Goal: Task Accomplishment & Management: Use online tool/utility

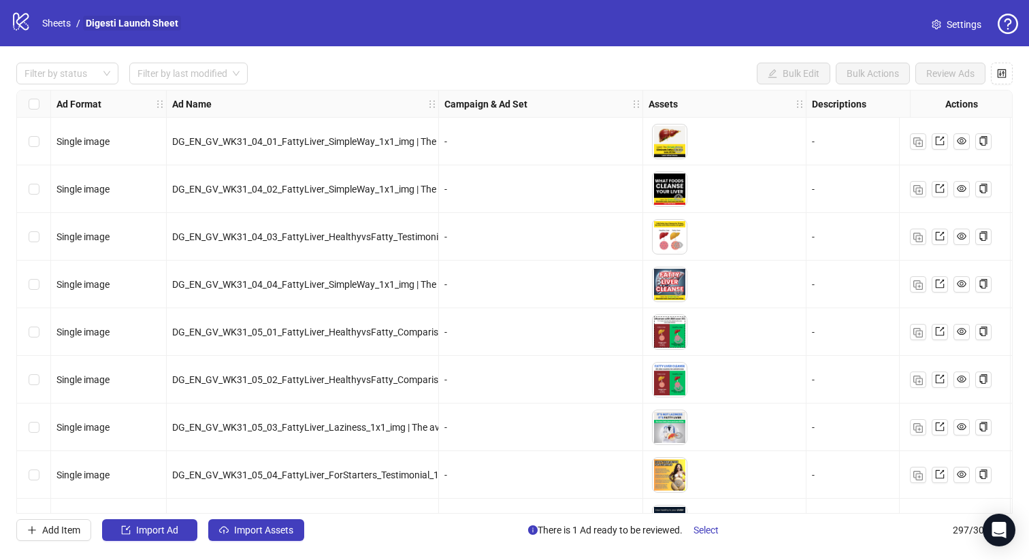
click at [96, 23] on link "Digesti Launch Sheet" at bounding box center [132, 23] width 98 height 15
click at [263, 537] on button "Import Assets" at bounding box center [256, 530] width 96 height 22
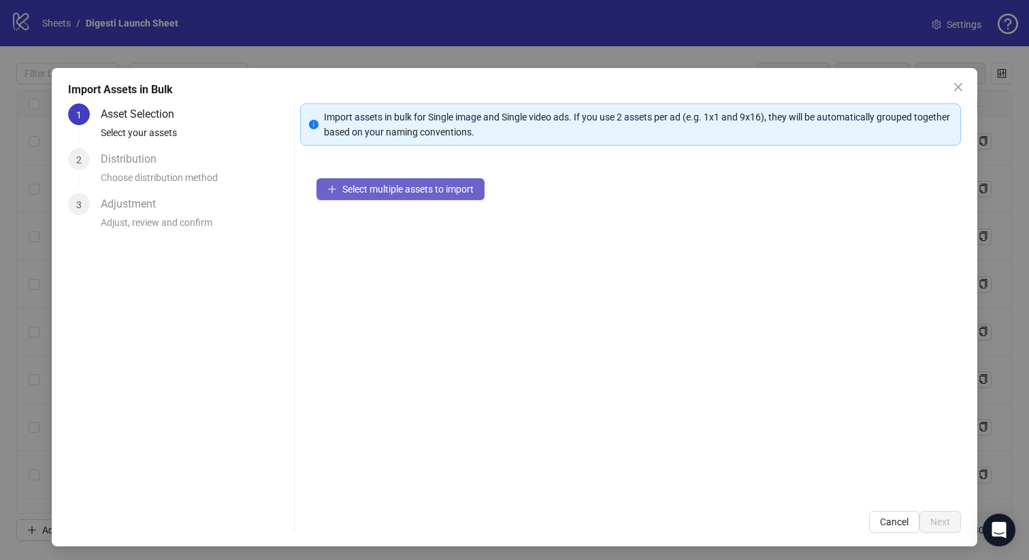
click at [408, 180] on button "Select multiple assets to import" at bounding box center [400, 189] width 168 height 22
click at [958, 85] on icon "close" at bounding box center [958, 87] width 11 height 11
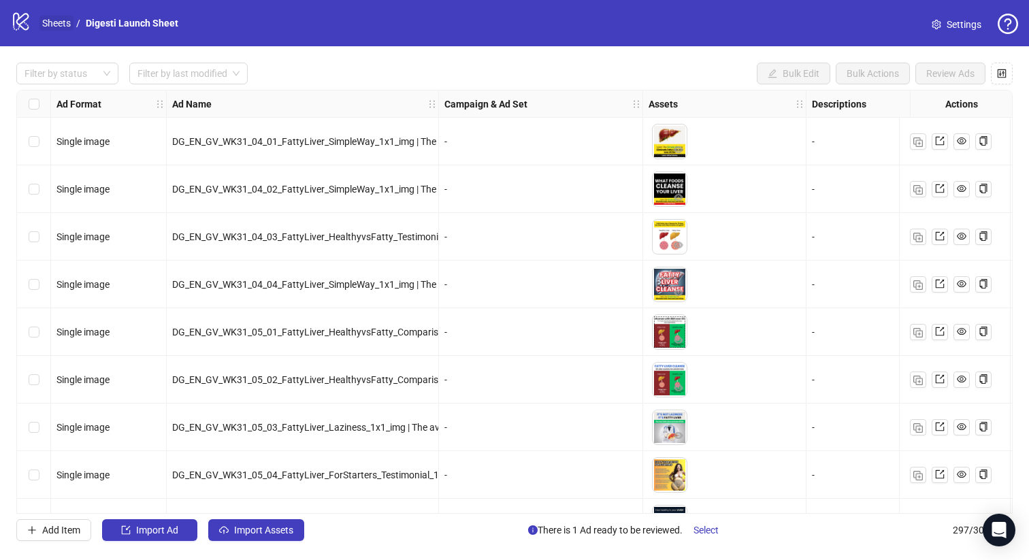
click at [52, 23] on link "Sheets" at bounding box center [56, 23] width 34 height 15
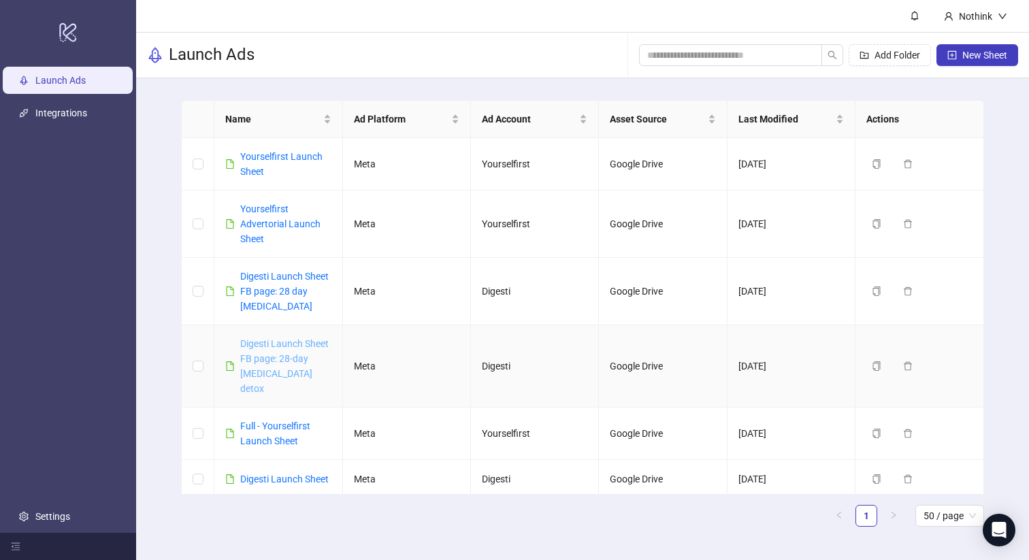
click at [282, 363] on link "Digesti Launch Sheet FB page: 28-day [MEDICAL_DATA] detox" at bounding box center [284, 366] width 88 height 56
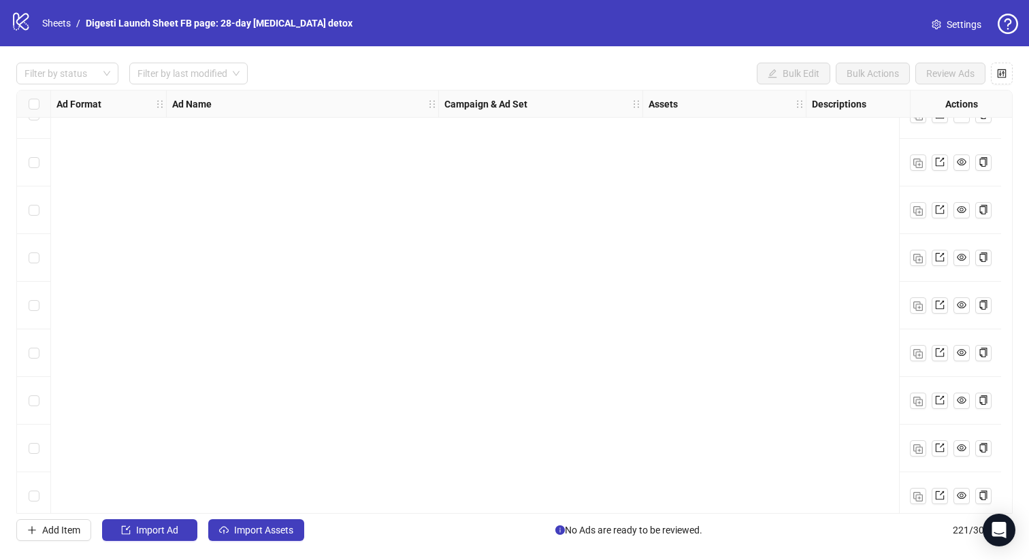
scroll to position [5141, 0]
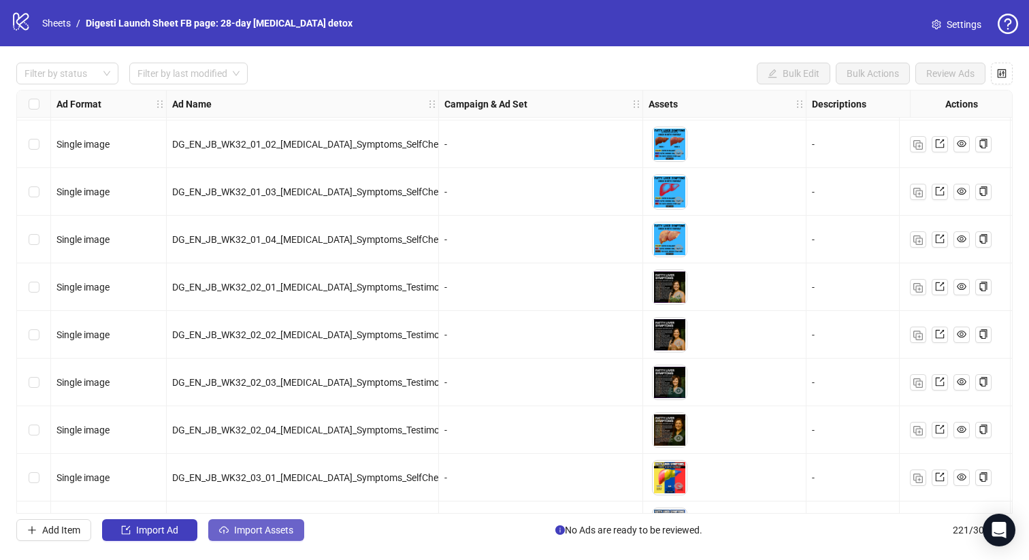
click at [288, 533] on span "Import Assets" at bounding box center [263, 530] width 59 height 11
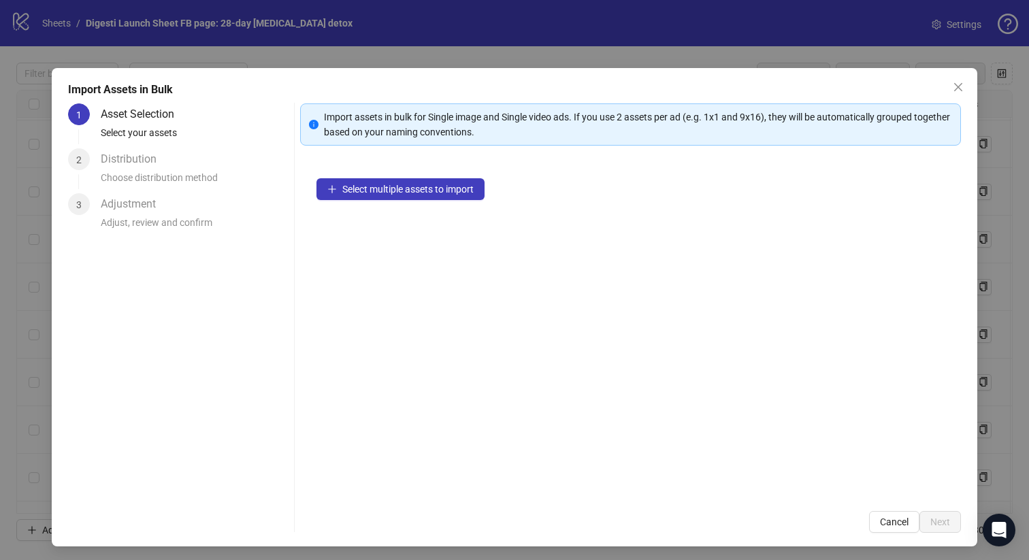
click at [956, 92] on icon "close" at bounding box center [958, 87] width 11 height 11
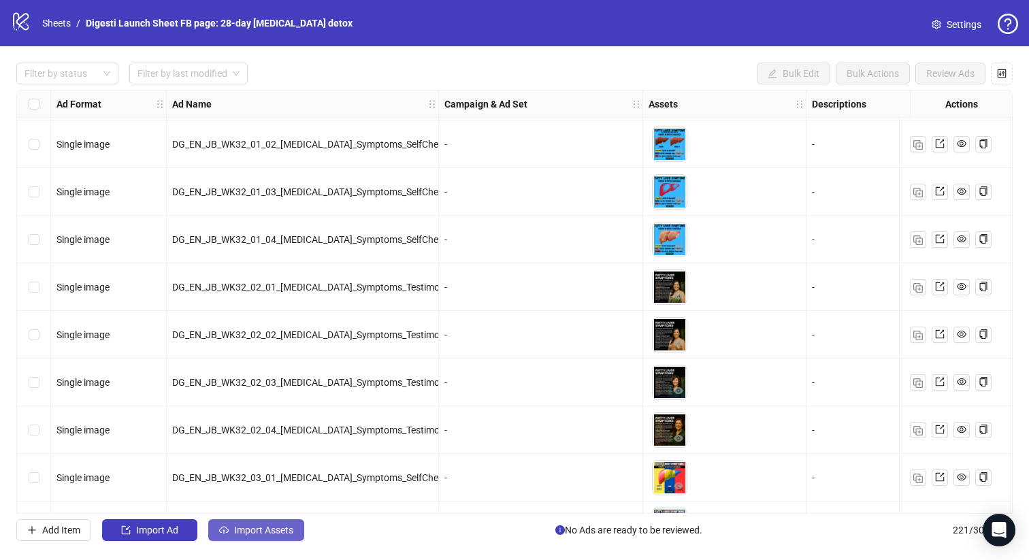
click at [266, 537] on button "Import Assets" at bounding box center [256, 530] width 96 height 22
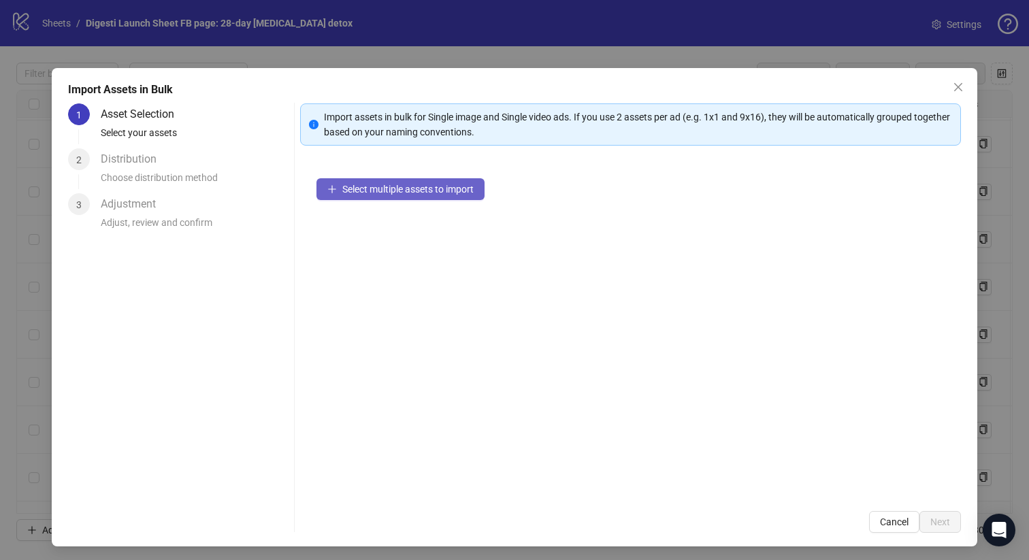
click at [383, 191] on span "Select multiple assets to import" at bounding box center [407, 189] width 131 height 11
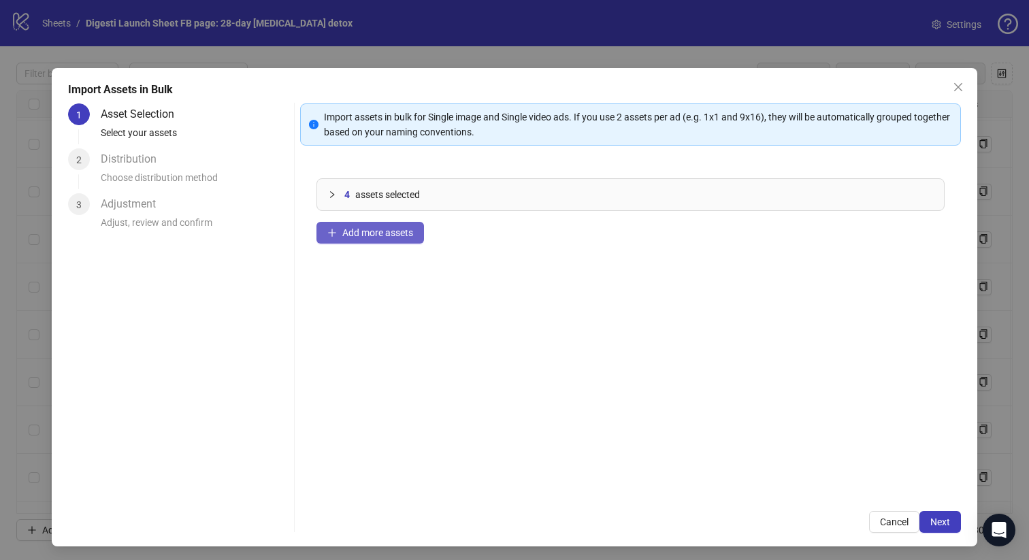
click at [370, 229] on span "Add more assets" at bounding box center [377, 232] width 71 height 11
click at [377, 240] on button "Add more assets" at bounding box center [369, 233] width 107 height 22
click at [367, 224] on button "Add more assets" at bounding box center [369, 233] width 107 height 22
click at [385, 226] on button "Add more assets" at bounding box center [369, 233] width 107 height 22
click at [357, 232] on span "Add more assets" at bounding box center [377, 232] width 71 height 11
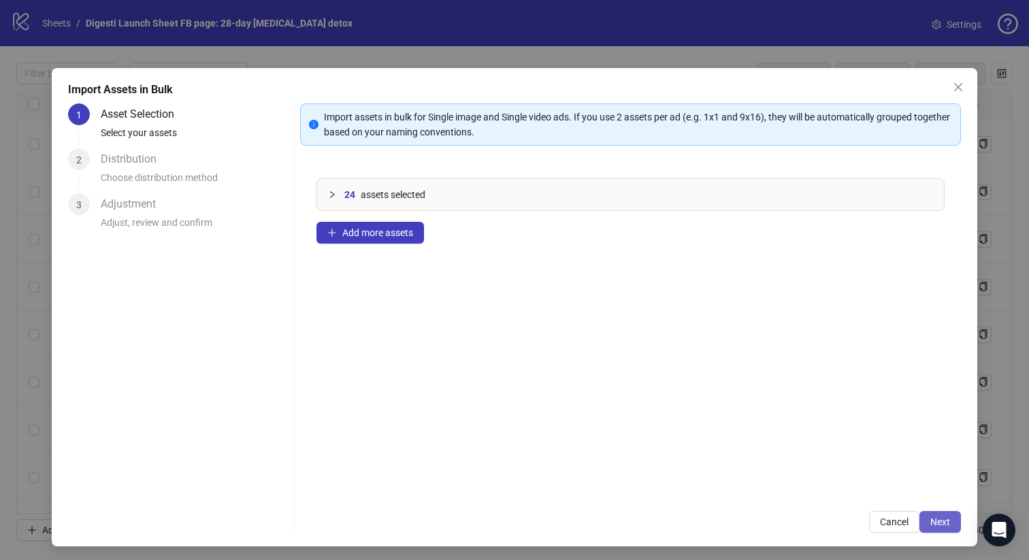
click at [936, 518] on span "Next" at bounding box center [940, 521] width 20 height 11
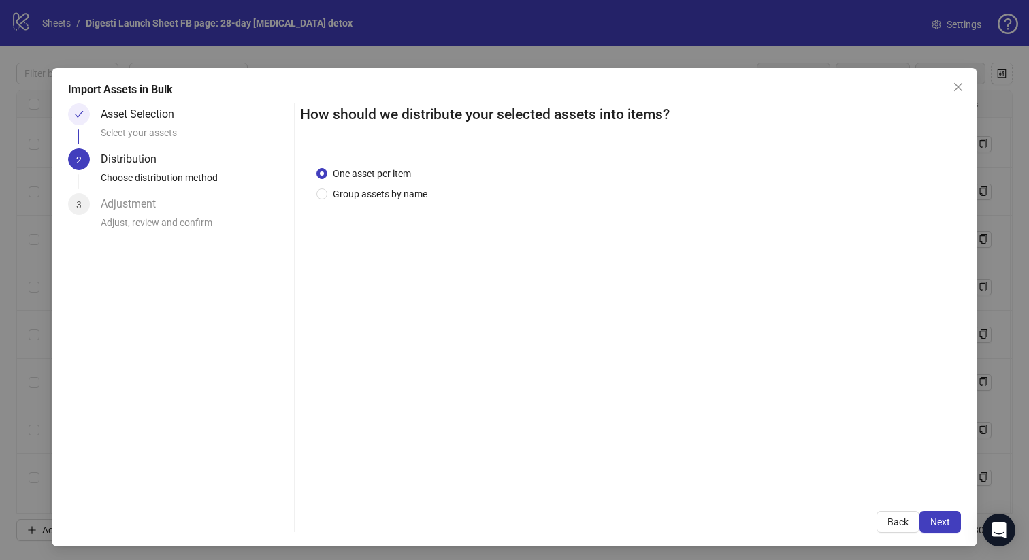
click at [936, 518] on span "Next" at bounding box center [940, 521] width 20 height 11
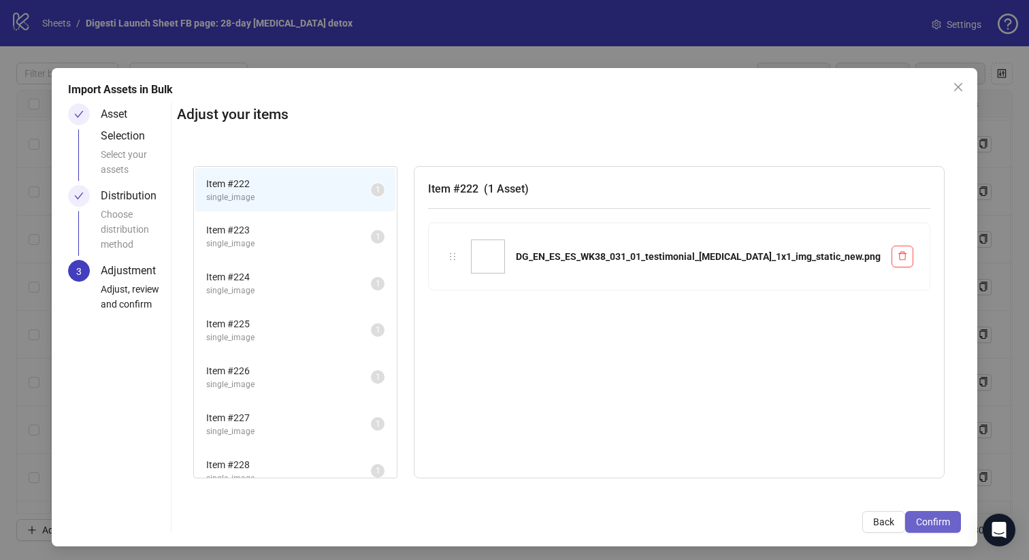
click at [946, 516] on span "Confirm" at bounding box center [933, 521] width 34 height 11
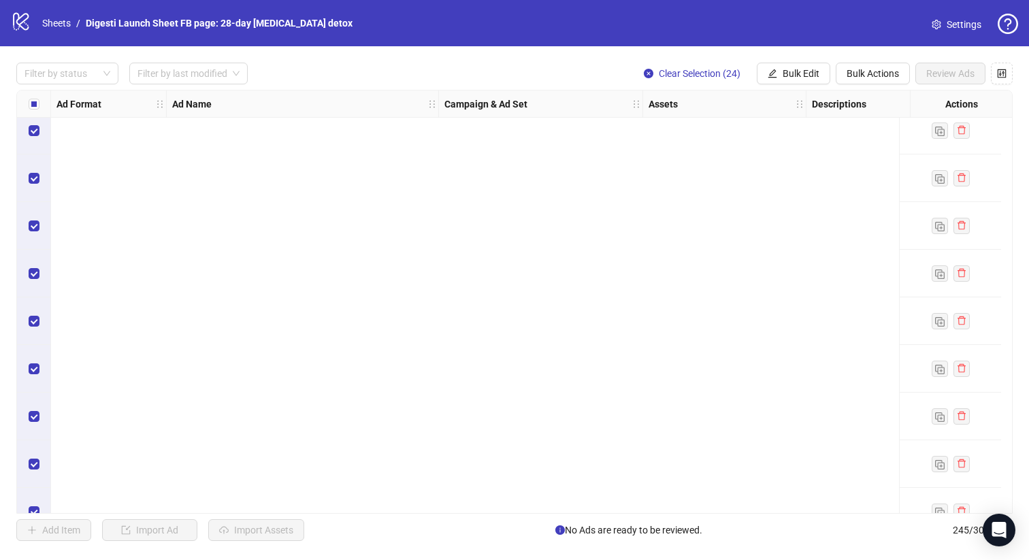
scroll to position [11279, 0]
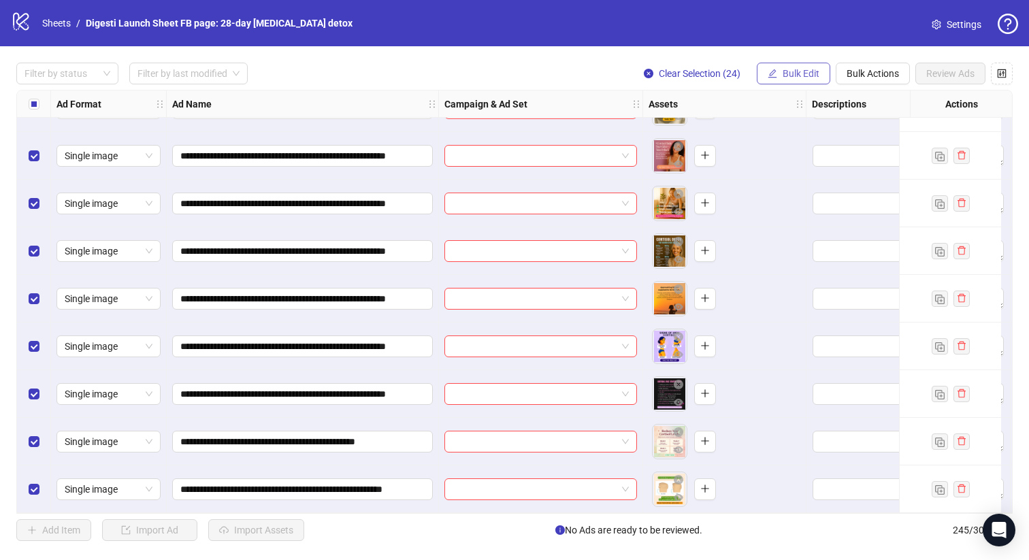
click at [799, 68] on span "Bulk Edit" at bounding box center [800, 73] width 37 height 11
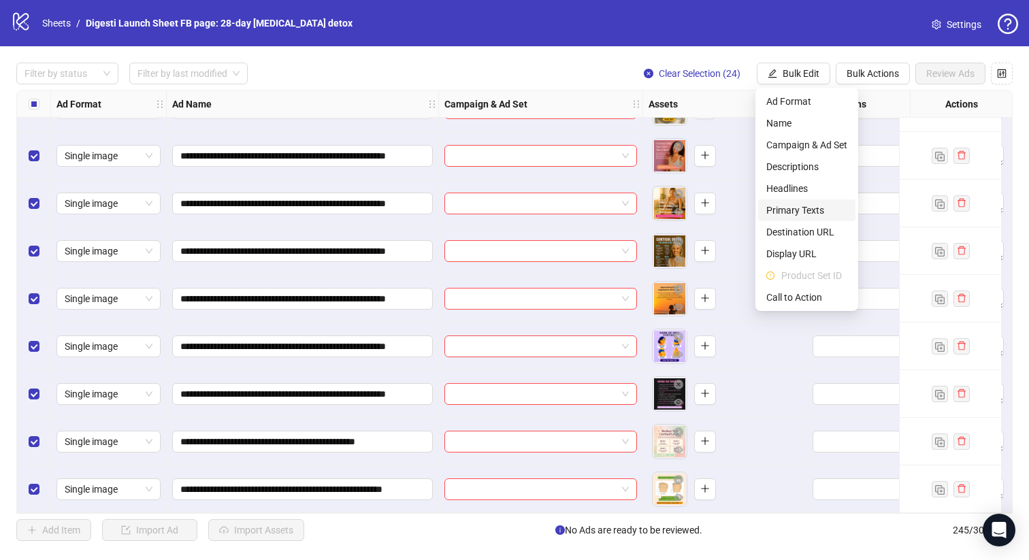
click at [792, 205] on span "Primary Texts" at bounding box center [806, 210] width 81 height 15
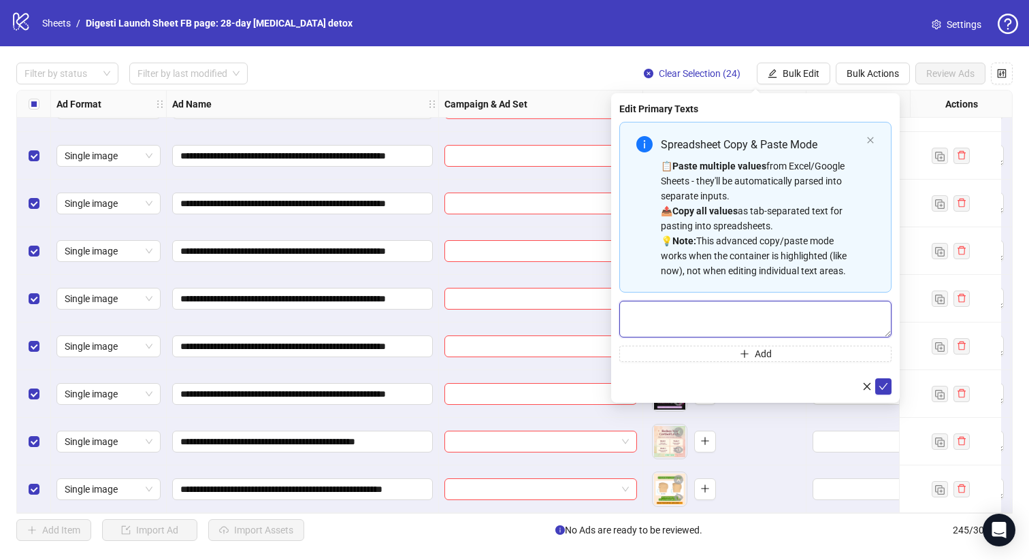
click at [697, 316] on textarea "Multi-text input container - paste or copy values" at bounding box center [755, 319] width 272 height 37
paste textarea "**********"
type textarea "**********"
click at [880, 384] on icon "check" at bounding box center [883, 387] width 10 height 10
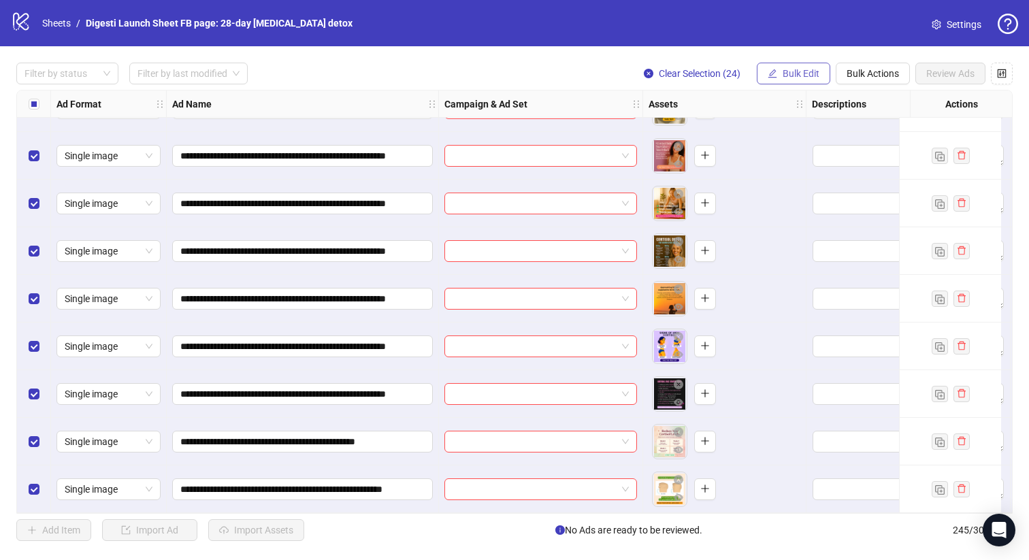
click at [795, 65] on button "Bulk Edit" at bounding box center [793, 74] width 73 height 22
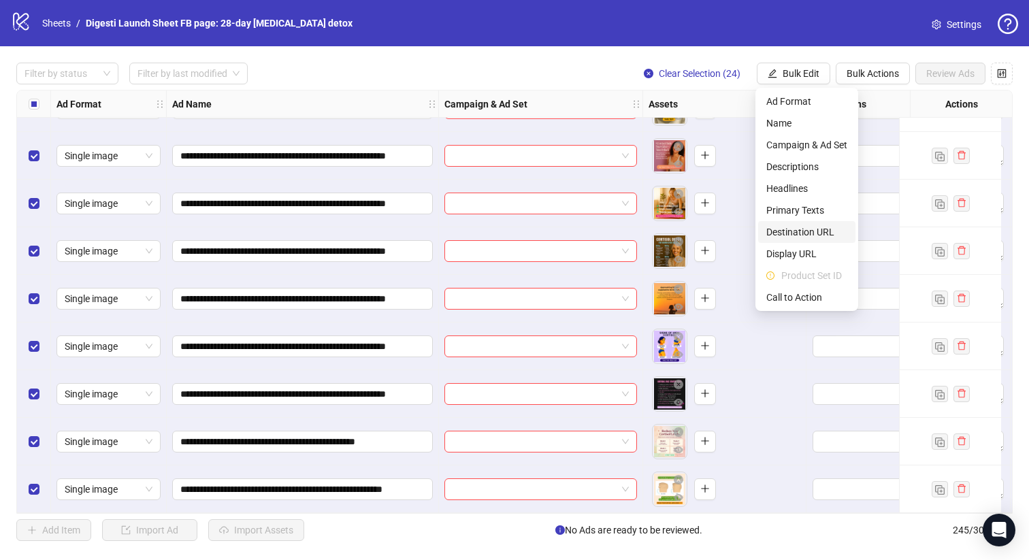
click at [791, 231] on span "Destination URL" at bounding box center [806, 232] width 81 height 15
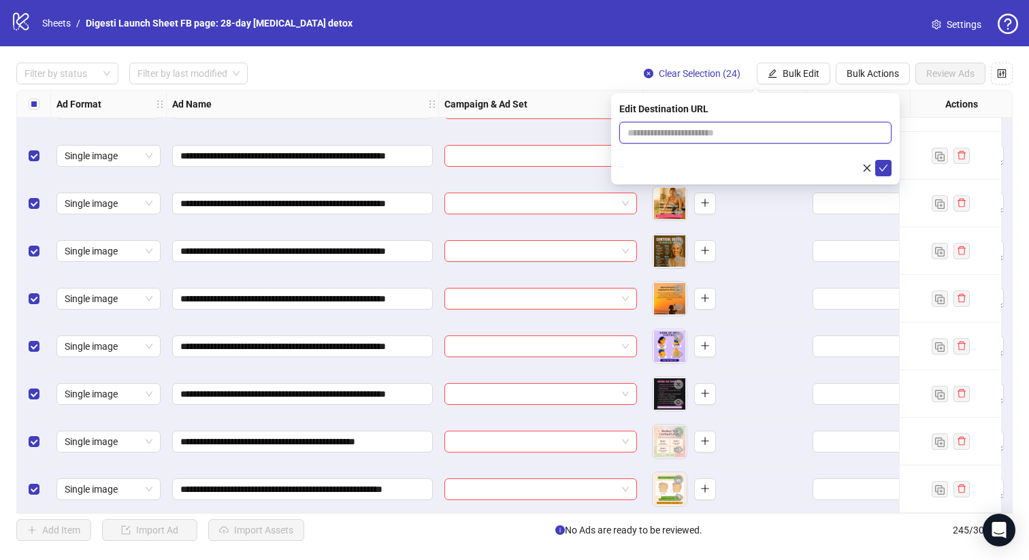
click at [720, 133] on input "text" at bounding box center [749, 132] width 245 height 15
paste input "**********"
type input "**********"
click at [885, 166] on icon "check" at bounding box center [883, 168] width 9 height 7
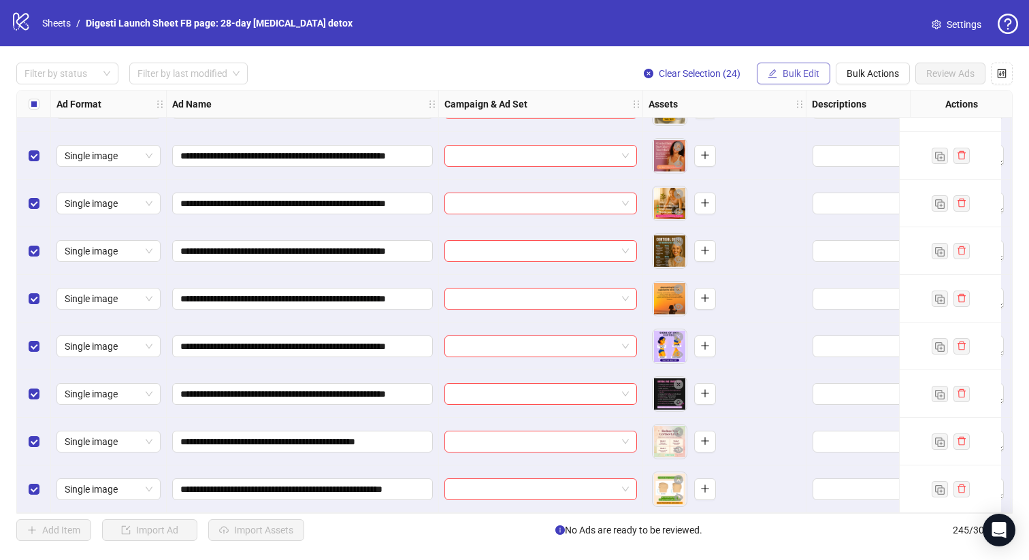
click at [780, 75] on button "Bulk Edit" at bounding box center [793, 74] width 73 height 22
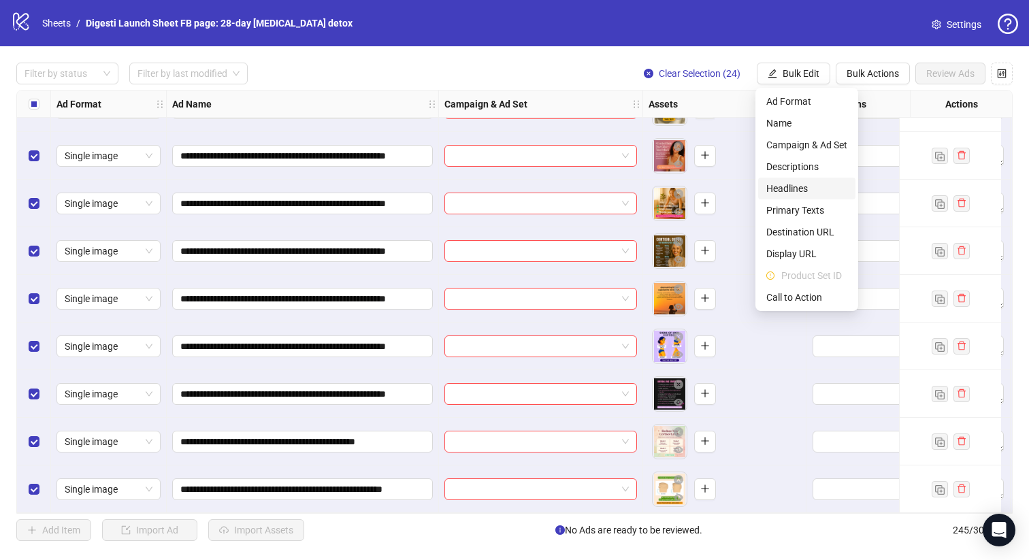
click at [798, 187] on span "Headlines" at bounding box center [806, 188] width 81 height 15
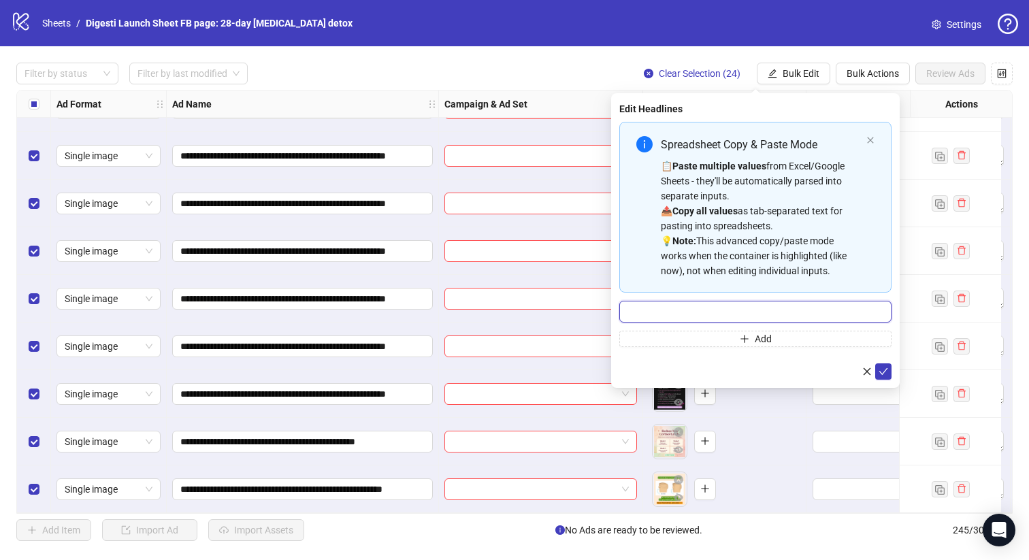
click at [674, 308] on input "Multi-input container - paste or copy values" at bounding box center [755, 312] width 272 height 22
paste input "**********"
type input "**********"
click at [881, 367] on icon "check" at bounding box center [883, 372] width 10 height 10
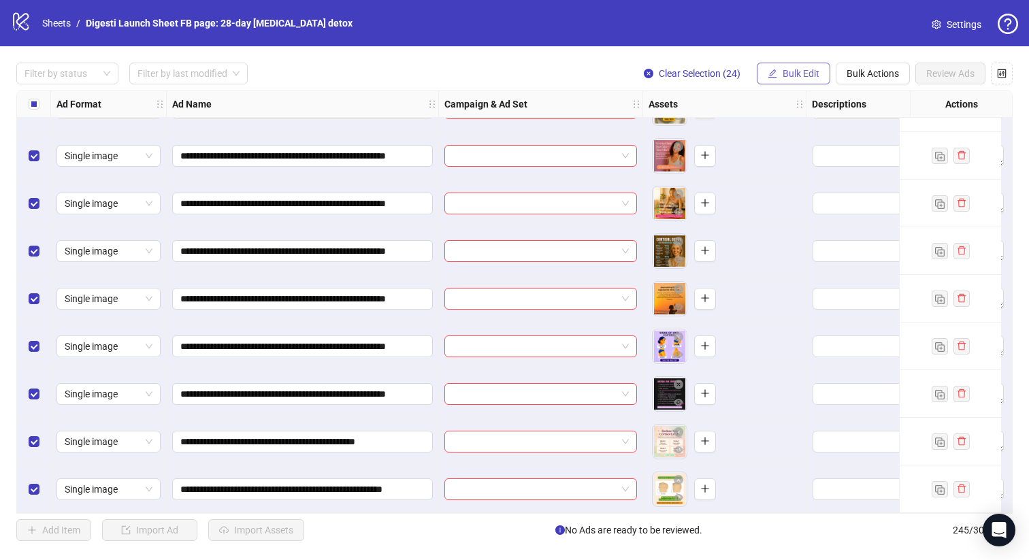
click at [799, 73] on span "Bulk Edit" at bounding box center [800, 73] width 37 height 11
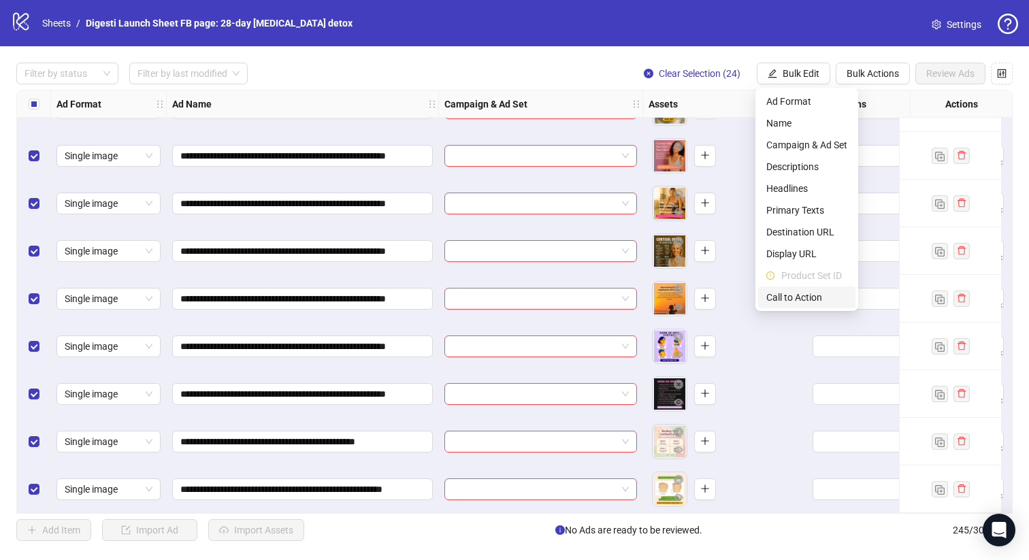
click at [789, 293] on span "Call to Action" at bounding box center [806, 297] width 81 height 15
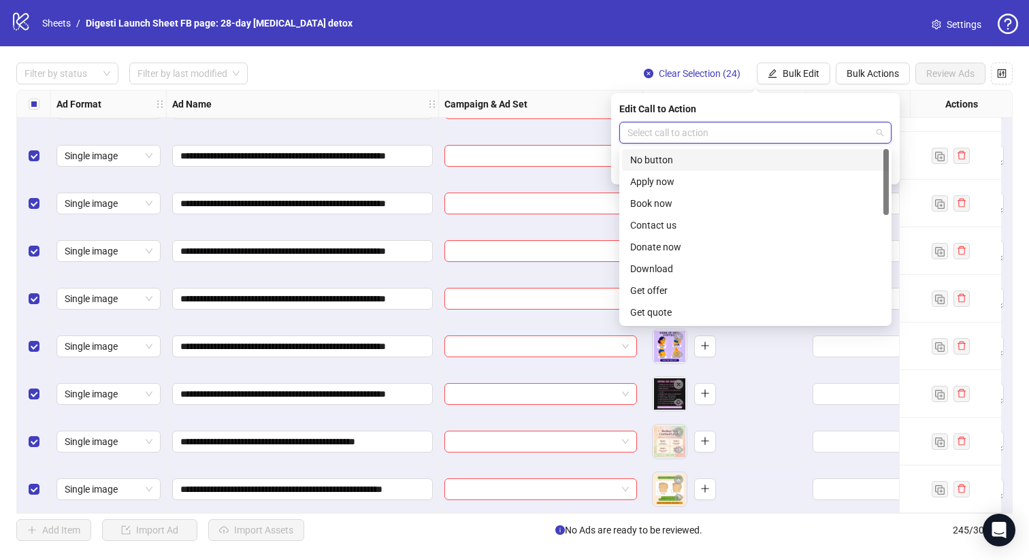
click at [694, 133] on input "search" at bounding box center [749, 132] width 244 height 20
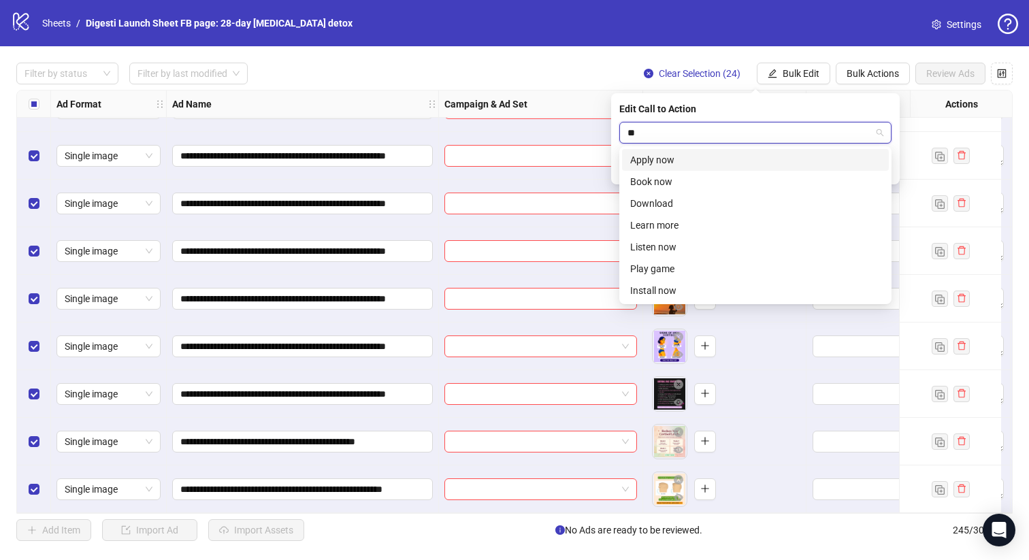
type input "***"
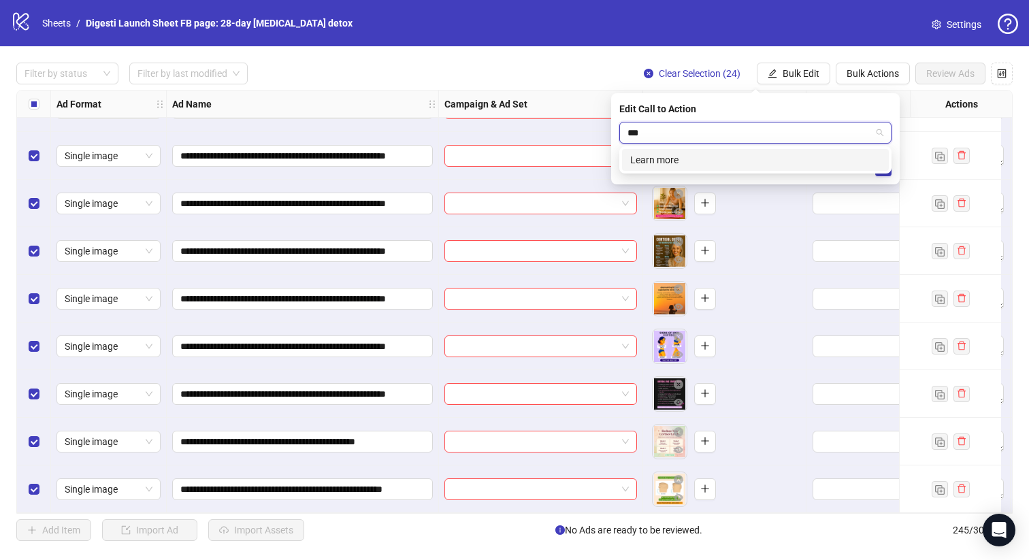
click at [655, 158] on div "Learn more" at bounding box center [755, 159] width 250 height 15
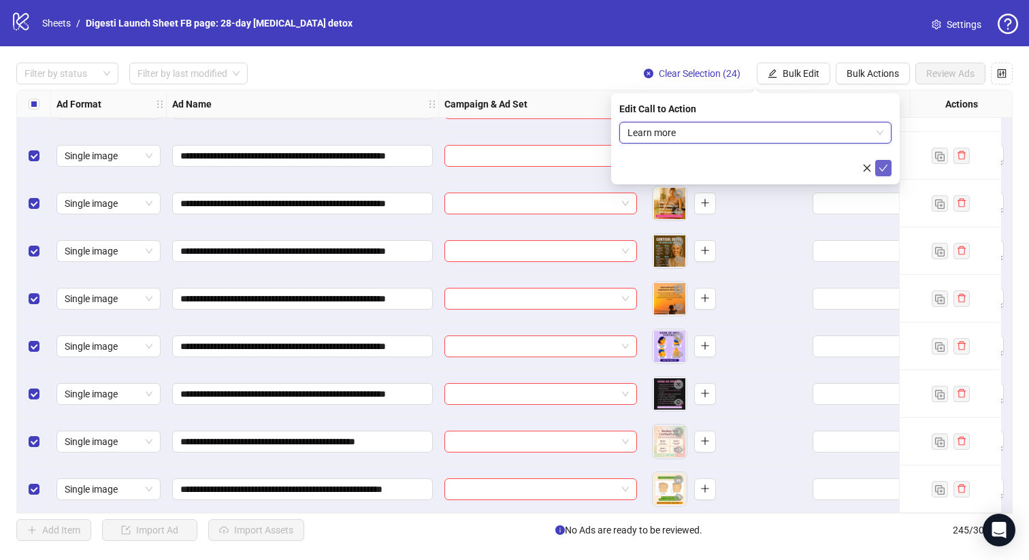
click at [884, 167] on icon "check" at bounding box center [883, 168] width 10 height 10
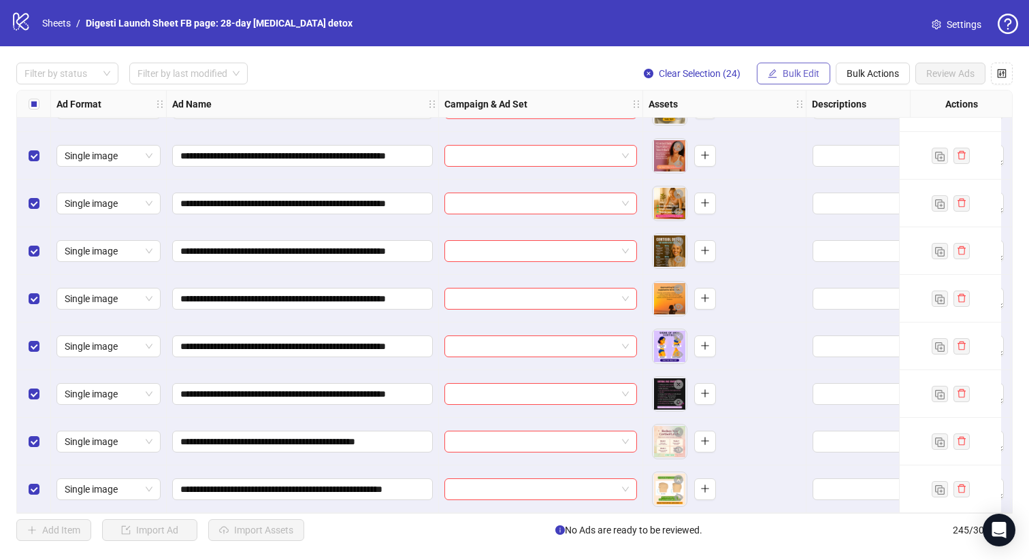
click at [804, 75] on span "Bulk Edit" at bounding box center [800, 73] width 37 height 11
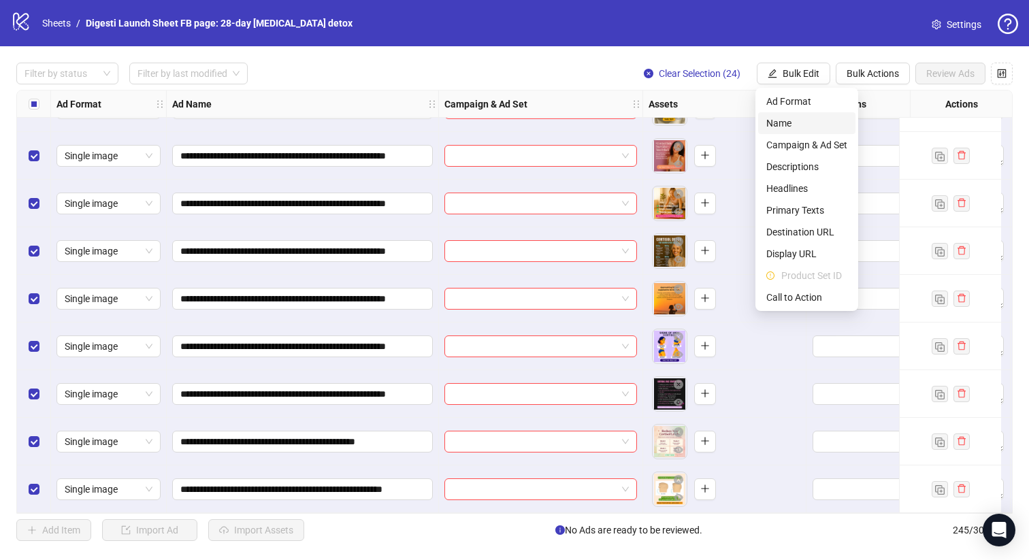
click at [814, 124] on span "Name" at bounding box center [806, 123] width 81 height 15
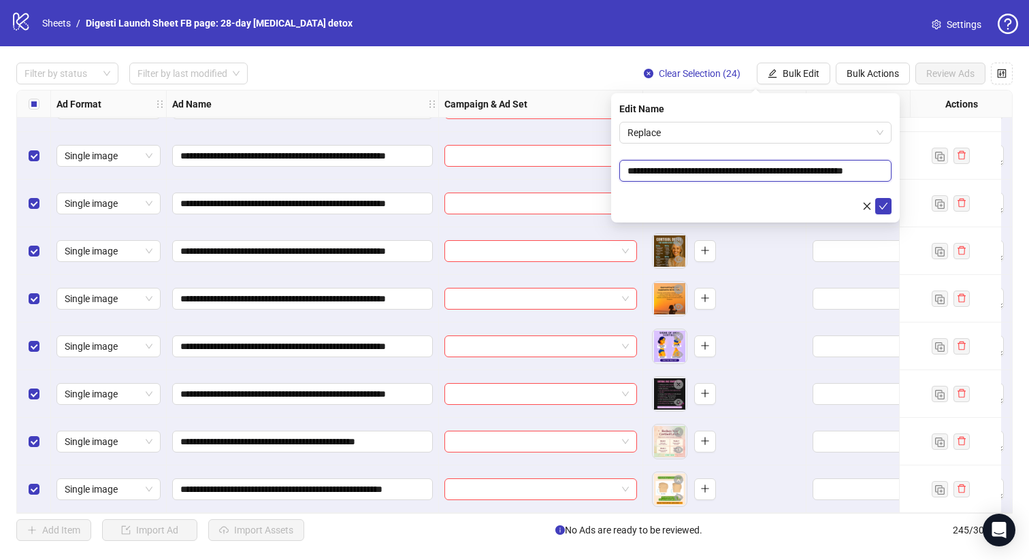
click at [814, 175] on input "**********" at bounding box center [755, 171] width 272 height 22
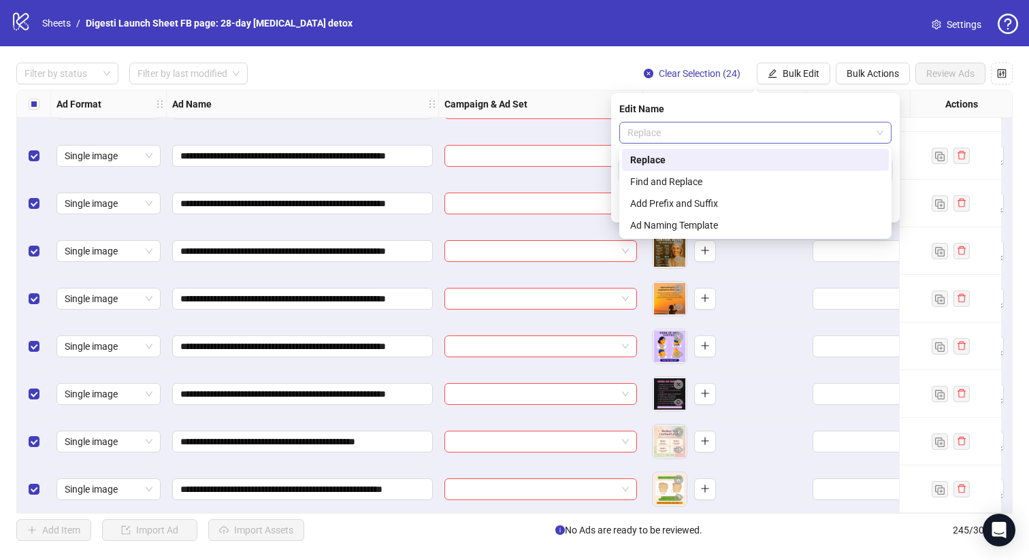
click at [811, 138] on span "Replace" at bounding box center [755, 132] width 256 height 20
click at [736, 203] on div "Add Prefix and Suffix" at bounding box center [755, 203] width 250 height 15
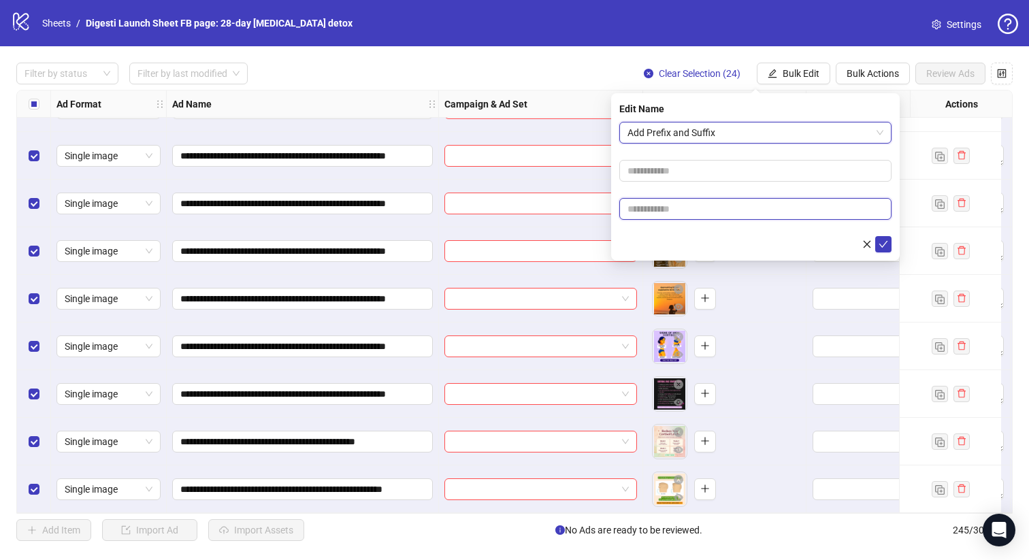
click at [639, 214] on input "text" at bounding box center [755, 209] width 272 height 22
click at [625, 214] on input "***" at bounding box center [755, 209] width 272 height 22
click at [667, 210] on input "****" at bounding box center [755, 209] width 272 height 22
paste input "**********"
type input "**********"
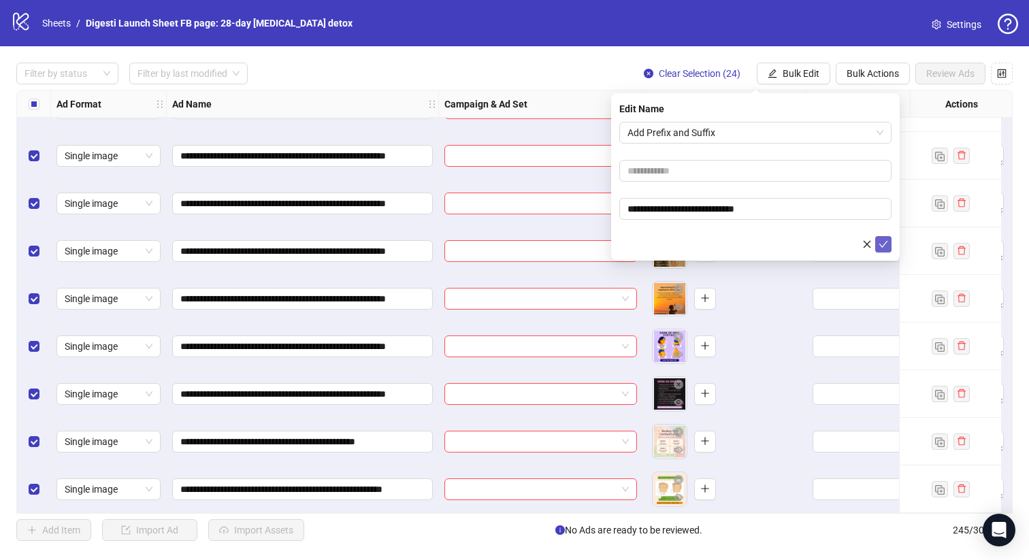
click at [882, 244] on icon "check" at bounding box center [883, 244] width 10 height 10
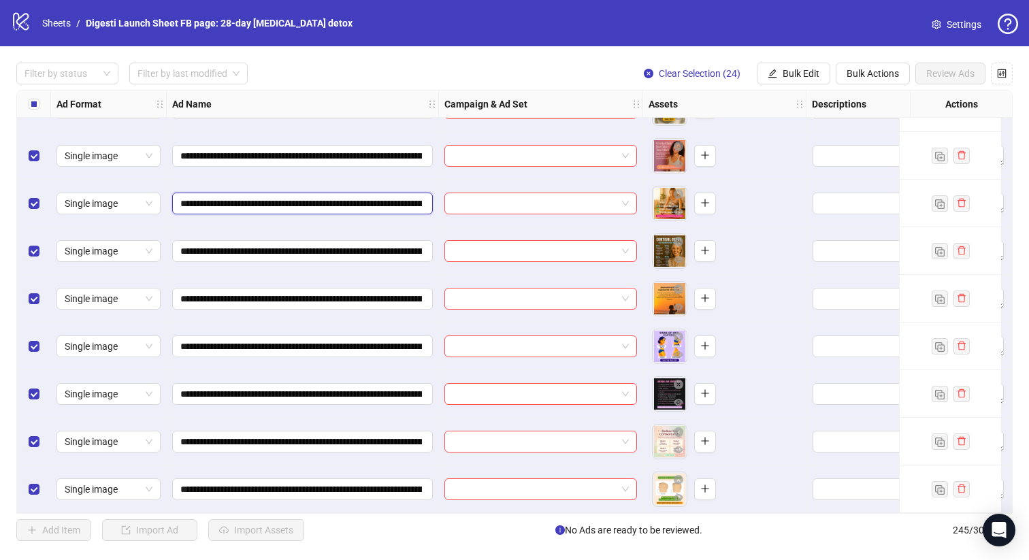
click at [397, 196] on input "**********" at bounding box center [301, 203] width 242 height 15
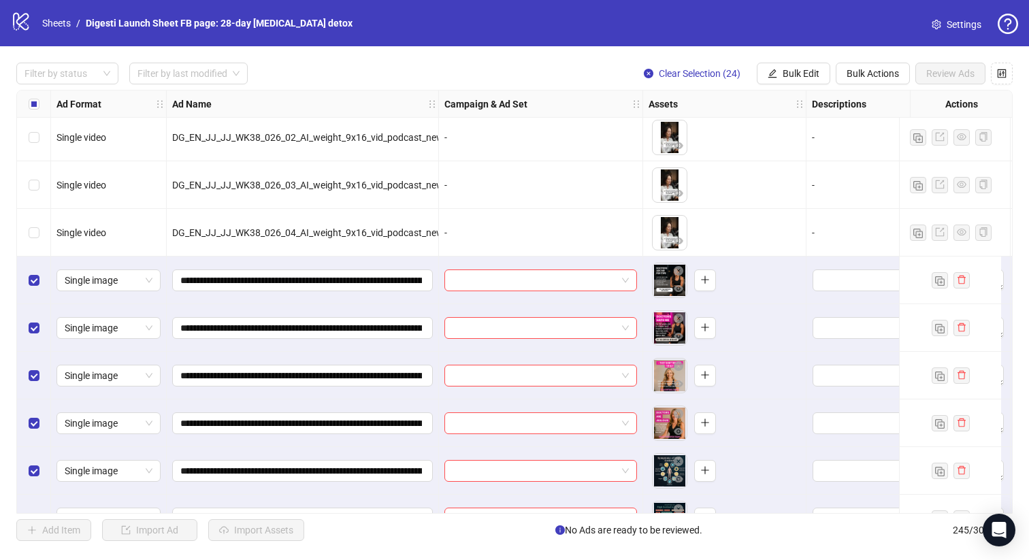
scroll to position [10478, 0]
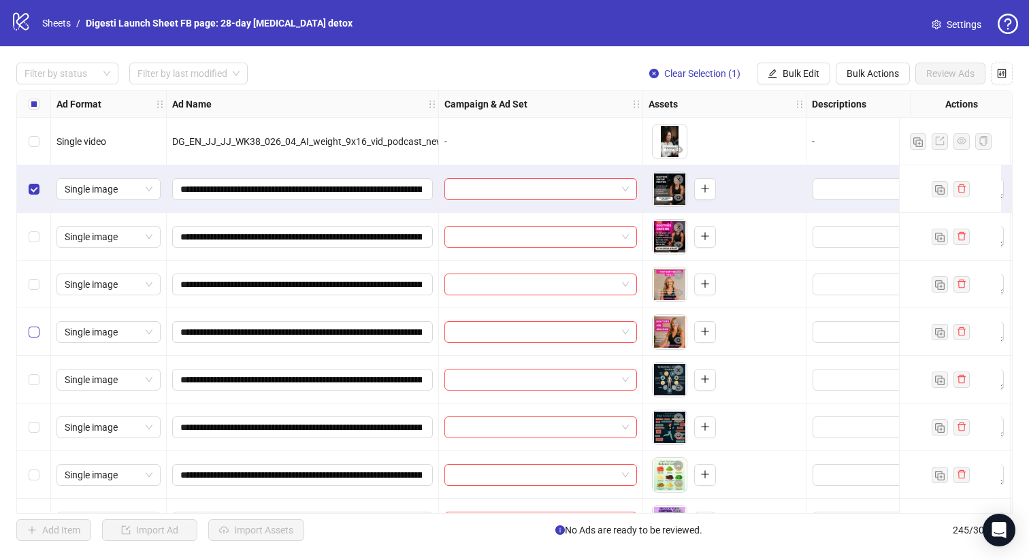
click at [35, 325] on label "Select row 225" at bounding box center [34, 332] width 11 height 15
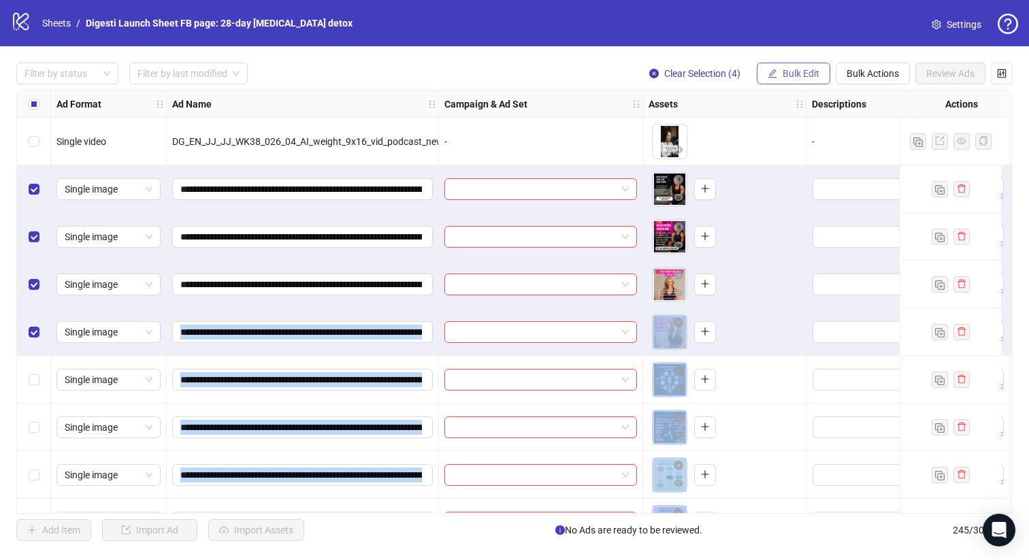
click at [801, 73] on span "Bulk Edit" at bounding box center [800, 73] width 37 height 11
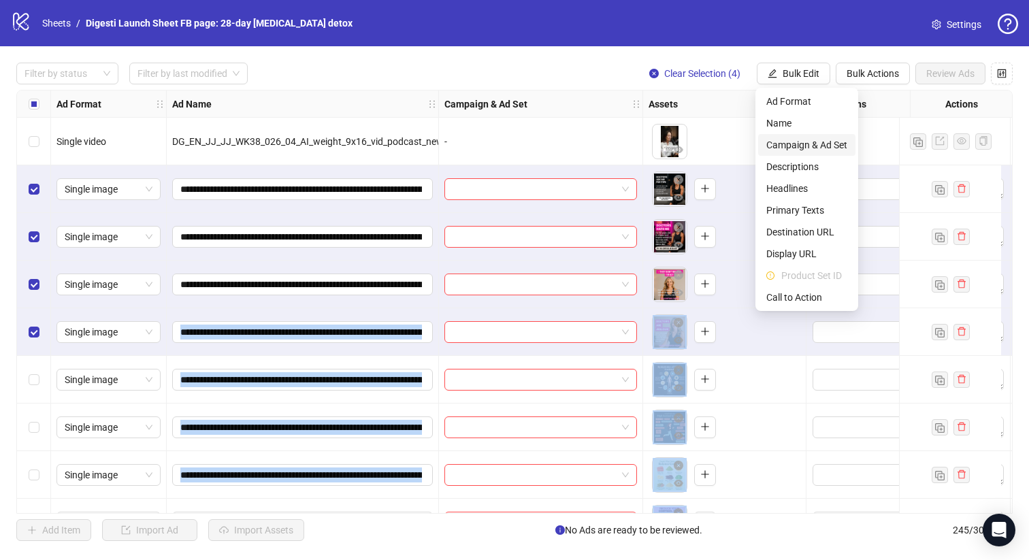
click at [809, 140] on span "Campaign & Ad Set" at bounding box center [806, 144] width 81 height 15
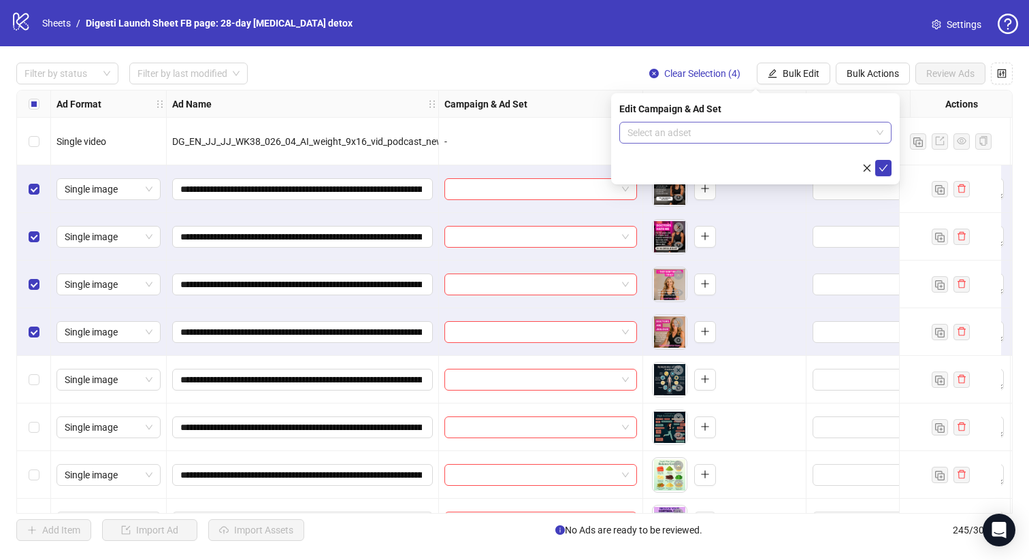
click at [710, 130] on input "search" at bounding box center [749, 132] width 244 height 20
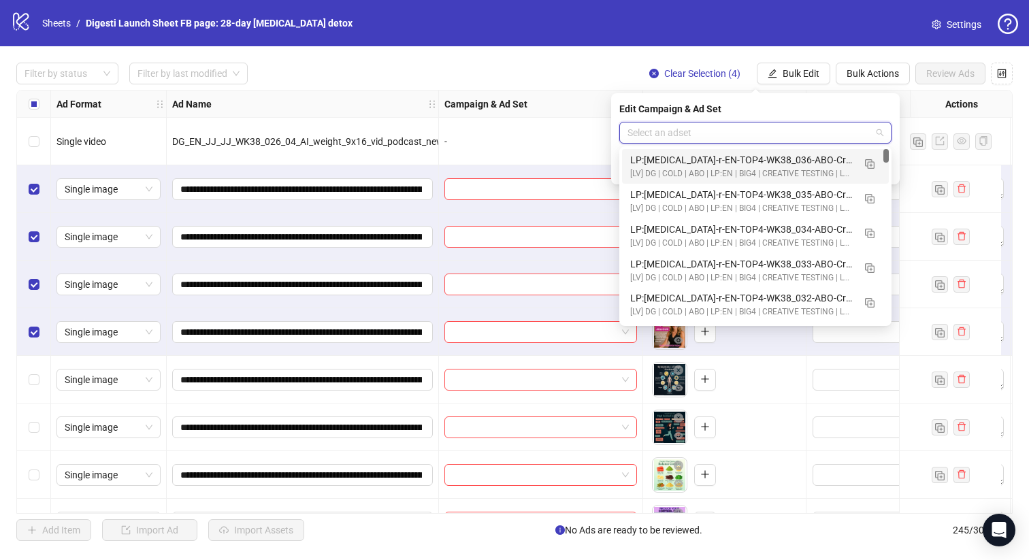
paste input "**********"
type input "**********"
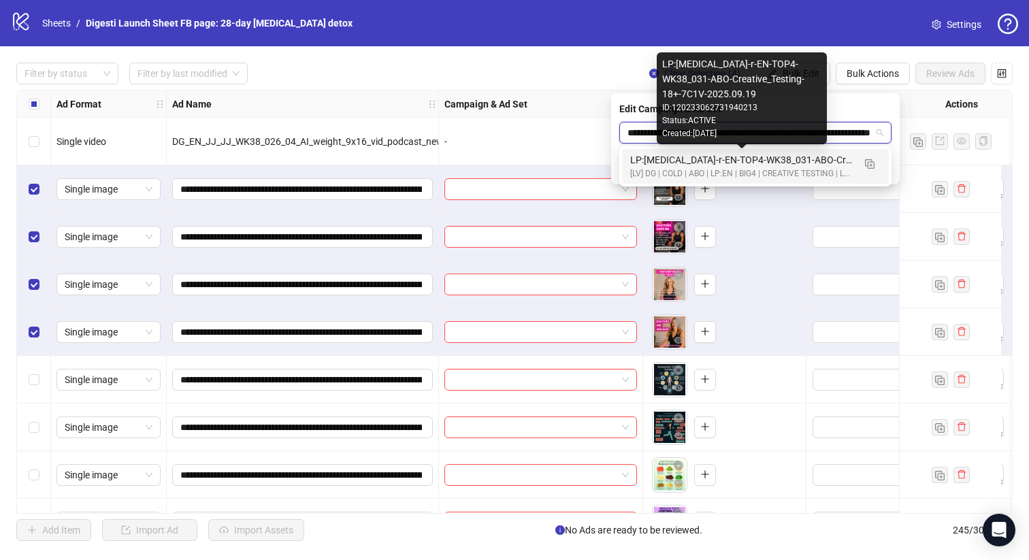
click at [672, 166] on div "LP:[MEDICAL_DATA]-r-EN-TOP4-WK38_031-ABO-Creative_Testing-18+-7C1V-2025.09.19" at bounding box center [741, 159] width 223 height 15
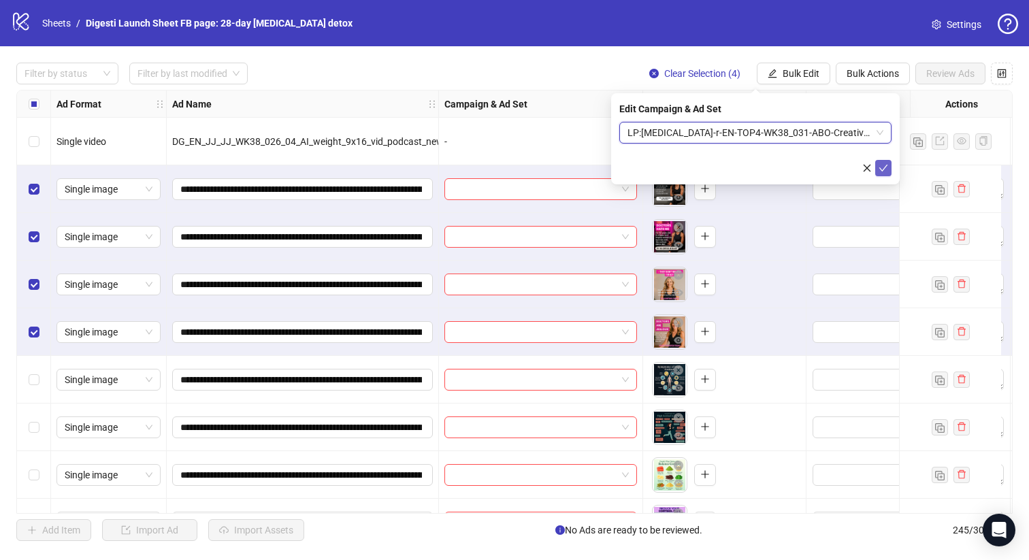
click at [879, 169] on icon "check" at bounding box center [883, 168] width 10 height 10
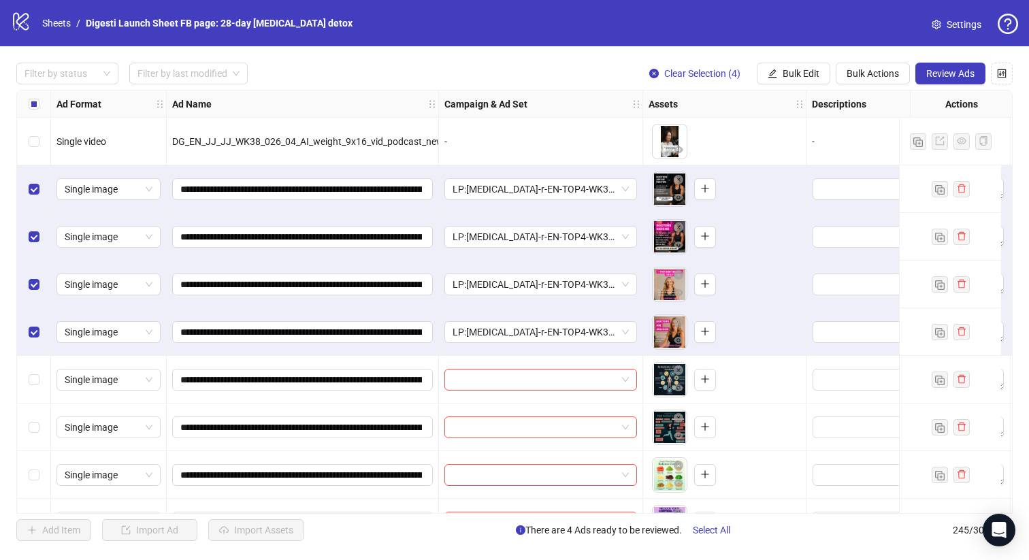
scroll to position [10564, 0]
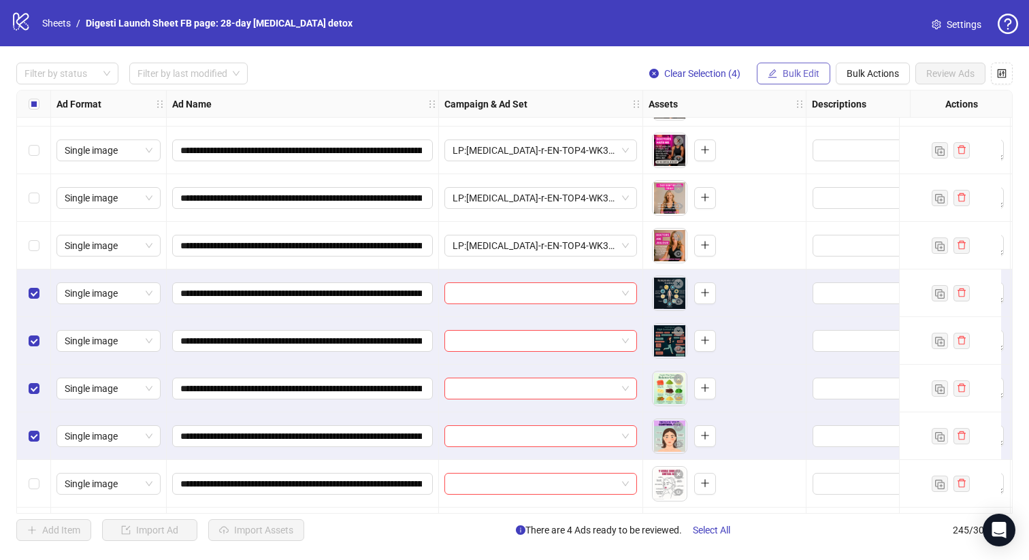
click at [805, 71] on span "Bulk Edit" at bounding box center [800, 73] width 37 height 11
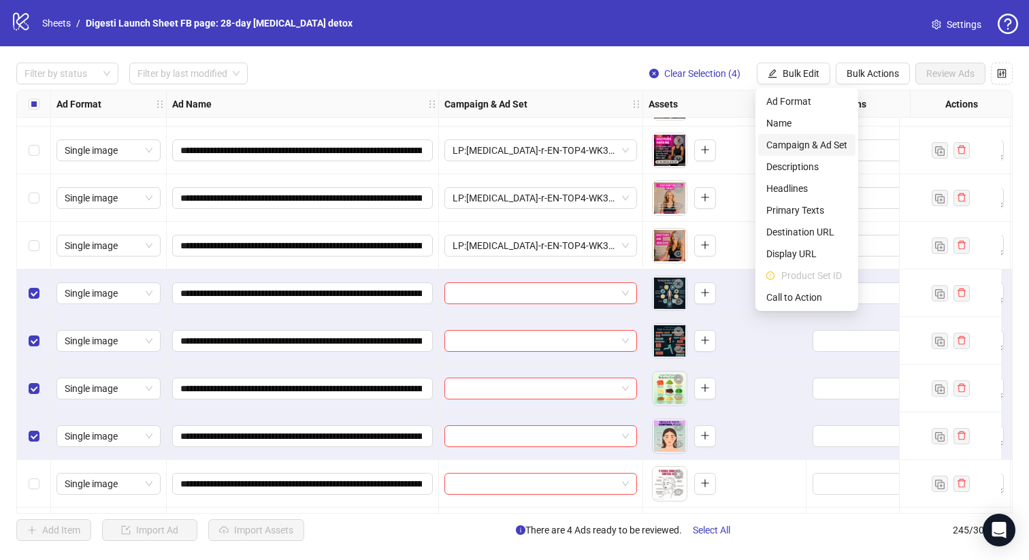
click at [800, 146] on span "Campaign & Ad Set" at bounding box center [806, 144] width 81 height 15
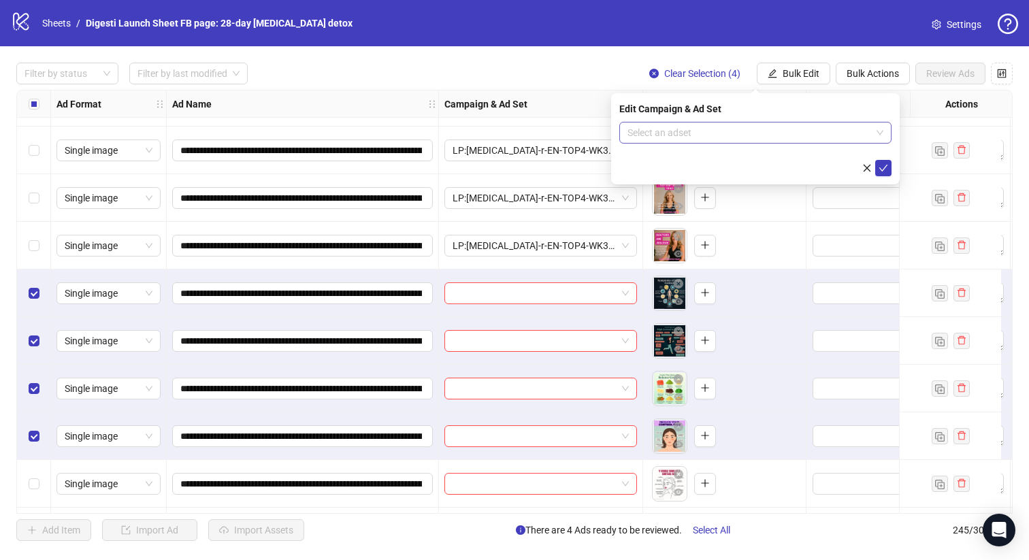
click at [731, 133] on input "search" at bounding box center [749, 132] width 244 height 20
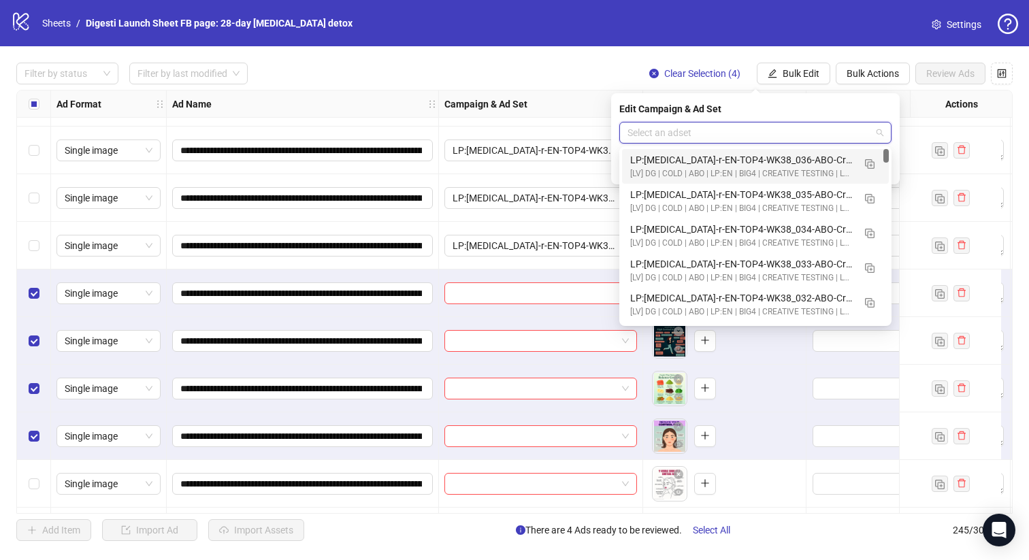
paste input "**********"
type input "**********"
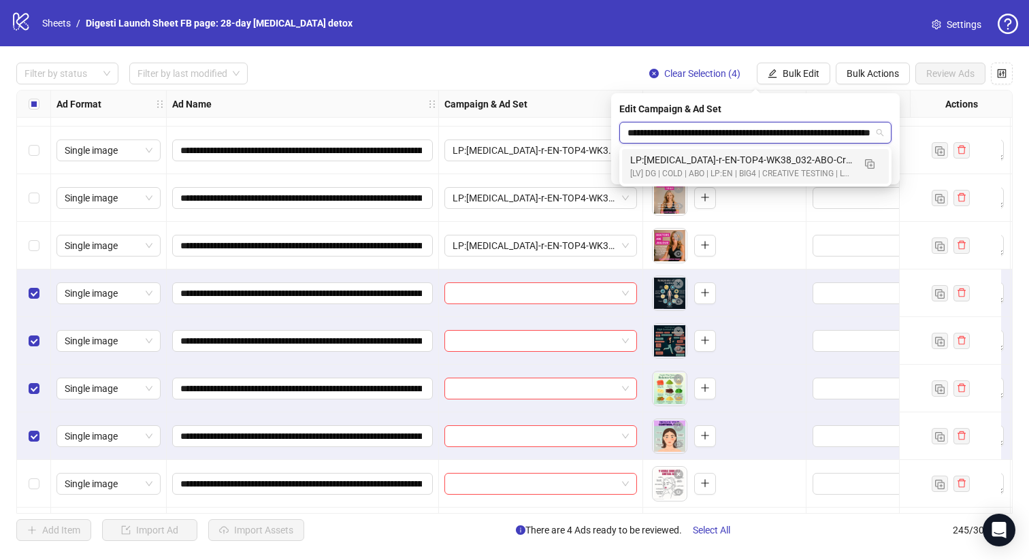
scroll to position [0, 85]
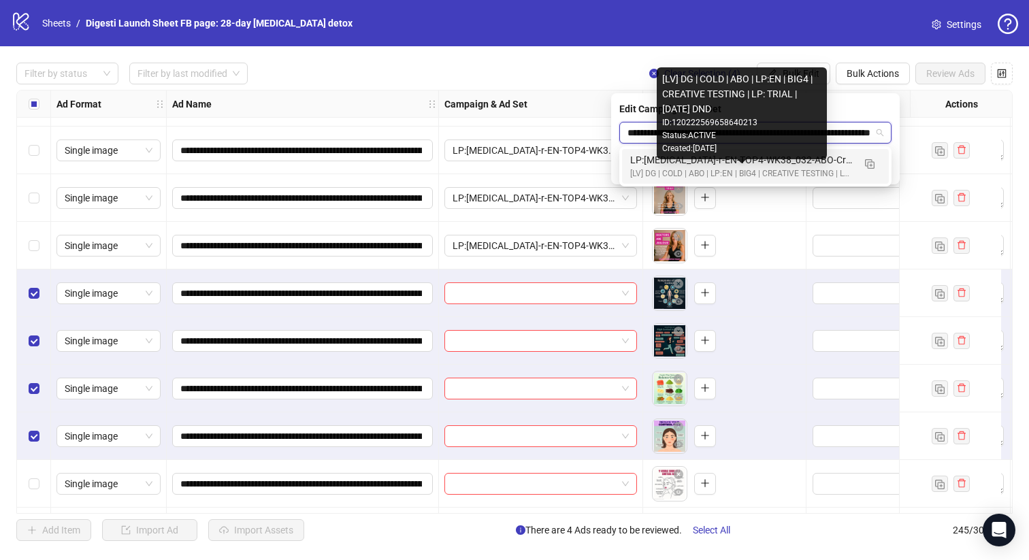
click at [645, 170] on div "[LV] DG | COLD | ABO | LP:EN | BIG4 | CREATIVE TESTING | LP: TRIAL | [DATE] DND" at bounding box center [741, 173] width 223 height 13
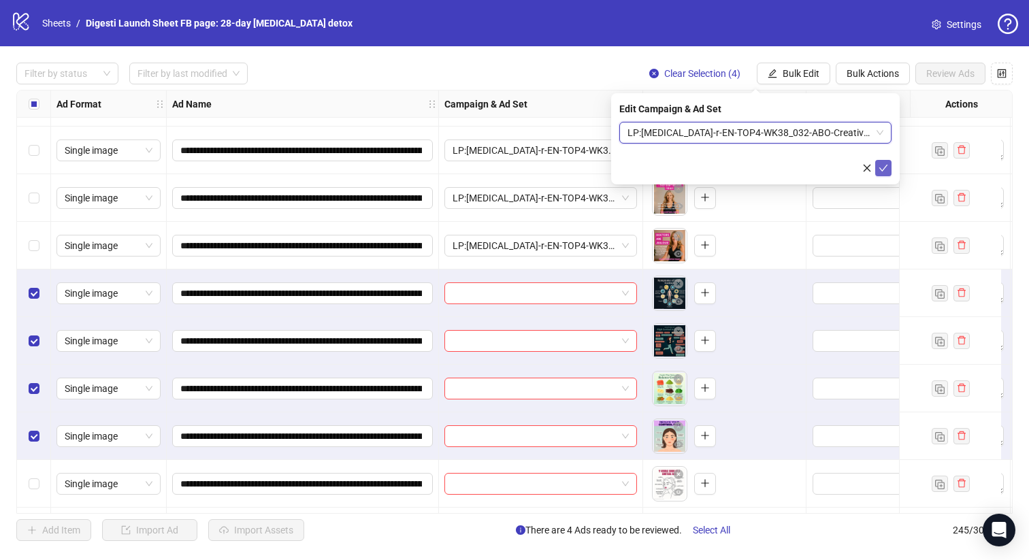
click at [887, 173] on button "submit" at bounding box center [883, 168] width 16 height 16
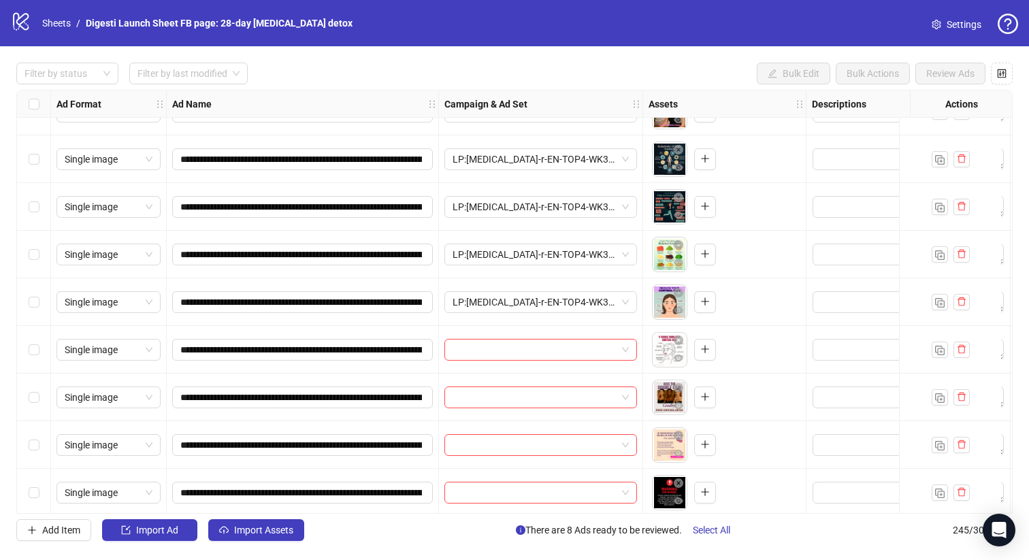
scroll to position [10779, 0]
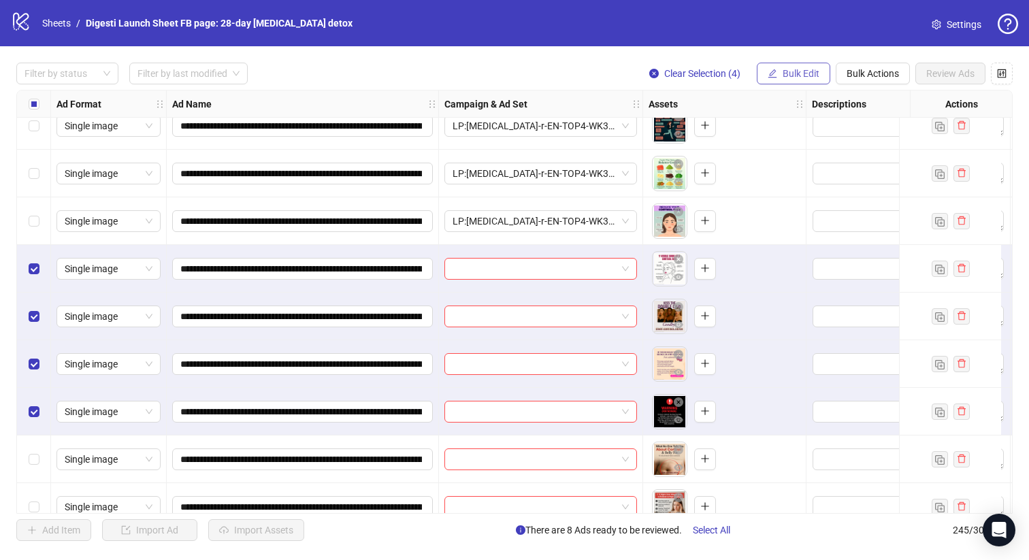
click at [783, 78] on span "Bulk Edit" at bounding box center [800, 73] width 37 height 11
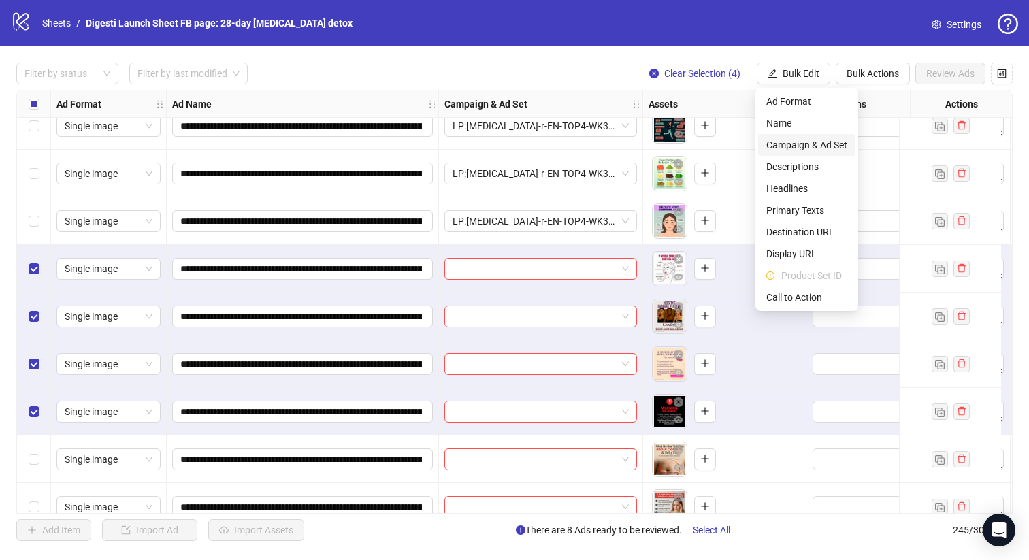
click at [787, 141] on span "Campaign & Ad Set" at bounding box center [806, 144] width 81 height 15
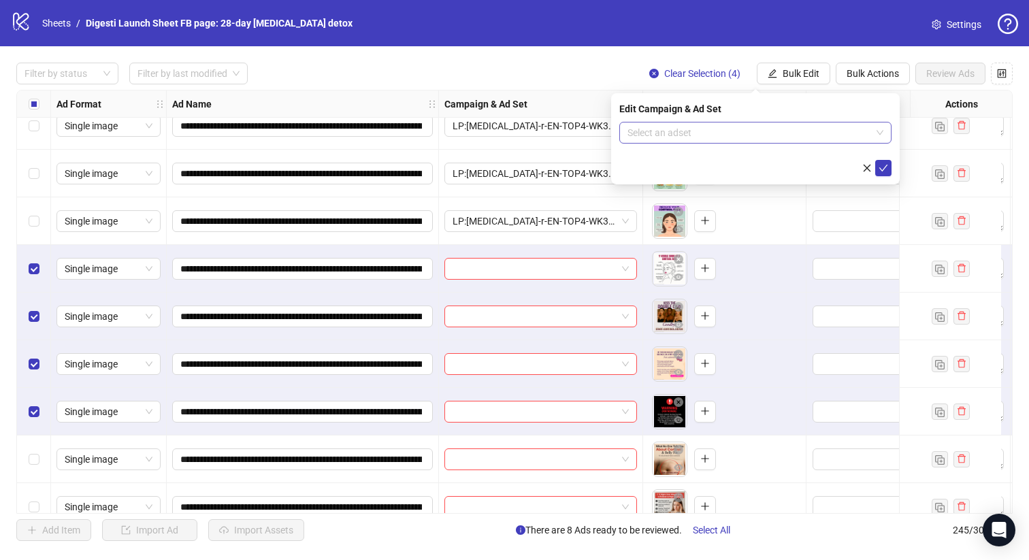
click at [695, 142] on input "search" at bounding box center [749, 132] width 244 height 20
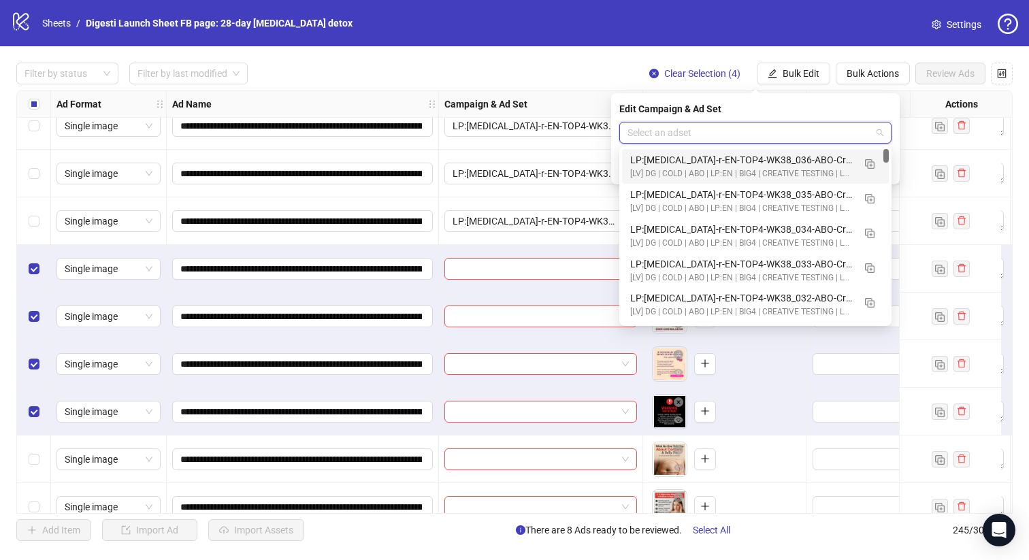
paste input "**********"
type input "**********"
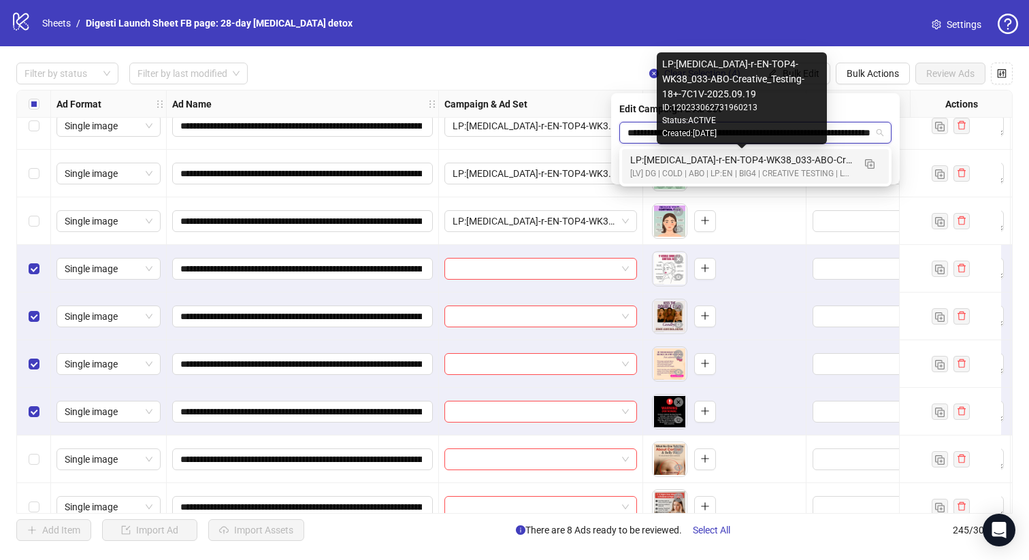
click at [715, 162] on div "LP:[MEDICAL_DATA]-r-EN-TOP4-WK38_033-ABO-Creative_Testing-18+-7C1V-2025.09.19" at bounding box center [741, 159] width 223 height 15
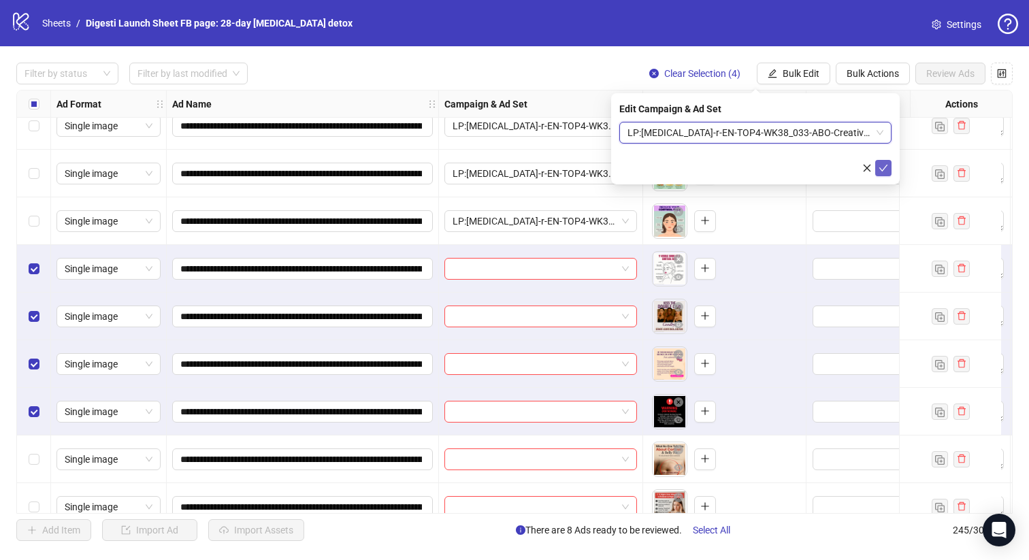
click at [882, 169] on icon "check" at bounding box center [883, 168] width 9 height 7
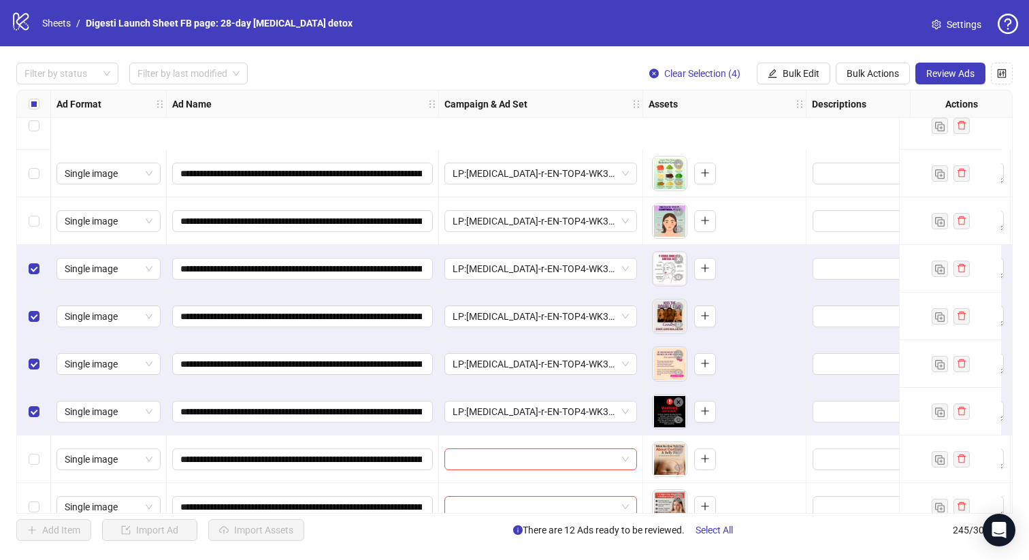
scroll to position [10922, 0]
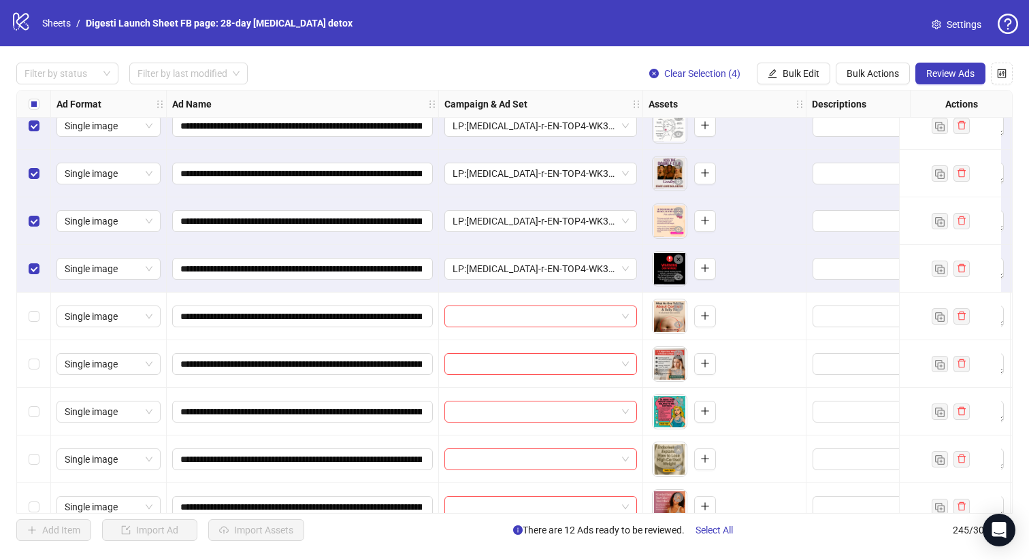
click at [22, 314] on div "Select row 234" at bounding box center [34, 317] width 34 height 48
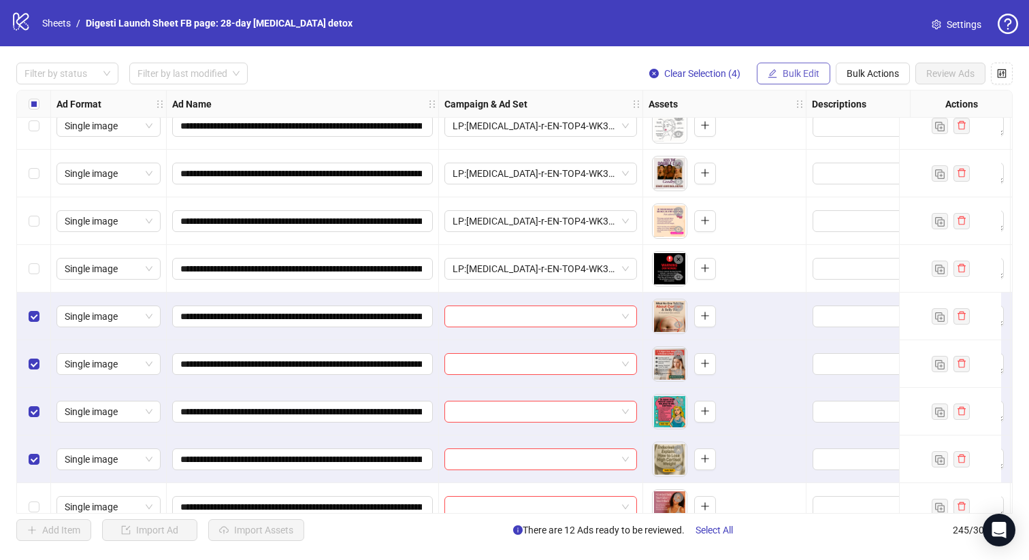
click at [795, 63] on button "Bulk Edit" at bounding box center [793, 74] width 73 height 22
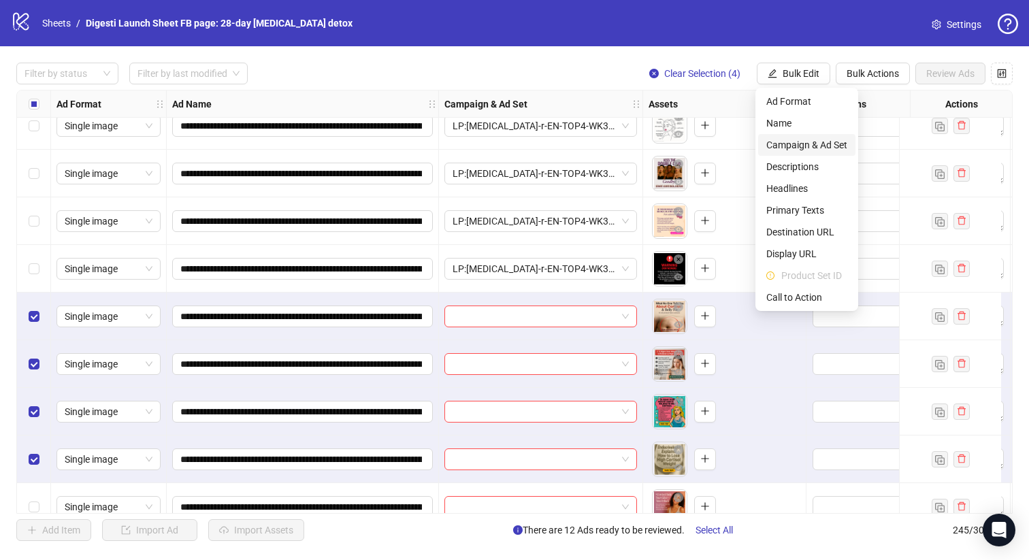
click at [805, 137] on li "Campaign & Ad Set" at bounding box center [806, 145] width 97 height 22
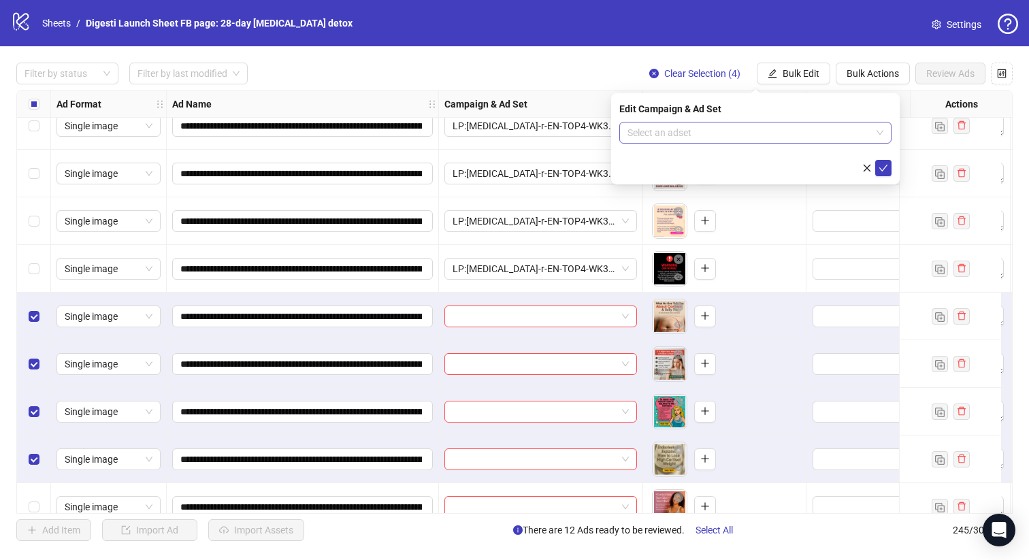
click at [715, 131] on input "search" at bounding box center [749, 132] width 244 height 20
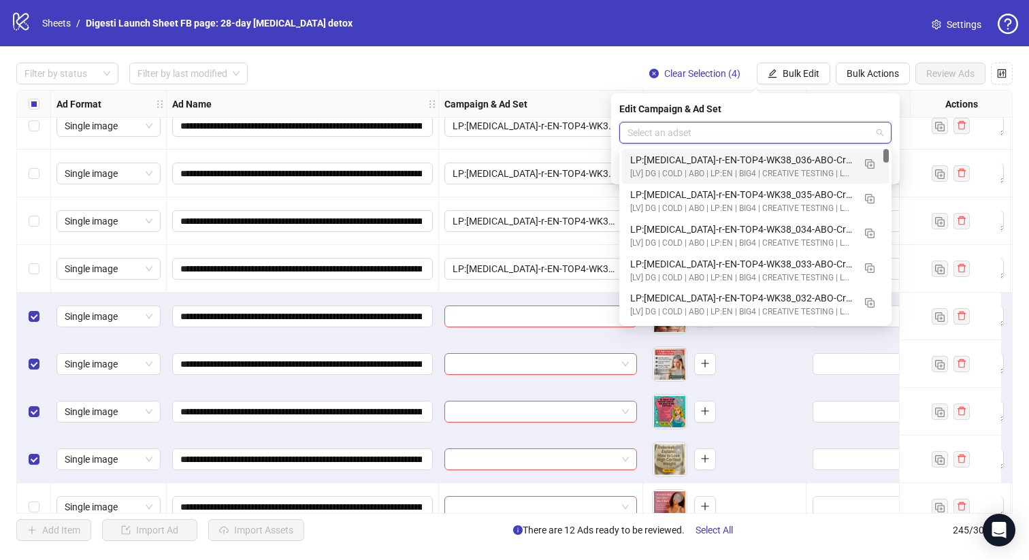
paste input "**********"
type input "**********"
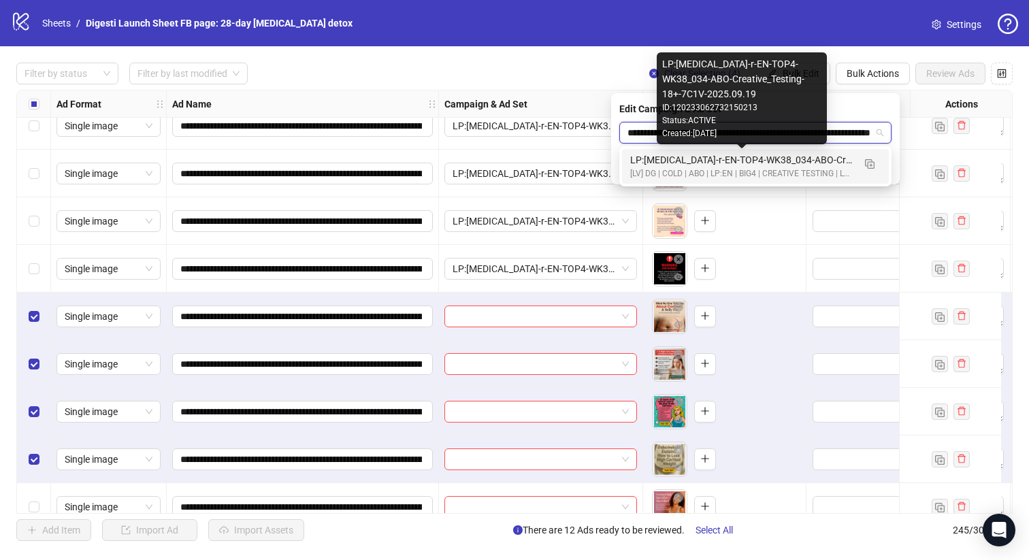
click at [632, 164] on div "LP:[MEDICAL_DATA]-r-EN-TOP4-WK38_034-ABO-Creative_Testing-18+-7C1V-2025.09.19" at bounding box center [741, 159] width 223 height 15
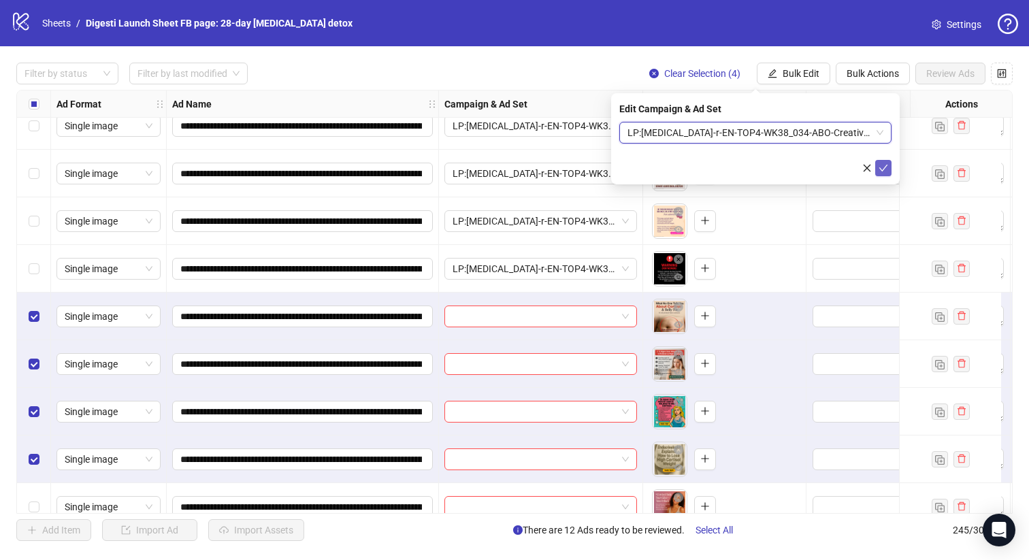
click at [889, 163] on button "submit" at bounding box center [883, 168] width 16 height 16
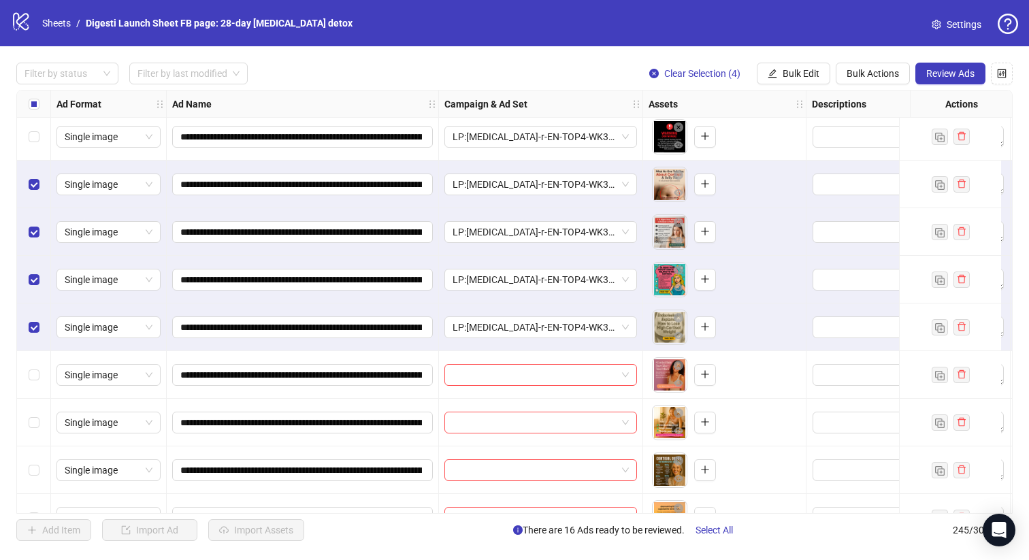
scroll to position [11131, 0]
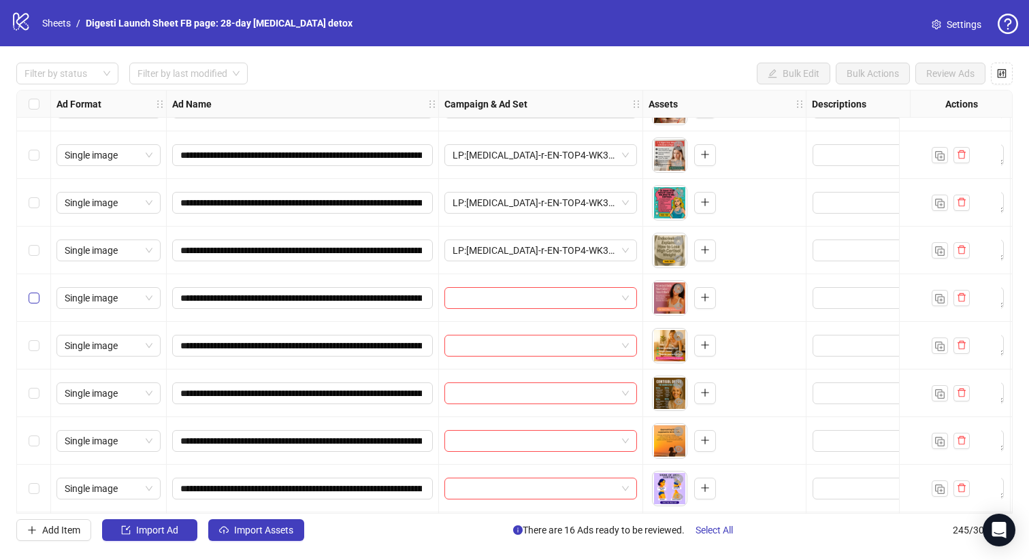
click at [31, 303] on label "Select row 238" at bounding box center [34, 298] width 11 height 15
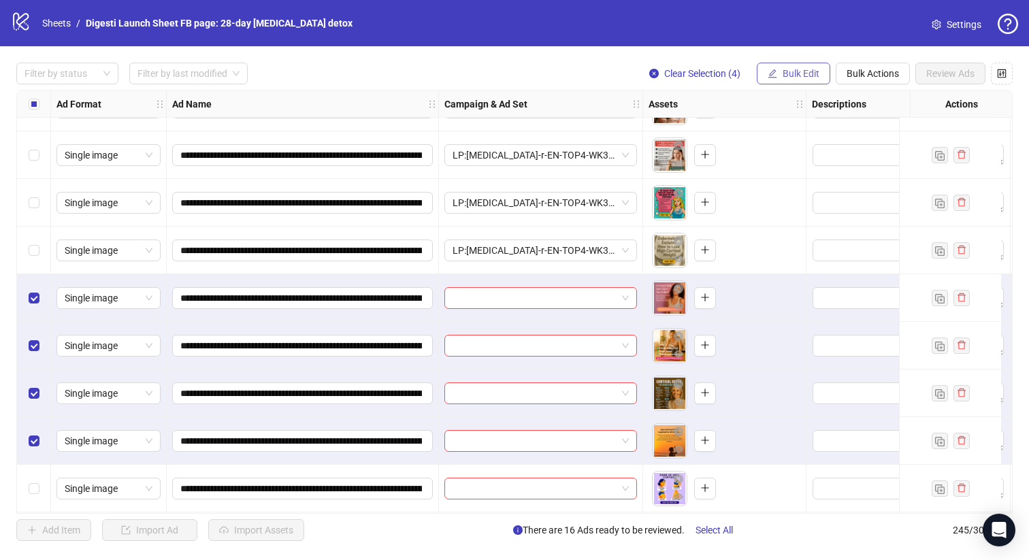
click at [802, 71] on span "Bulk Edit" at bounding box center [800, 73] width 37 height 11
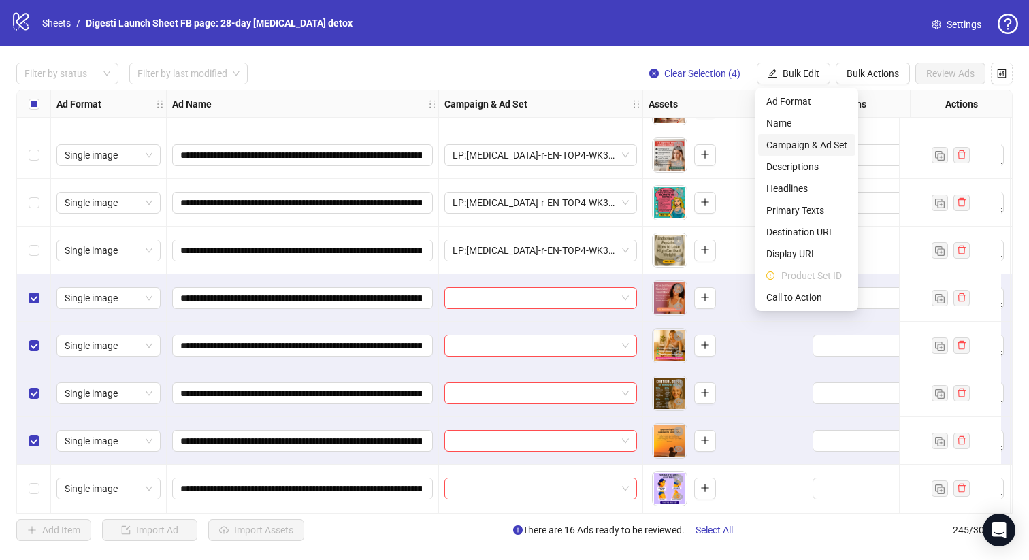
click at [809, 138] on span "Campaign & Ad Set" at bounding box center [806, 144] width 81 height 15
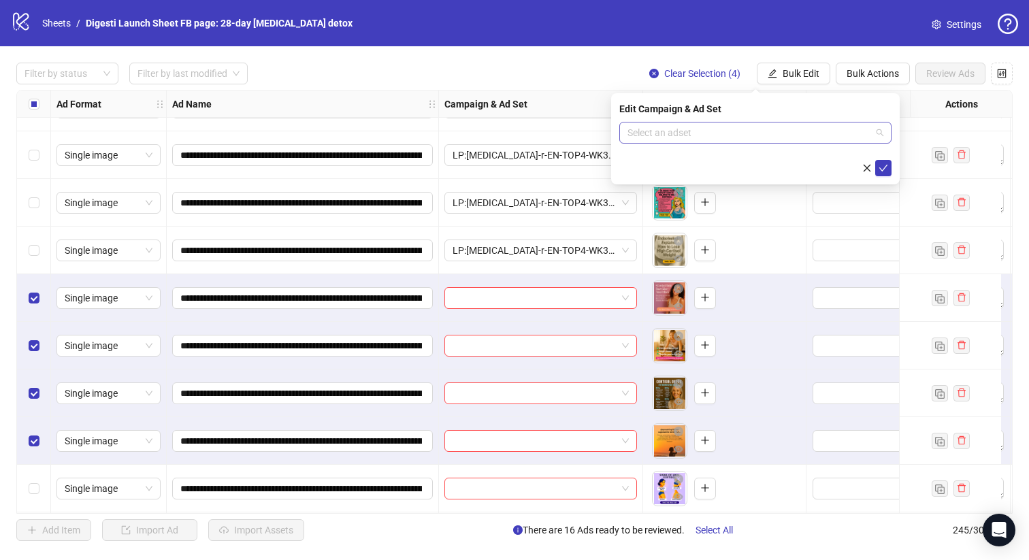
click at [699, 130] on input "search" at bounding box center [749, 132] width 244 height 20
paste input "**********"
type input "**********"
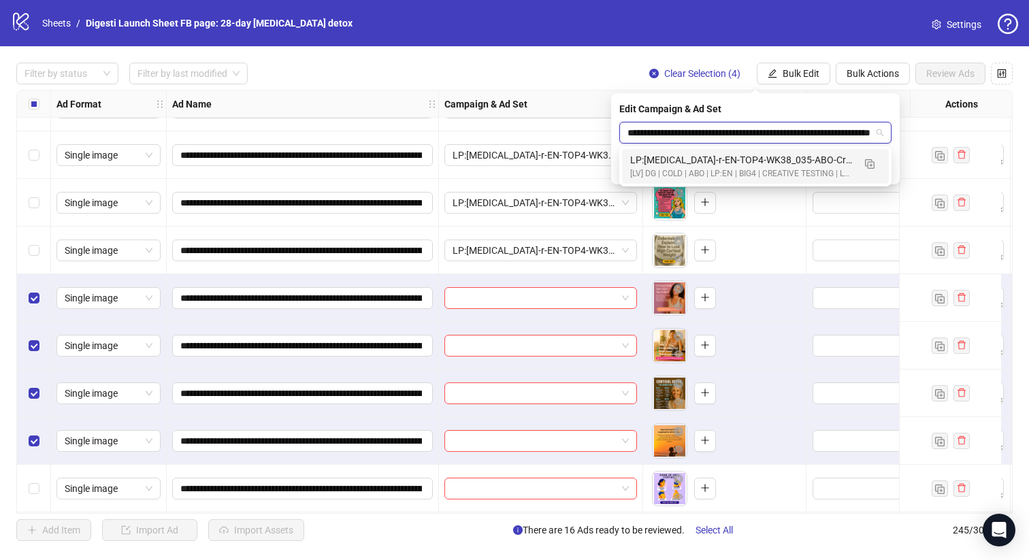
scroll to position [0, 85]
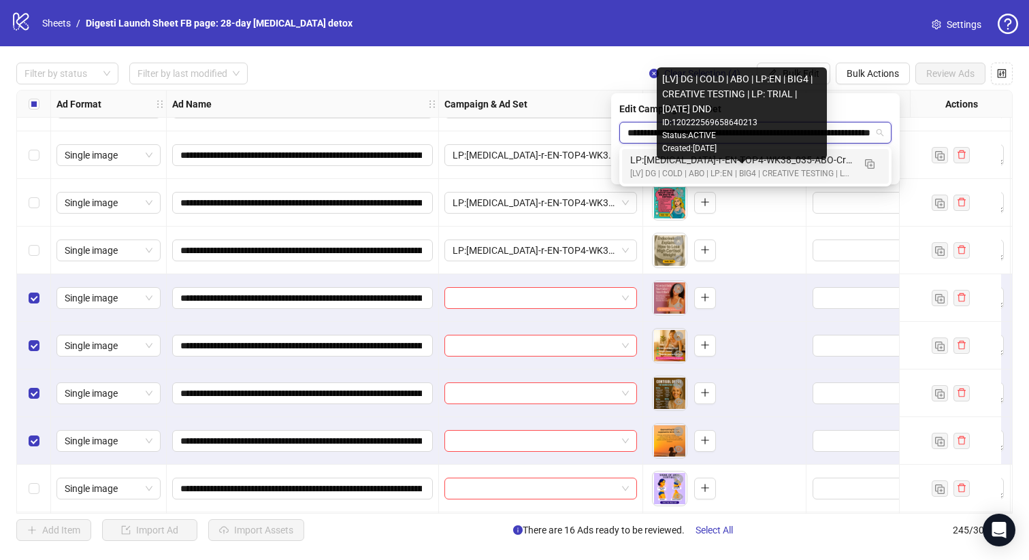
click at [657, 171] on div "[LV] DG | COLD | ABO | LP:EN | BIG4 | CREATIVE TESTING | LP: TRIAL | [DATE] DND" at bounding box center [741, 173] width 223 height 13
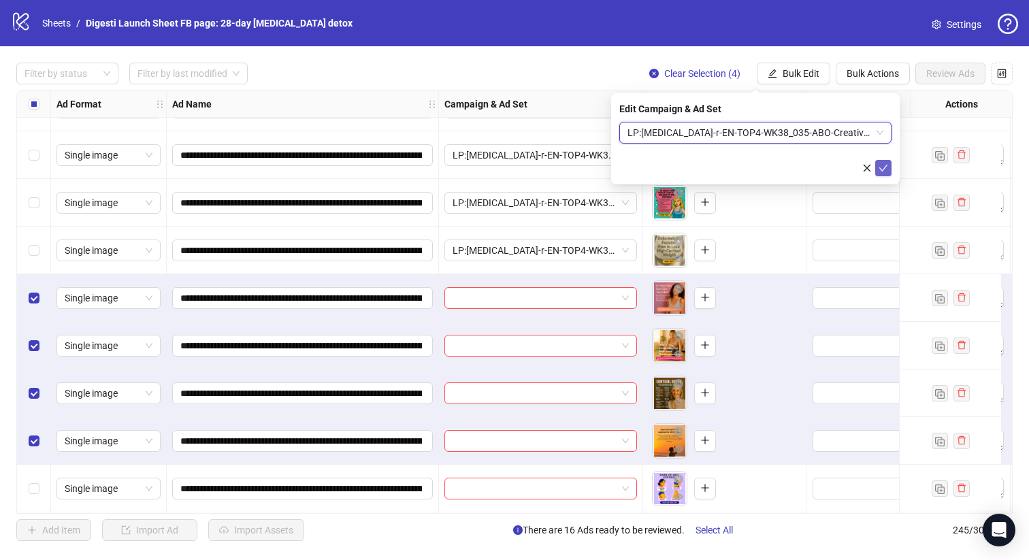
click at [880, 169] on icon "check" at bounding box center [883, 168] width 9 height 7
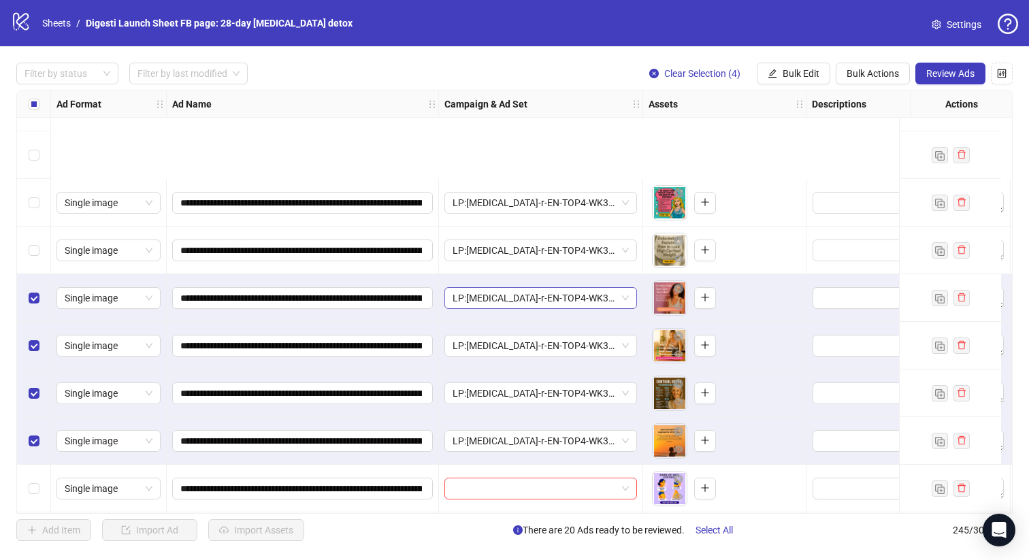
scroll to position [11279, 0]
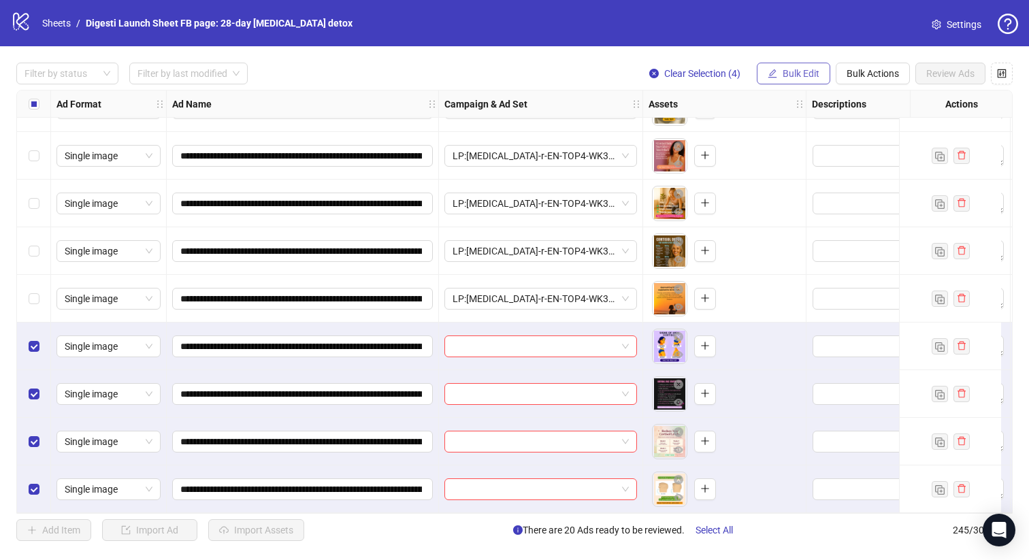
click at [780, 78] on button "Bulk Edit" at bounding box center [793, 74] width 73 height 22
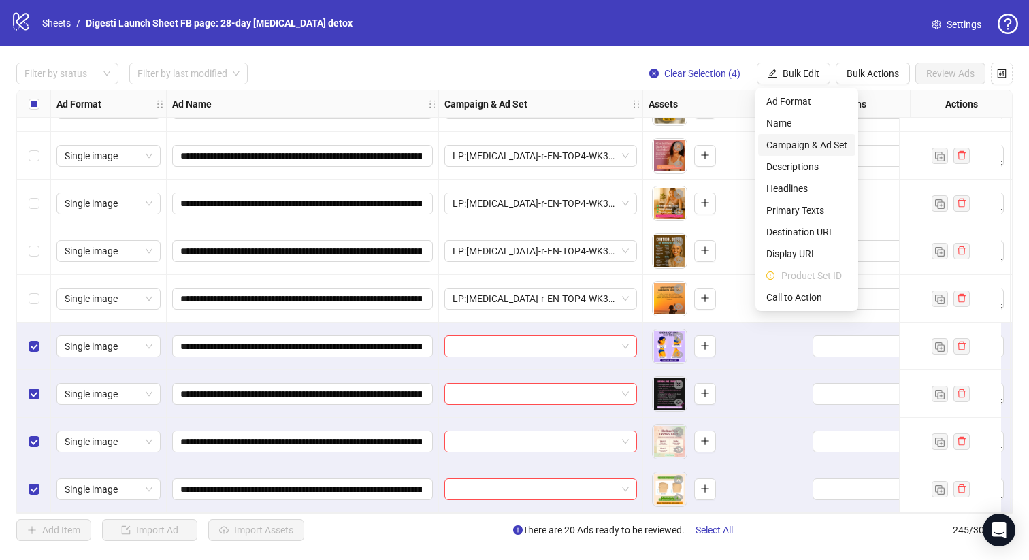
click at [783, 149] on span "Campaign & Ad Set" at bounding box center [806, 144] width 81 height 15
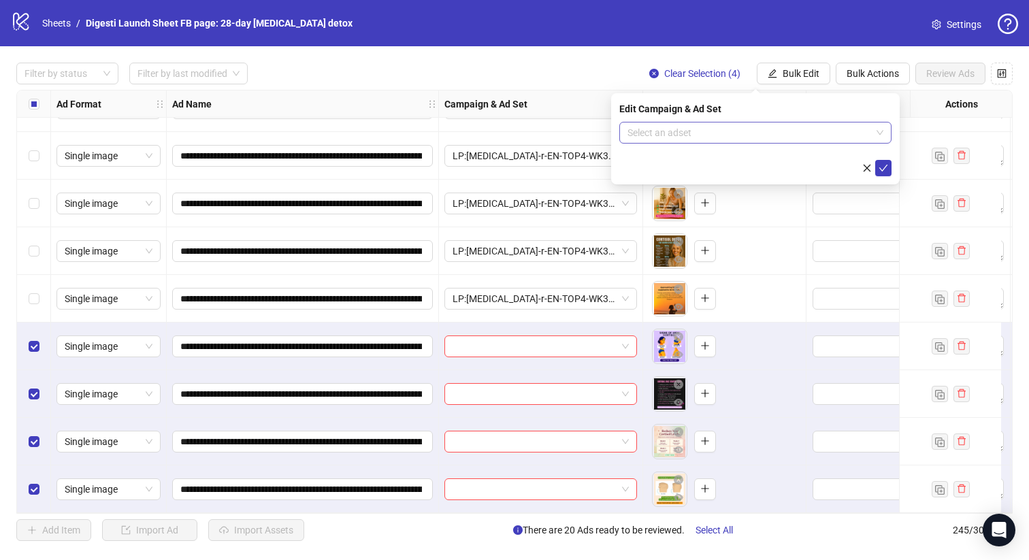
click at [686, 134] on input "search" at bounding box center [749, 132] width 244 height 20
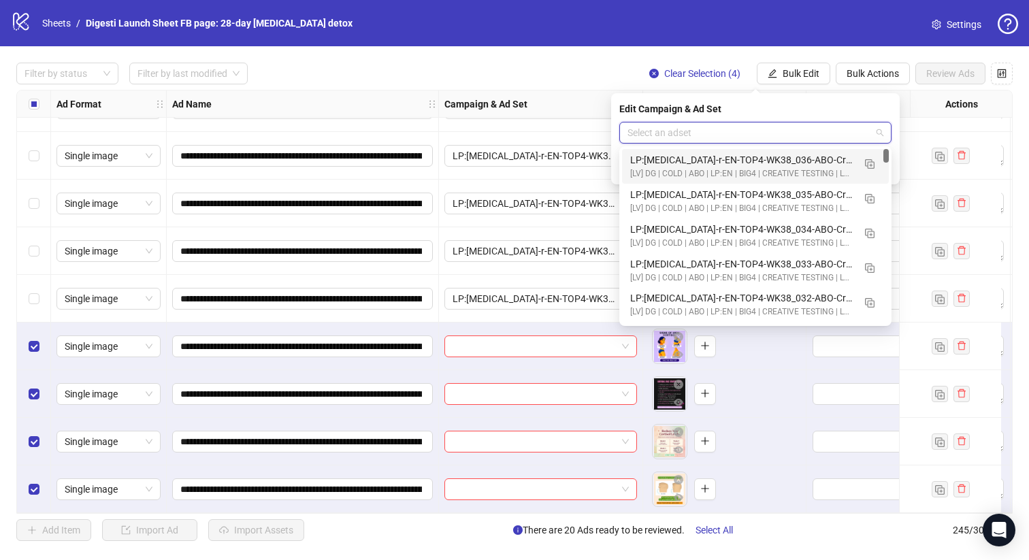
paste input "**********"
type input "**********"
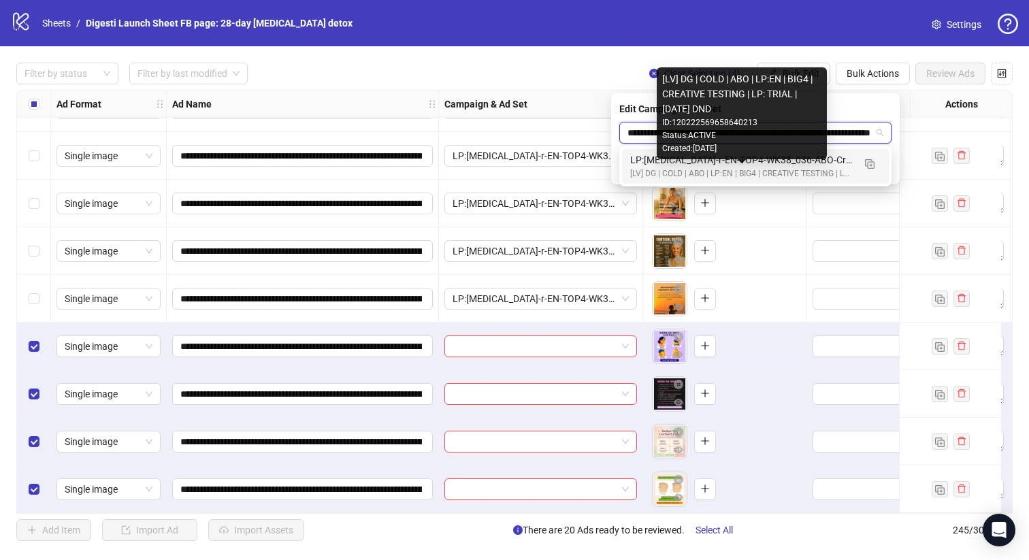
click at [657, 170] on div "[LV] DG | COLD | ABO | LP:EN | BIG4 | CREATIVE TESTING | LP: TRIAL | [DATE] DND" at bounding box center [741, 173] width 223 height 13
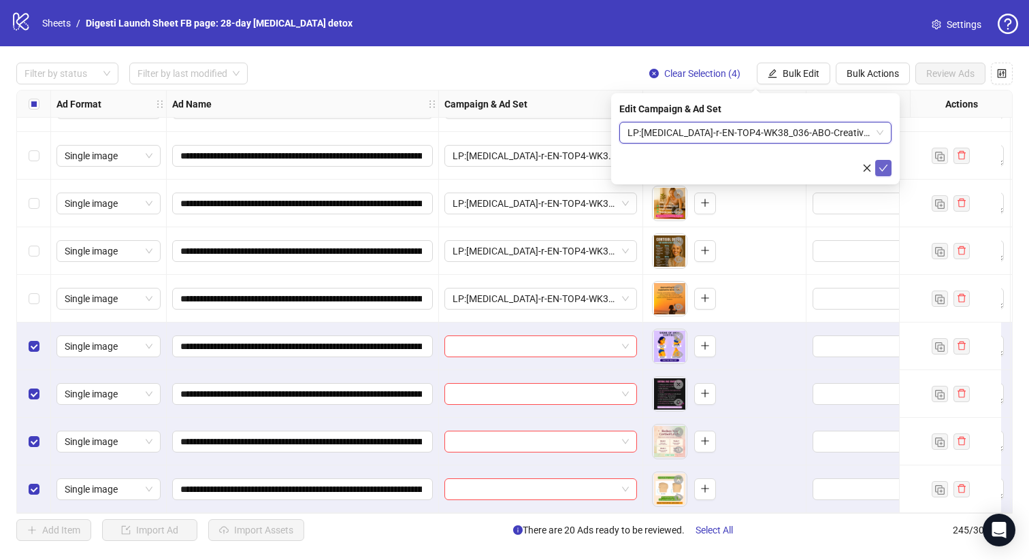
click at [884, 168] on icon "check" at bounding box center [883, 168] width 10 height 10
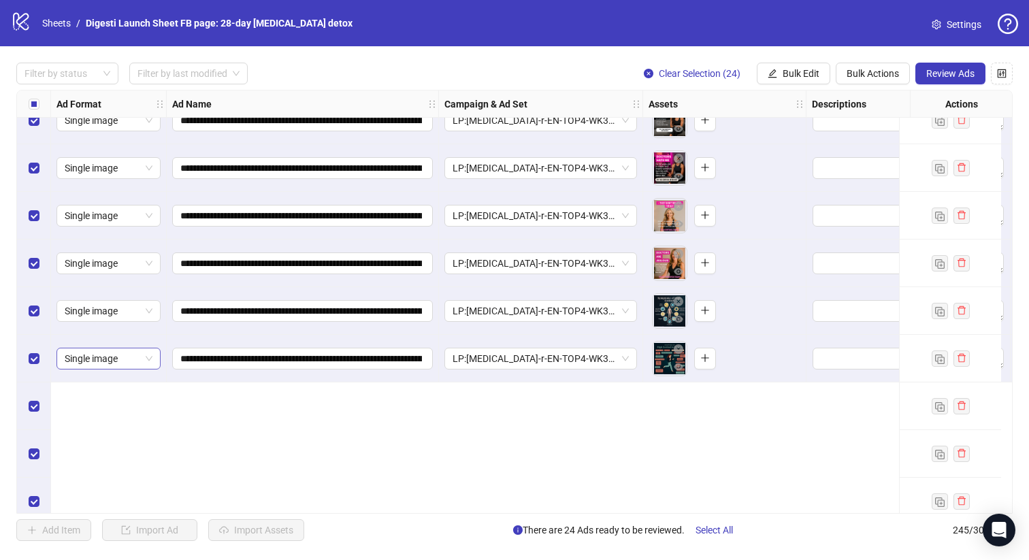
scroll to position [10349, 0]
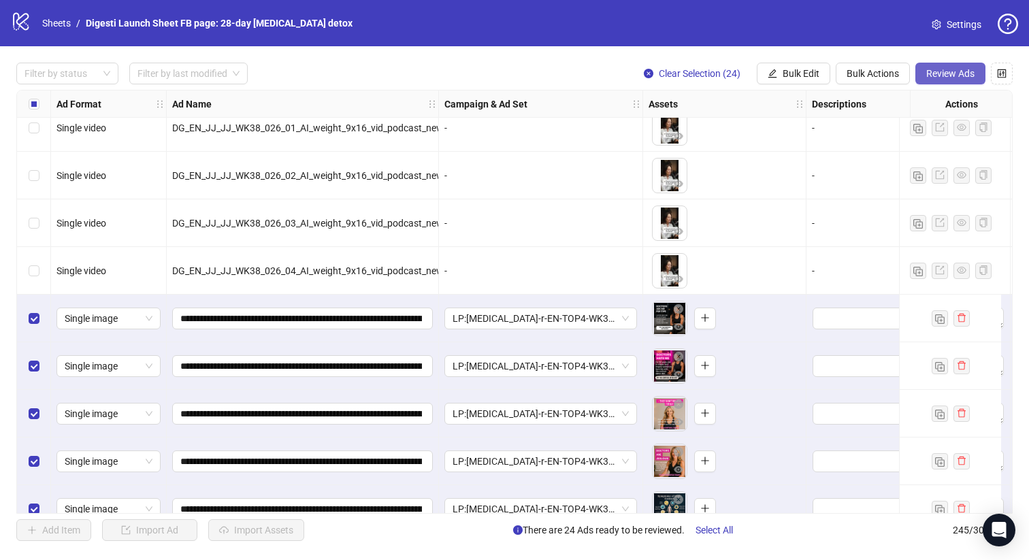
click at [953, 71] on span "Review Ads" at bounding box center [950, 73] width 48 height 11
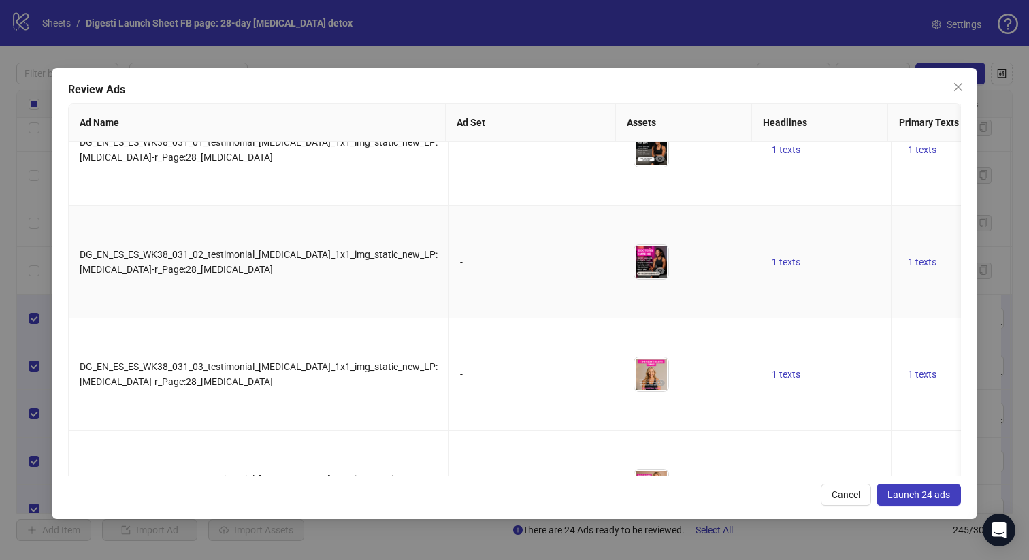
scroll to position [48, 0]
click at [919, 489] on span "Launch 24 ads" at bounding box center [918, 494] width 63 height 11
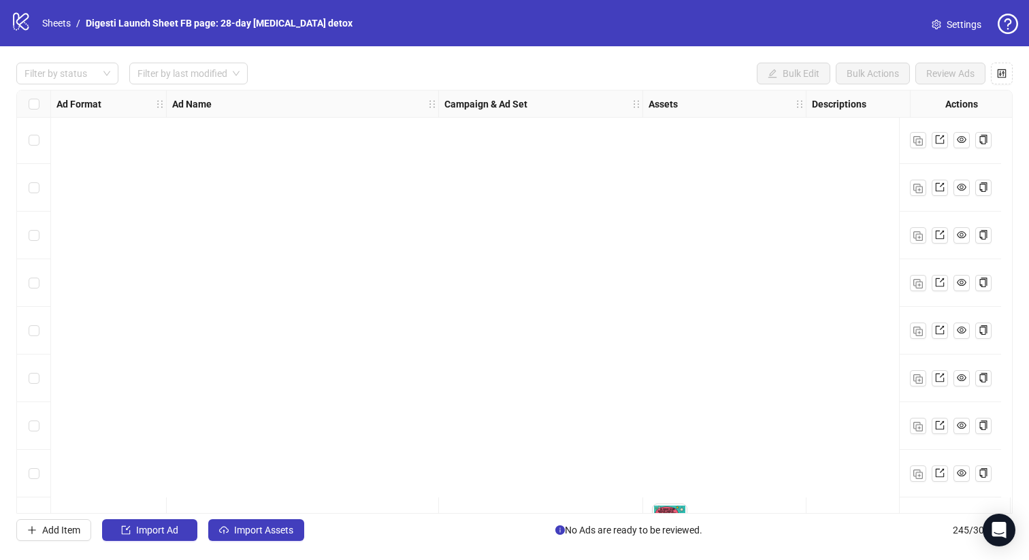
scroll to position [11279, 0]
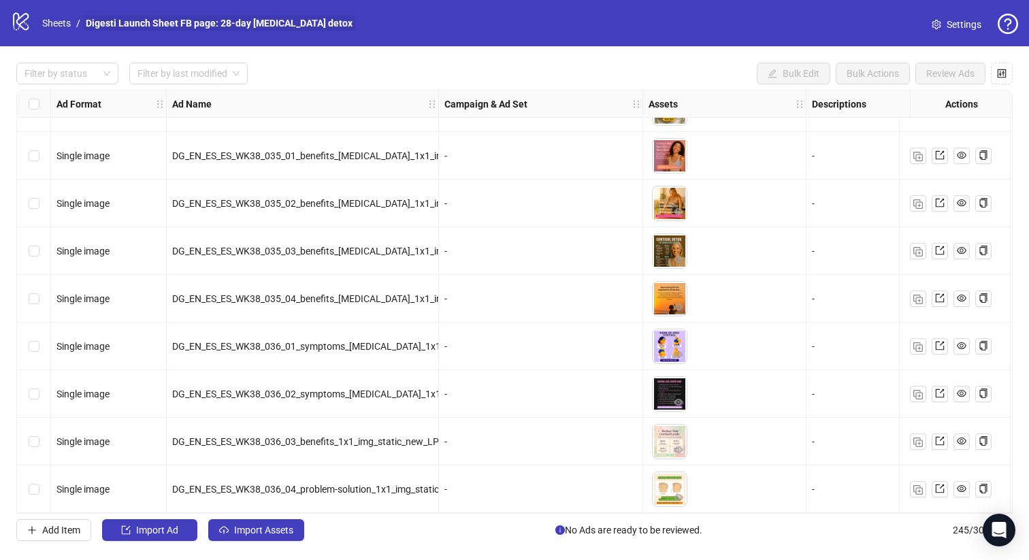
click at [127, 25] on link "Digesti Launch Sheet FB page: 28-day [MEDICAL_DATA] detox" at bounding box center [219, 23] width 272 height 15
click at [63, 16] on link "Sheets" at bounding box center [56, 23] width 34 height 15
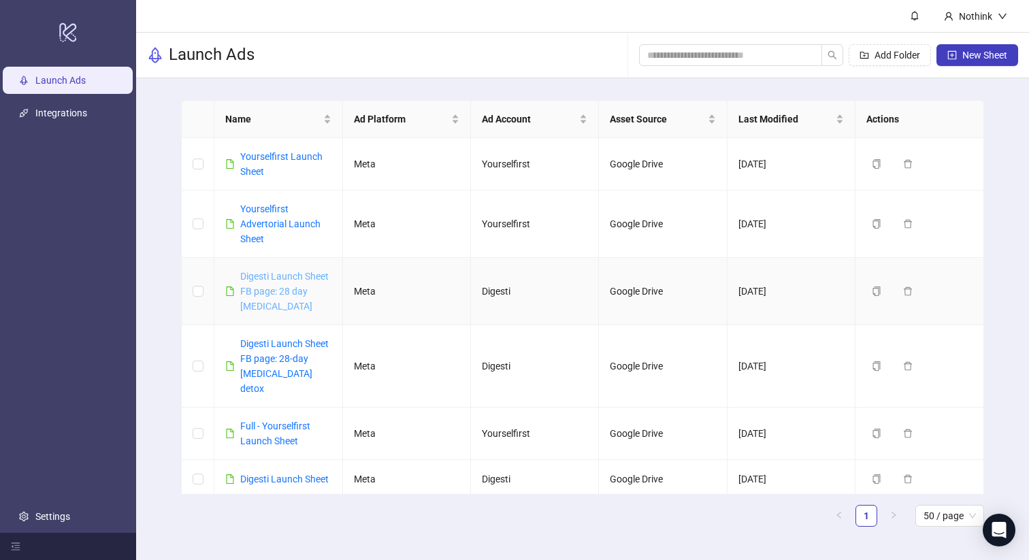
click at [271, 293] on link "Digesti Launch Sheet FB page: 28 day [MEDICAL_DATA]" at bounding box center [284, 291] width 88 height 41
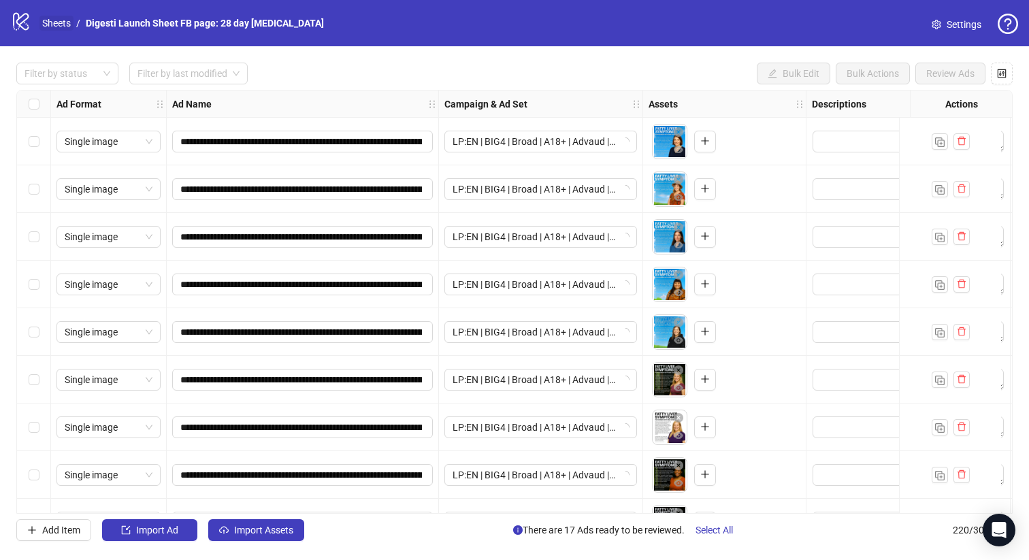
click at [63, 16] on link "Sheets" at bounding box center [56, 23] width 34 height 15
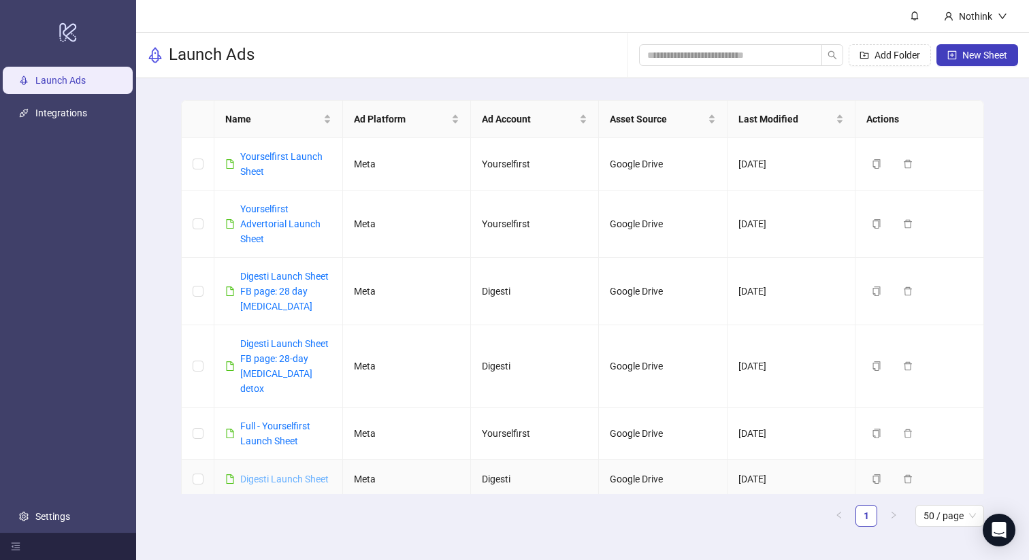
click at [278, 474] on link "Digesti Launch Sheet" at bounding box center [284, 479] width 88 height 11
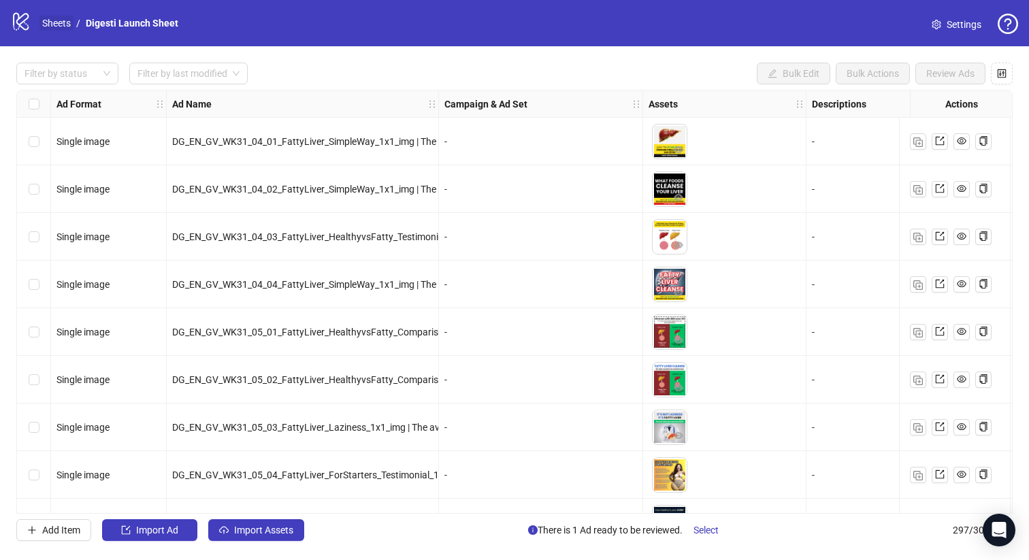
click at [66, 26] on link "Sheets" at bounding box center [56, 23] width 34 height 15
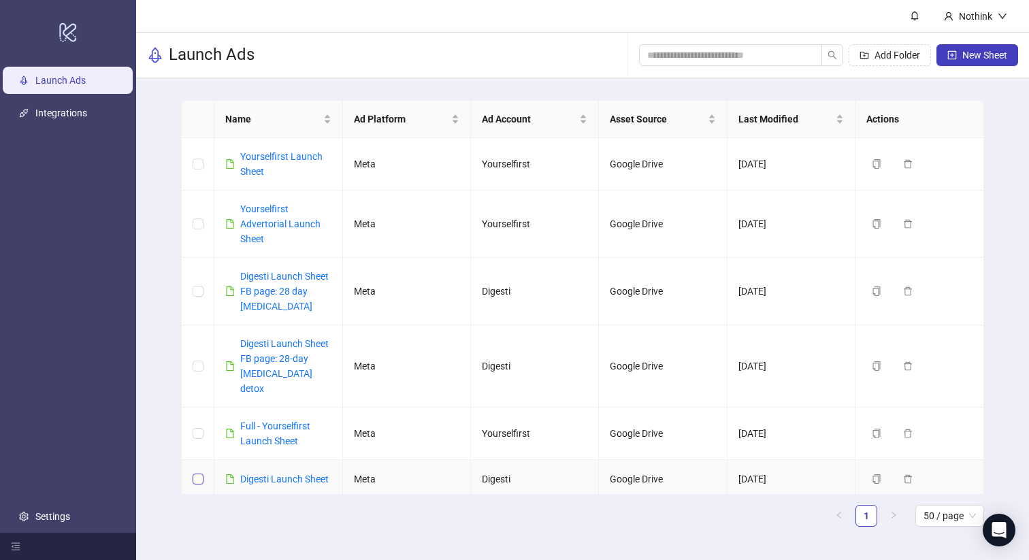
click at [201, 471] on label at bounding box center [198, 478] width 11 height 15
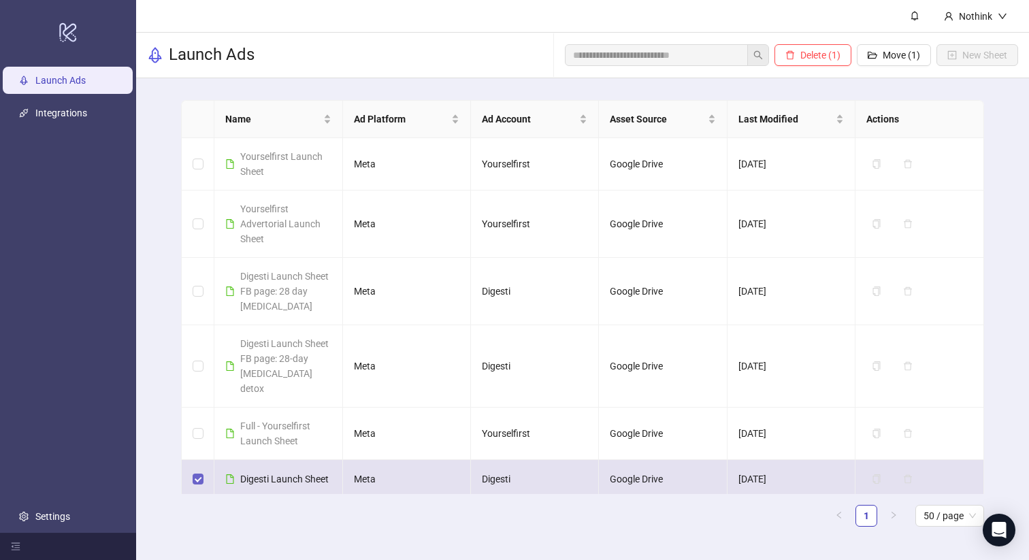
click at [201, 471] on label at bounding box center [198, 478] width 11 height 15
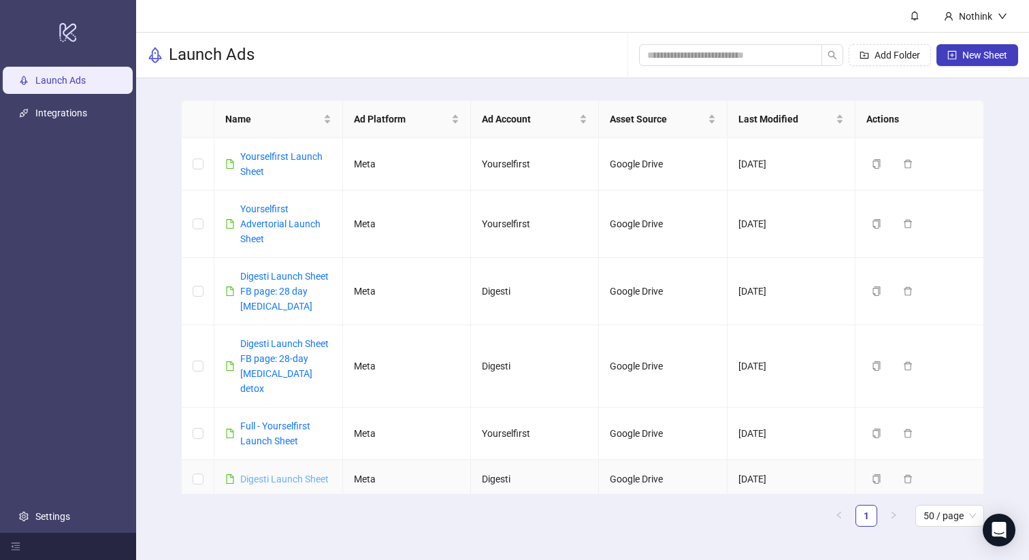
click at [310, 474] on link "Digesti Launch Sheet" at bounding box center [284, 479] width 88 height 11
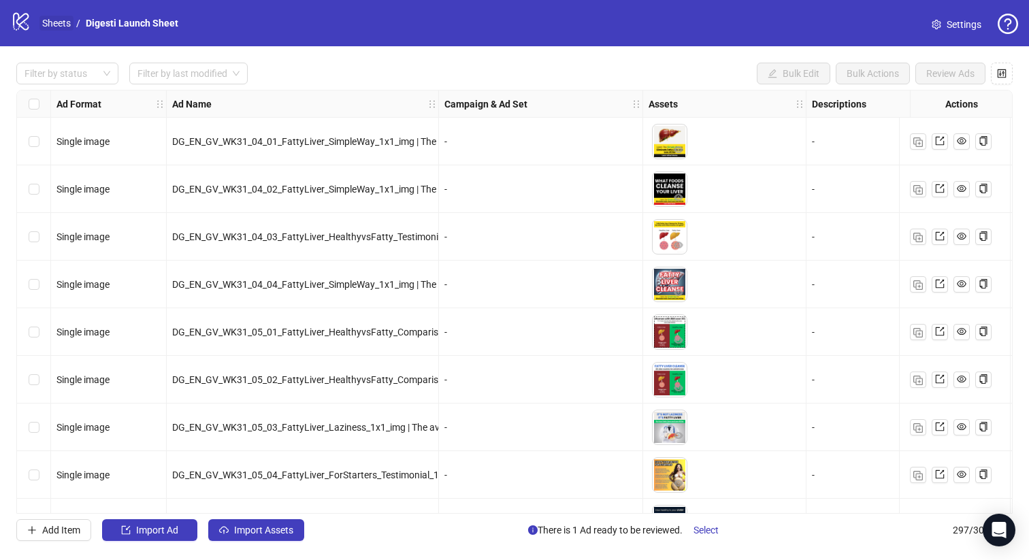
click at [65, 21] on link "Sheets" at bounding box center [56, 23] width 34 height 15
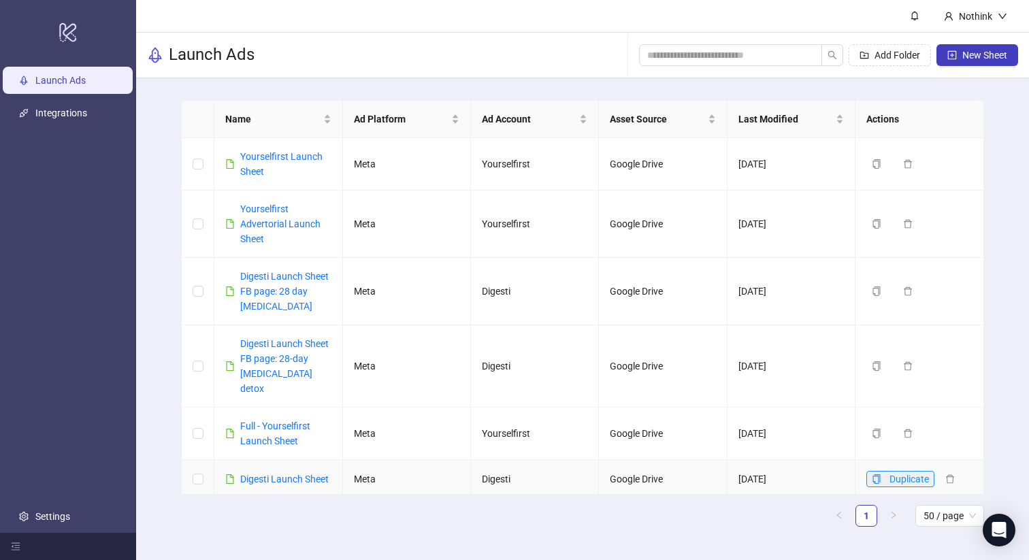
click at [870, 471] on button "Duplicate" at bounding box center [900, 479] width 68 height 16
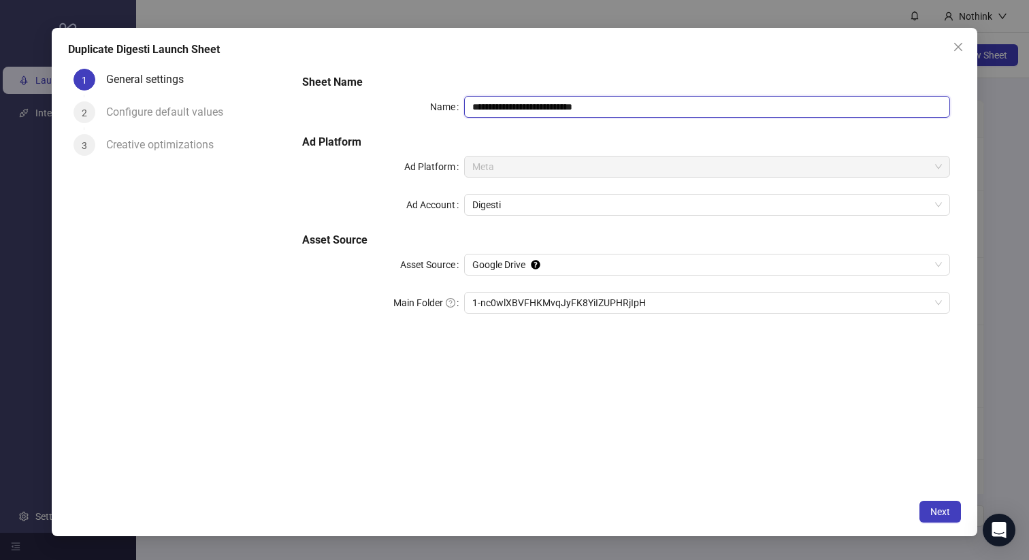
drag, startPoint x: 606, startPoint y: 105, endPoint x: 576, endPoint y: 105, distance: 29.3
click at [576, 105] on input "**********" at bounding box center [707, 107] width 486 height 22
type input "**********"
click at [945, 512] on span "Next" at bounding box center [940, 511] width 20 height 11
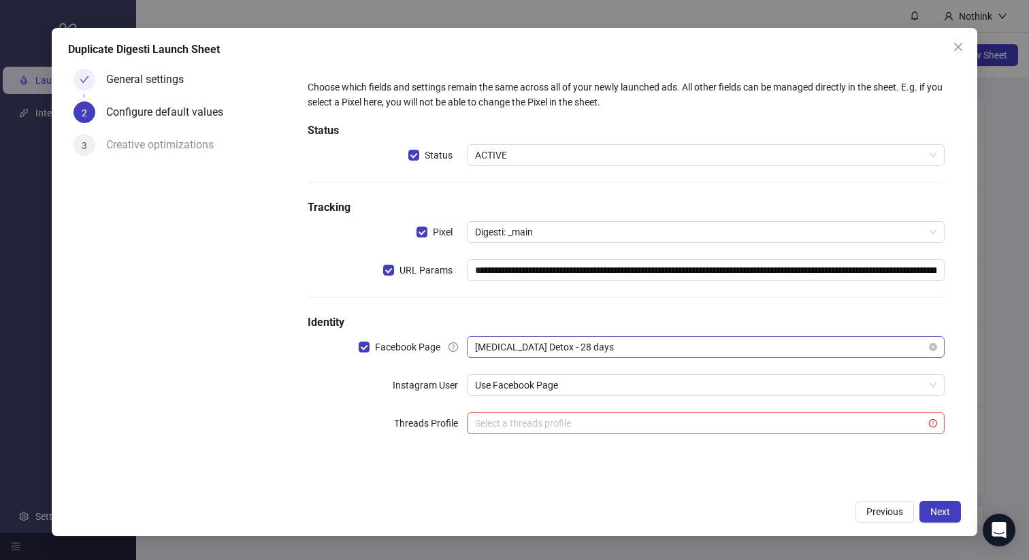
click at [565, 346] on span "[MEDICAL_DATA] Detox - 28 days" at bounding box center [705, 347] width 461 height 20
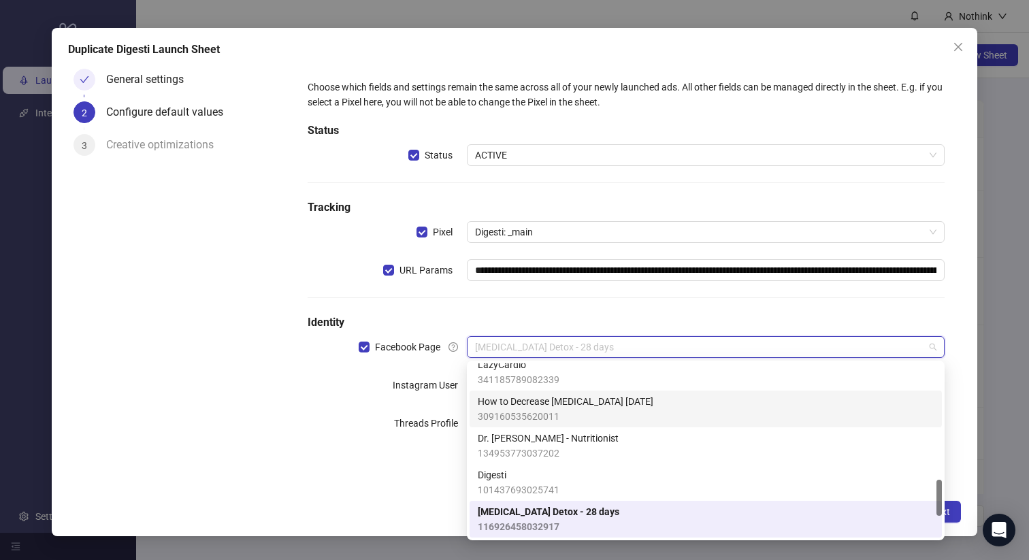
scroll to position [544, 0]
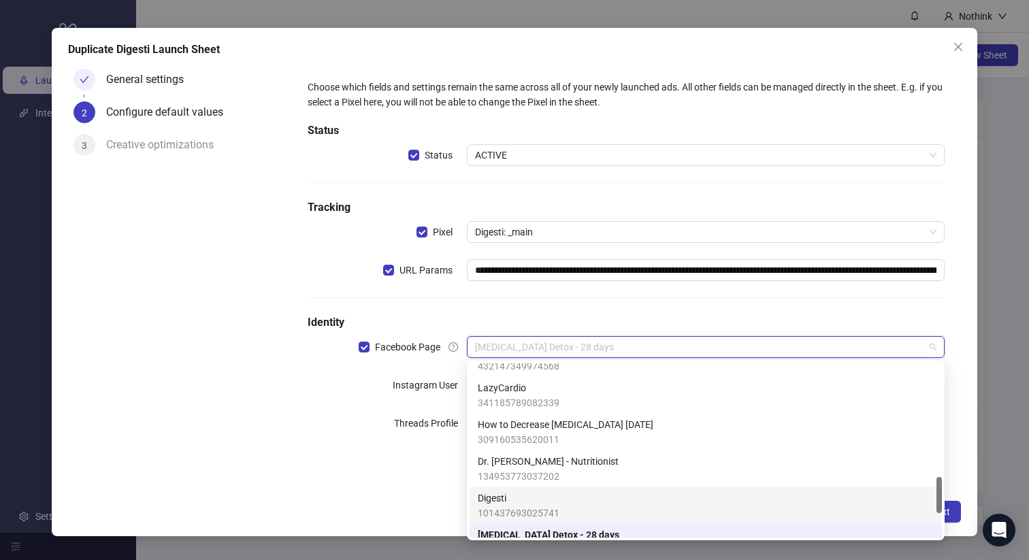
click at [551, 495] on span "Digesti" at bounding box center [519, 498] width 82 height 15
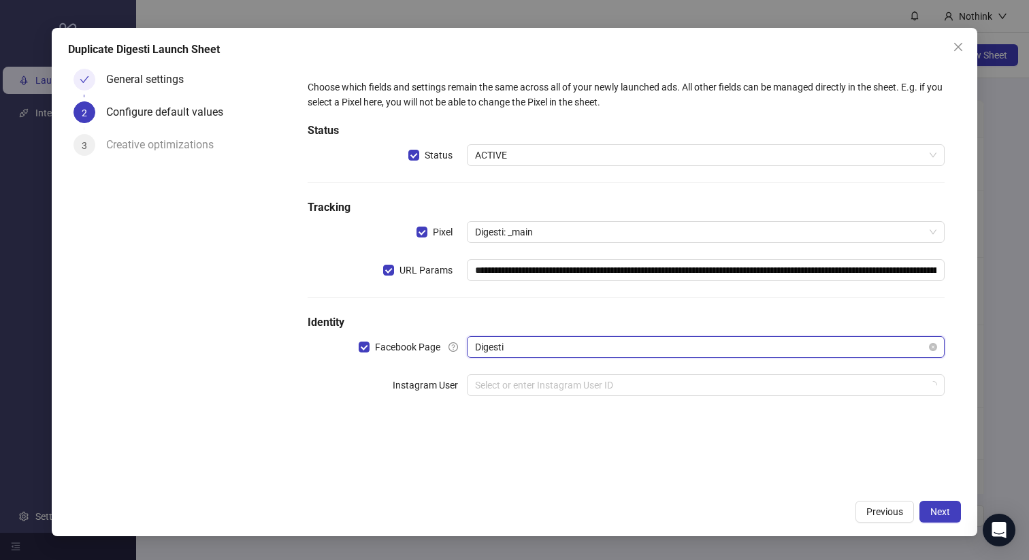
click at [558, 341] on span "Digesti" at bounding box center [705, 347] width 461 height 20
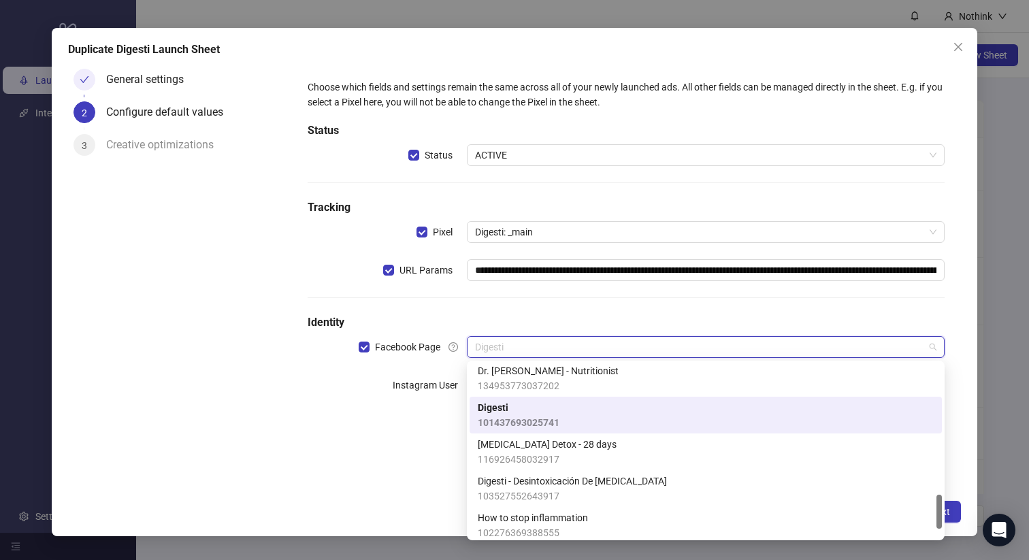
scroll to position [663, 0]
click at [549, 419] on span "101437693025741" at bounding box center [519, 424] width 82 height 15
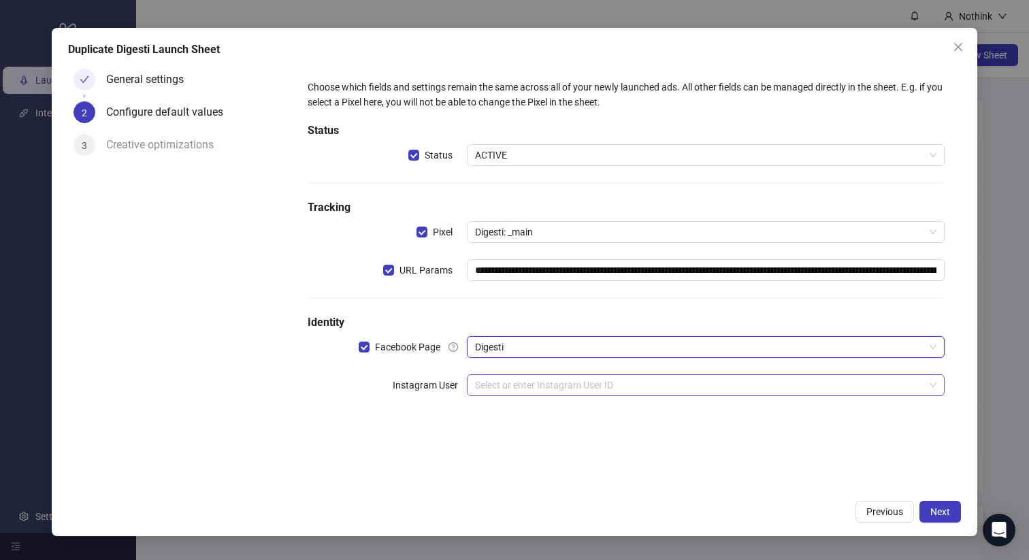
click at [535, 389] on input "search" at bounding box center [699, 385] width 449 height 20
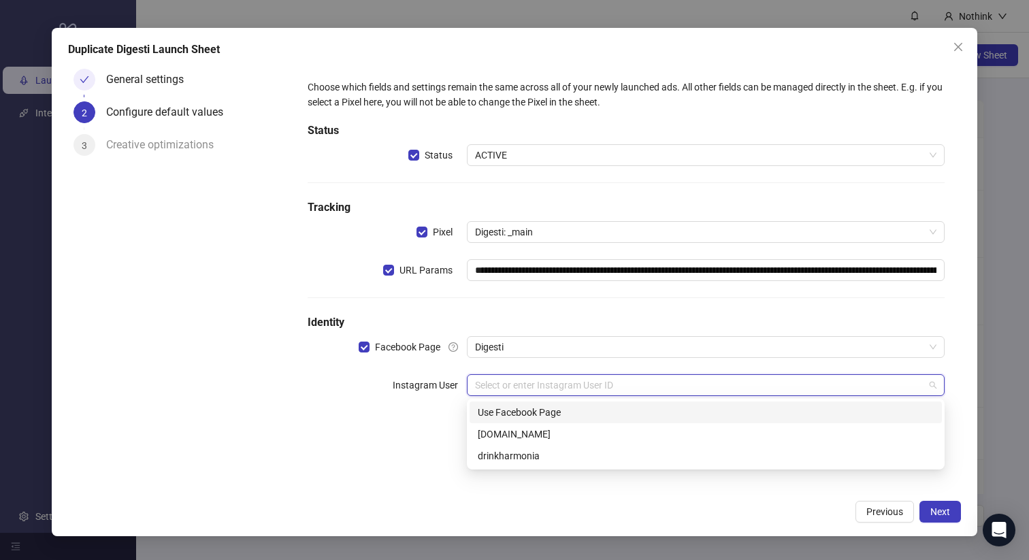
click at [536, 410] on div "Use Facebook Page" at bounding box center [706, 412] width 456 height 15
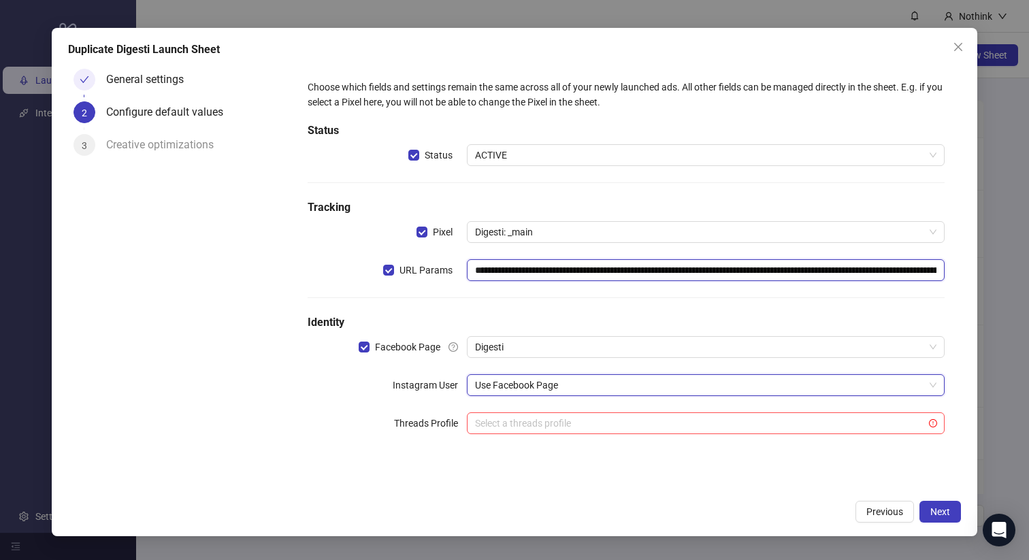
click at [521, 271] on input "**********" at bounding box center [706, 270] width 478 height 22
paste input "text"
type input "**********"
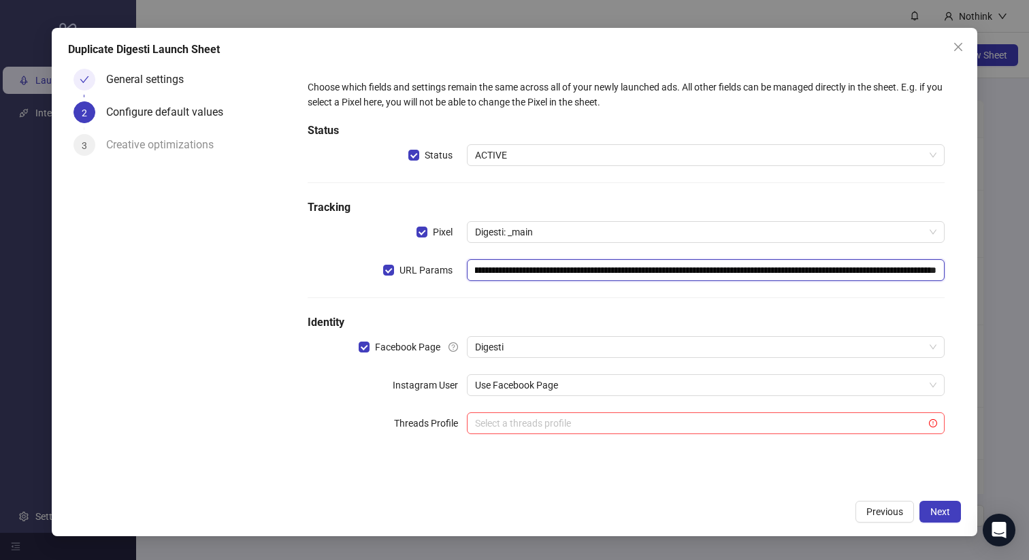
scroll to position [0, 0]
click at [929, 515] on button "Next" at bounding box center [940, 512] width 42 height 22
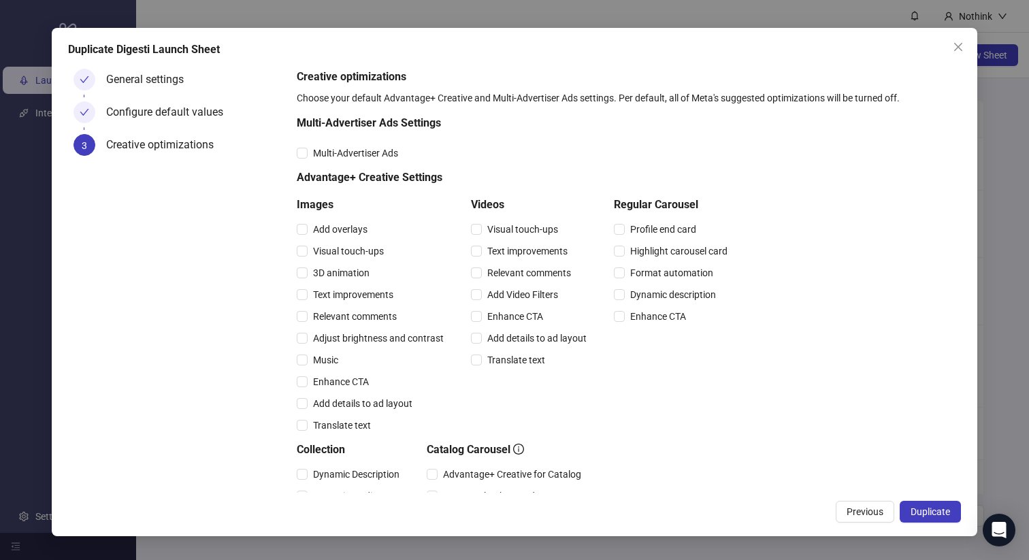
scroll to position [265, 0]
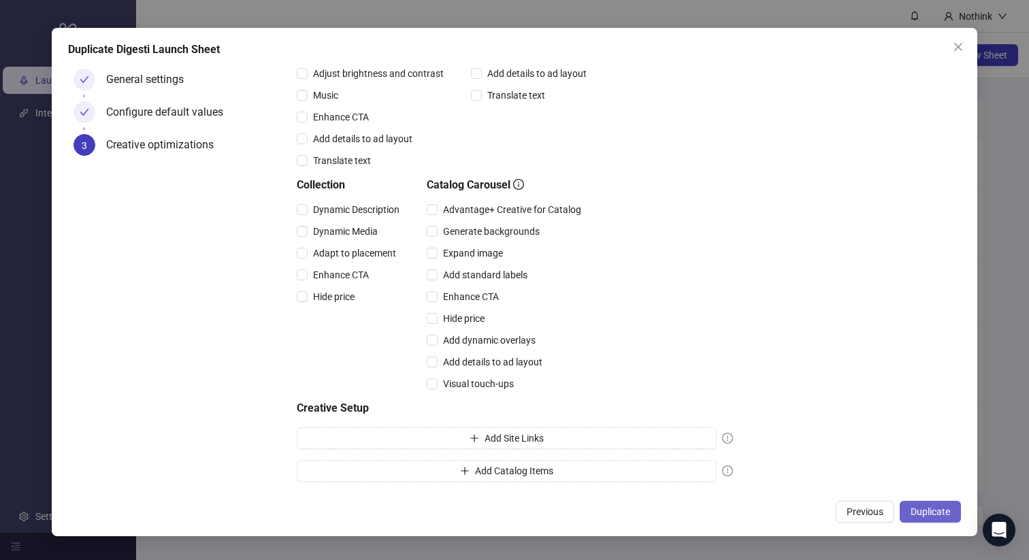
click at [908, 506] on button "Duplicate" at bounding box center [929, 512] width 61 height 22
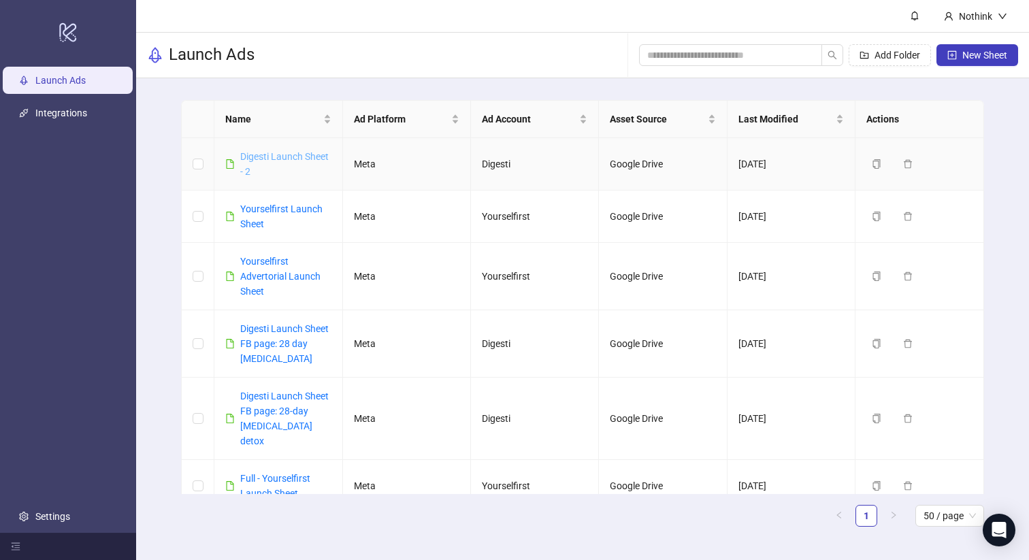
click at [263, 155] on link "Digesti Launch Sheet - 2" at bounding box center [284, 164] width 88 height 26
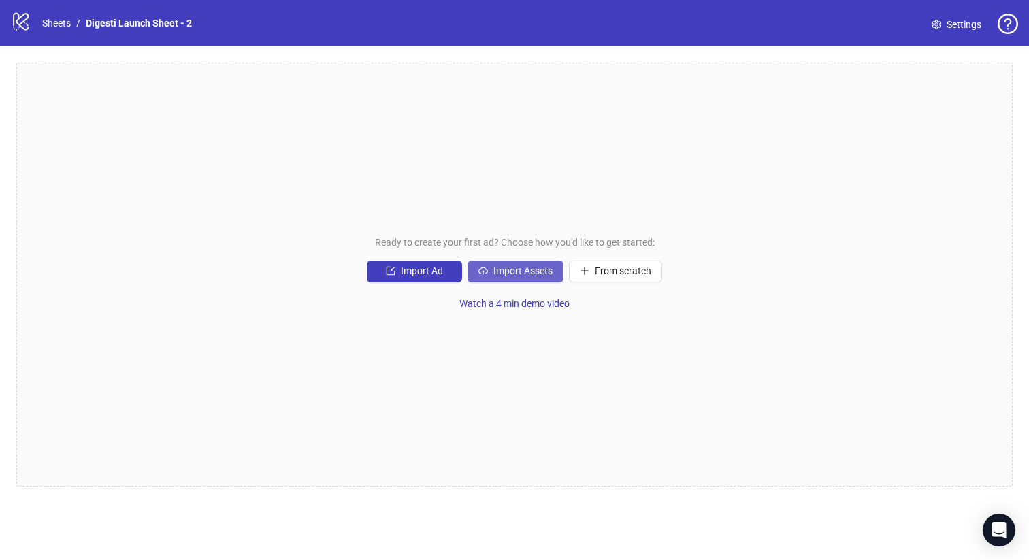
click at [526, 261] on button "Import Assets" at bounding box center [515, 272] width 96 height 22
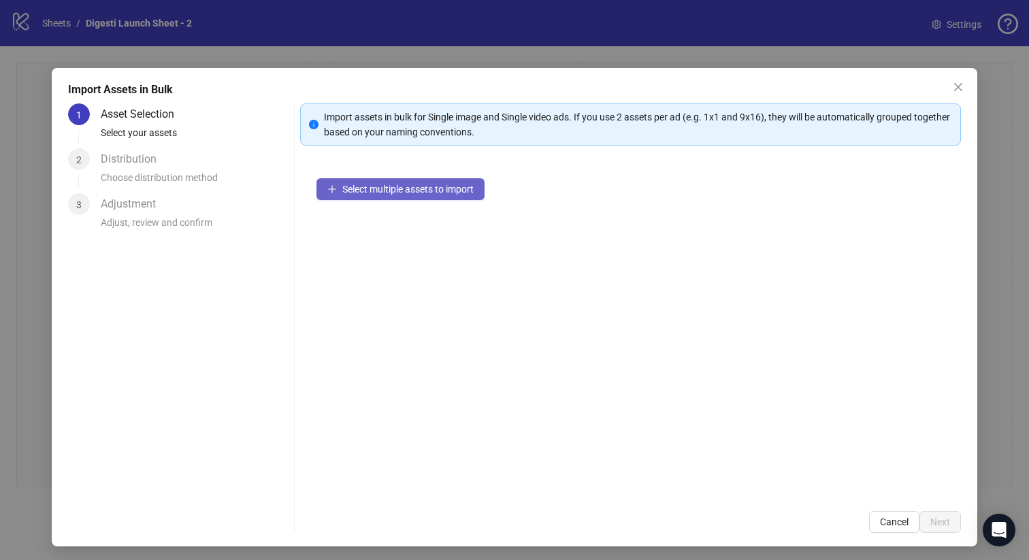
click at [435, 192] on span "Select multiple assets to import" at bounding box center [407, 189] width 131 height 11
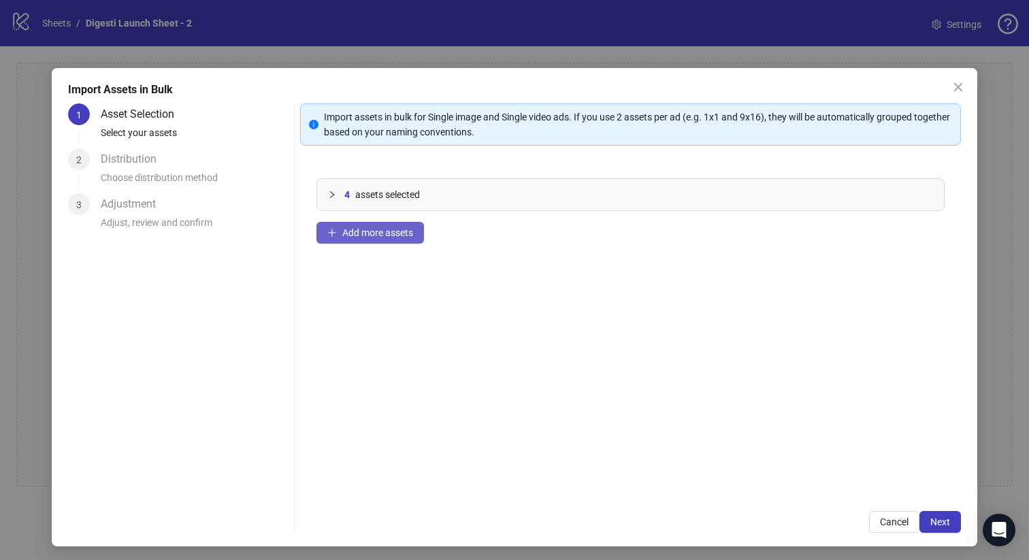
click at [382, 225] on button "Add more assets" at bounding box center [369, 233] width 107 height 22
click at [354, 243] on button "Add more assets" at bounding box center [369, 233] width 107 height 22
click at [925, 518] on button "Next" at bounding box center [940, 522] width 42 height 22
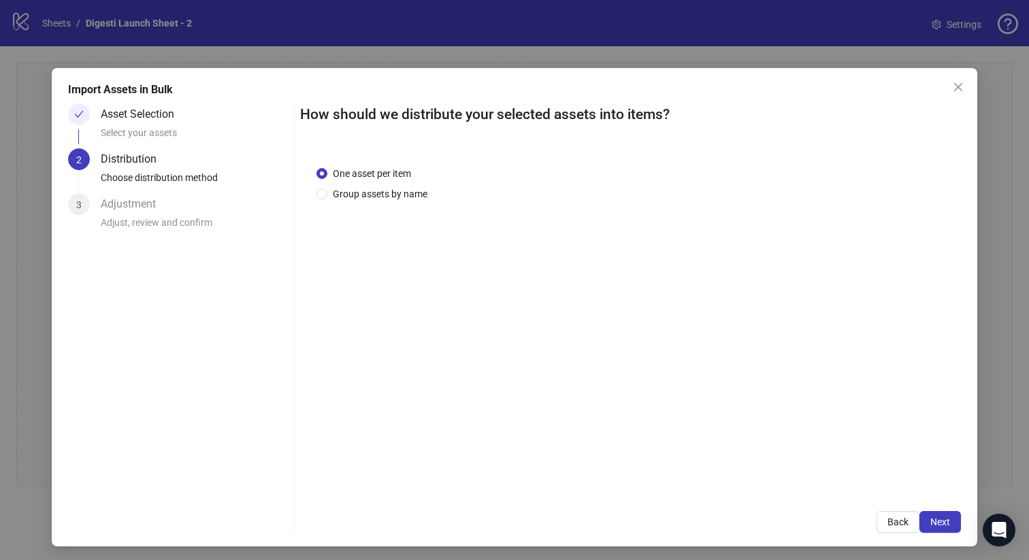
click at [925, 518] on button "Next" at bounding box center [940, 522] width 42 height 22
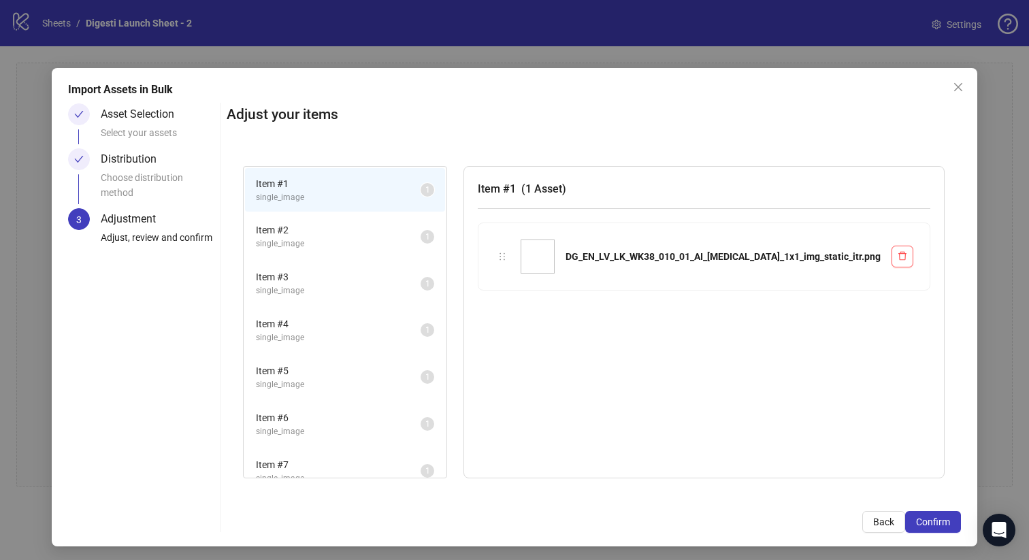
click at [925, 518] on span "Confirm" at bounding box center [933, 521] width 34 height 11
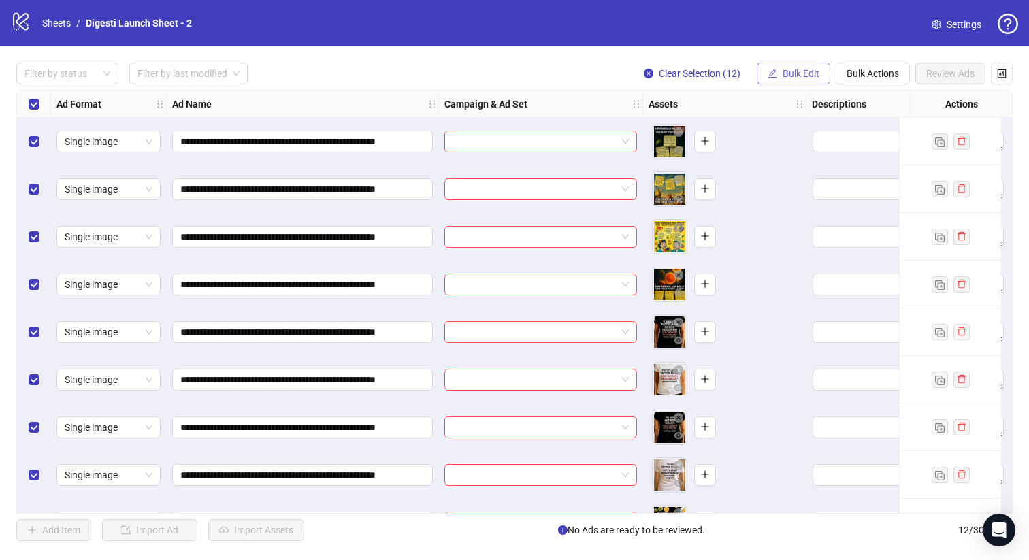
click at [791, 66] on button "Bulk Edit" at bounding box center [793, 74] width 73 height 22
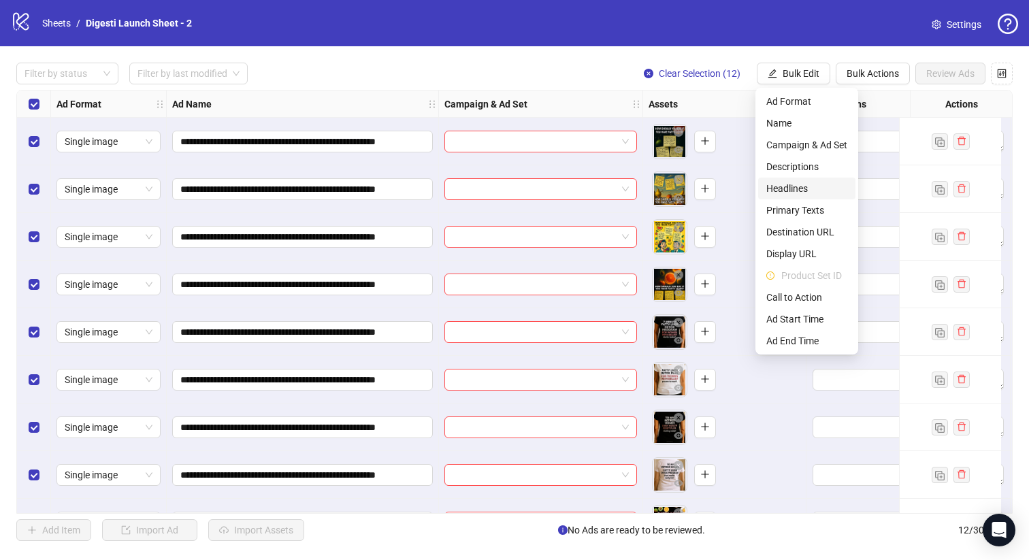
click at [808, 189] on span "Headlines" at bounding box center [806, 188] width 81 height 15
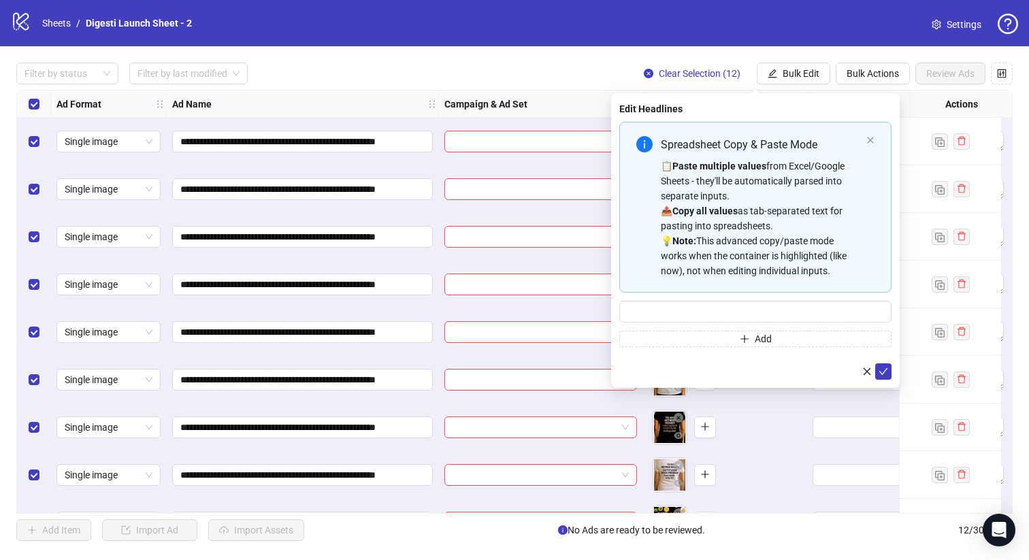
click at [675, 322] on div "Spreadsheet Copy & Paste Mode 📋 Paste multiple values from Excel/Google Sheets …" at bounding box center [755, 234] width 272 height 225
click at [687, 313] on input "Multi-input container - paste or copy values" at bounding box center [755, 312] width 272 height 22
paste input "**********"
type input "**********"
click at [878, 367] on icon "check" at bounding box center [883, 372] width 10 height 10
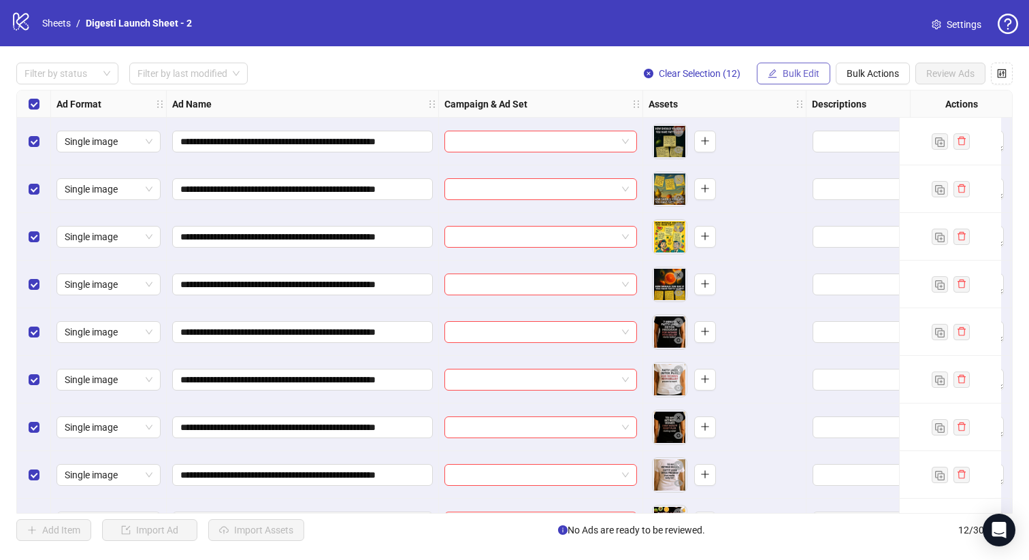
click at [793, 65] on button "Bulk Edit" at bounding box center [793, 74] width 73 height 22
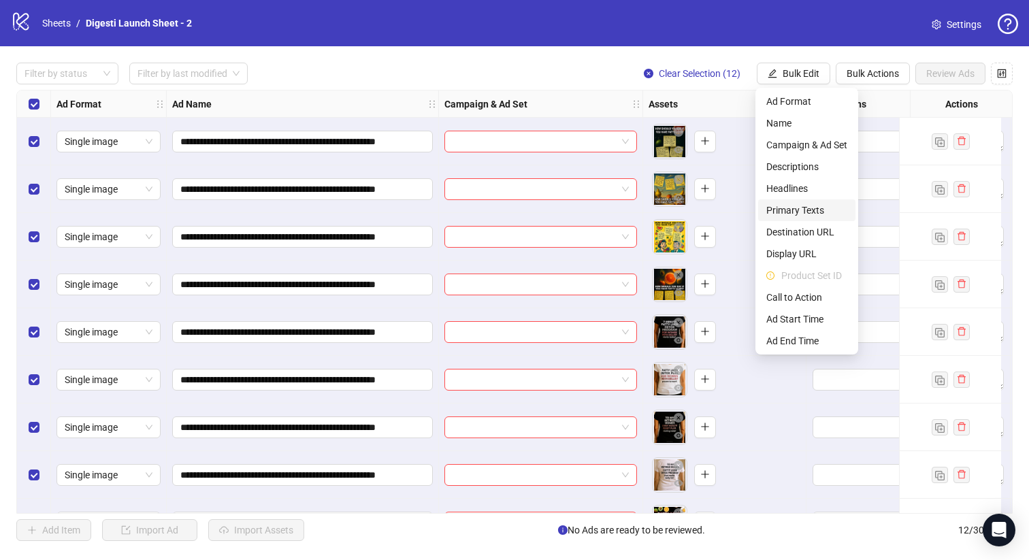
click at [815, 212] on span "Primary Texts" at bounding box center [806, 210] width 81 height 15
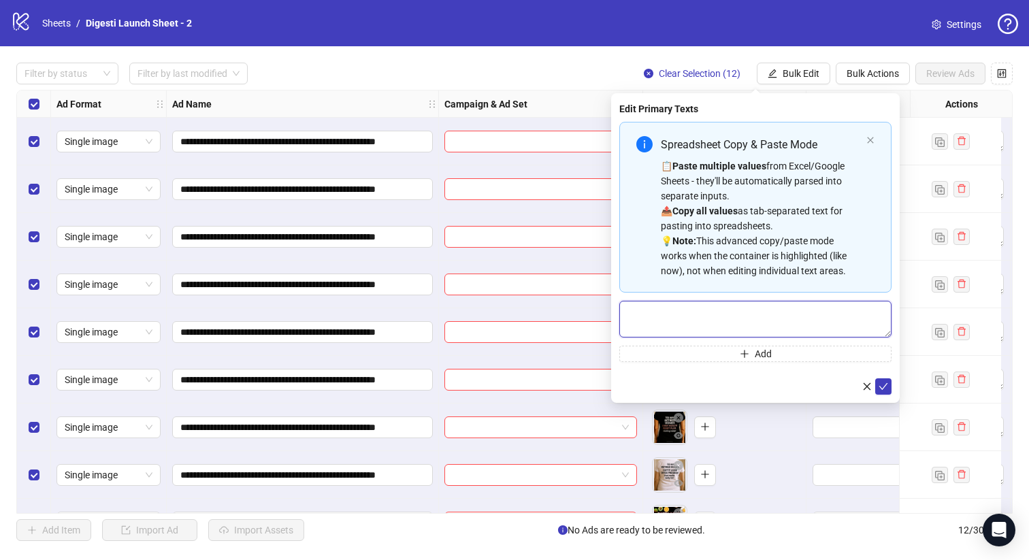
click at [676, 313] on textarea "Multi-text input container - paste or copy values" at bounding box center [755, 319] width 272 height 37
paste textarea "**********"
type textarea "**********"
click at [885, 384] on icon "check" at bounding box center [883, 386] width 9 height 7
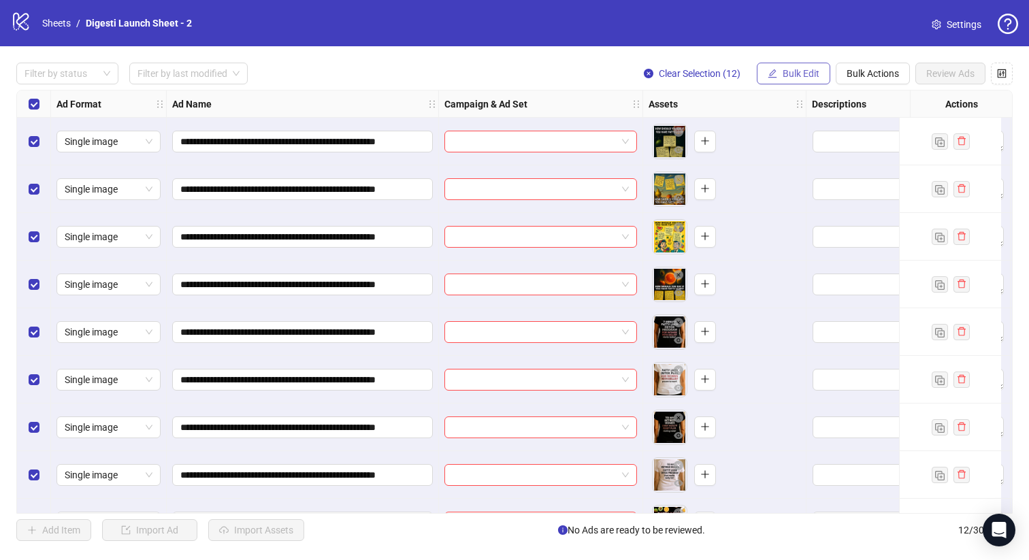
click at [797, 72] on span "Bulk Edit" at bounding box center [800, 73] width 37 height 11
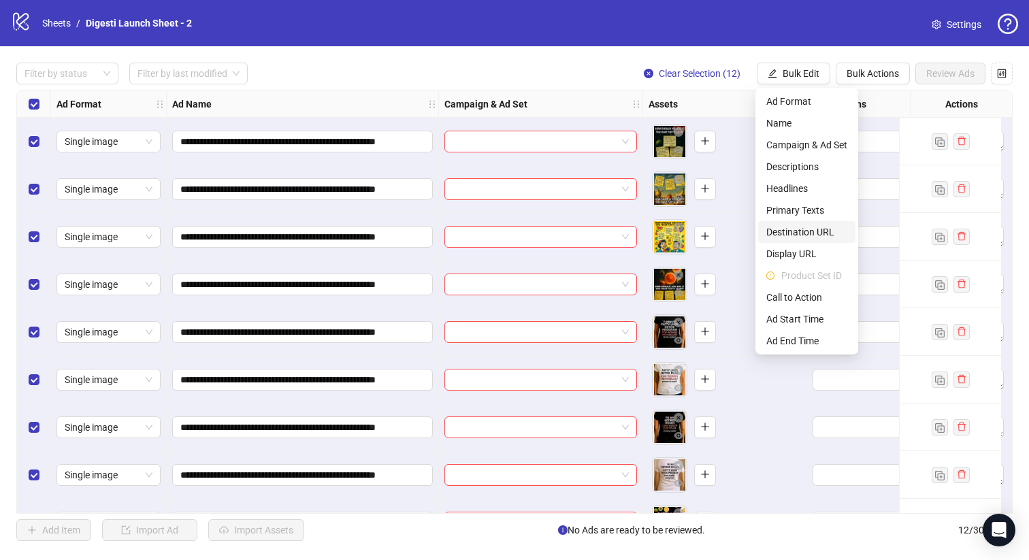
click at [808, 236] on span "Destination URL" at bounding box center [806, 232] width 81 height 15
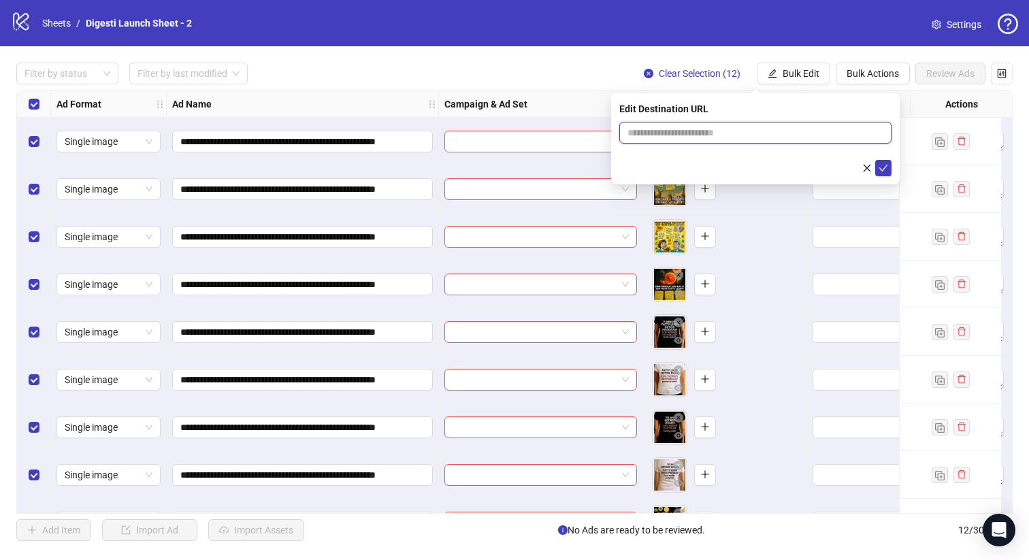
click at [667, 137] on input "text" at bounding box center [749, 132] width 245 height 15
paste input "**********"
type input "**********"
click at [877, 170] on button "submit" at bounding box center [883, 168] width 16 height 16
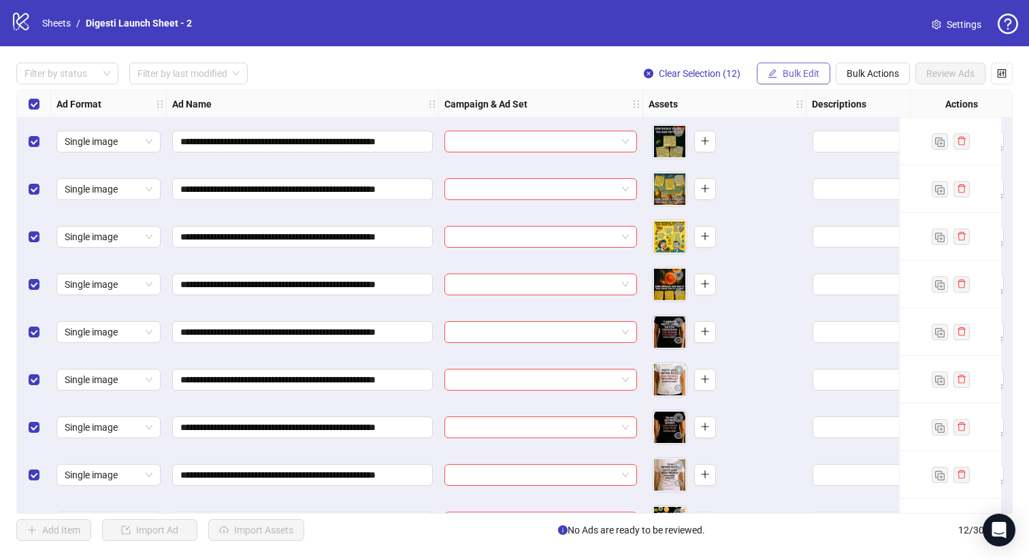
click at [793, 82] on button "Bulk Edit" at bounding box center [793, 74] width 73 height 22
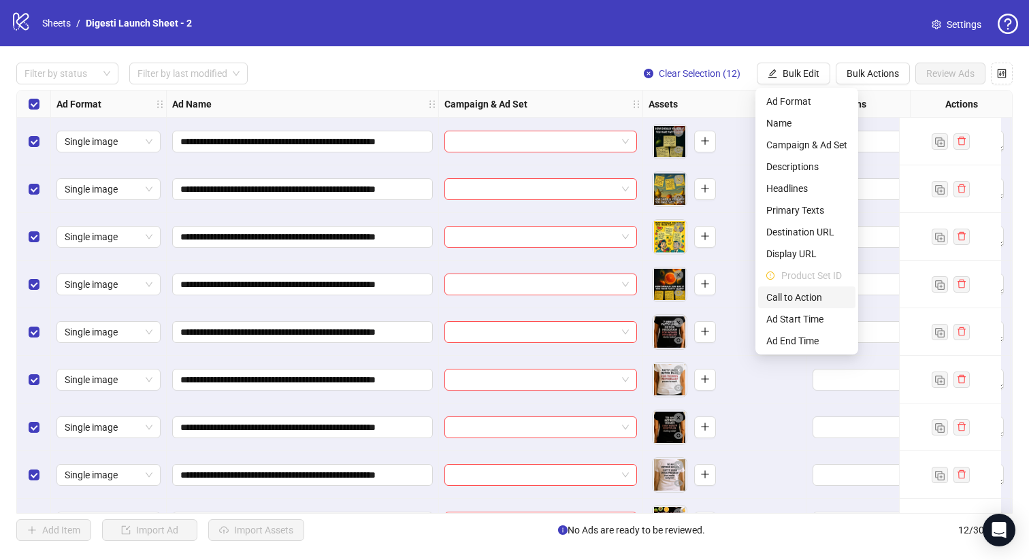
click at [811, 293] on span "Call to Action" at bounding box center [806, 297] width 81 height 15
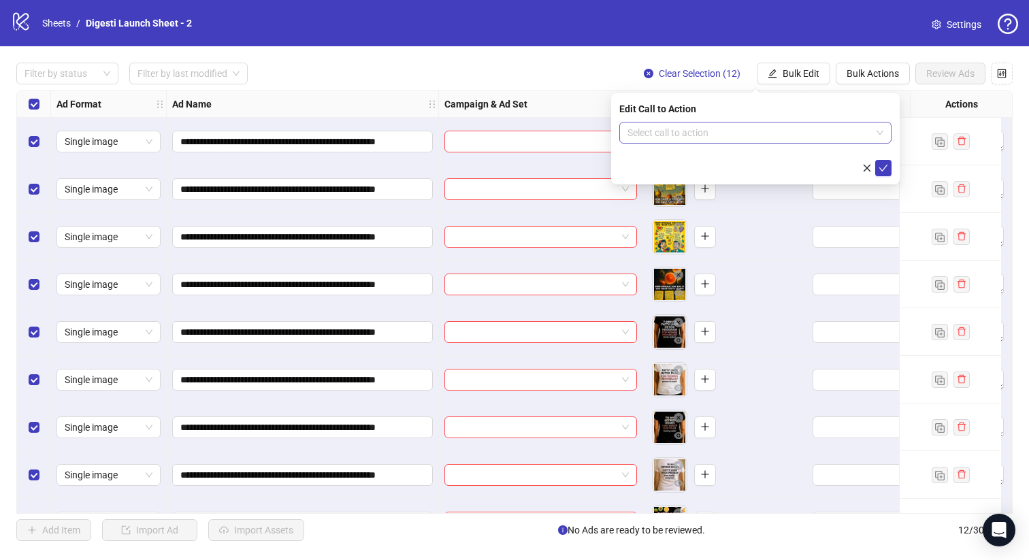
click at [664, 141] on input "search" at bounding box center [749, 132] width 244 height 20
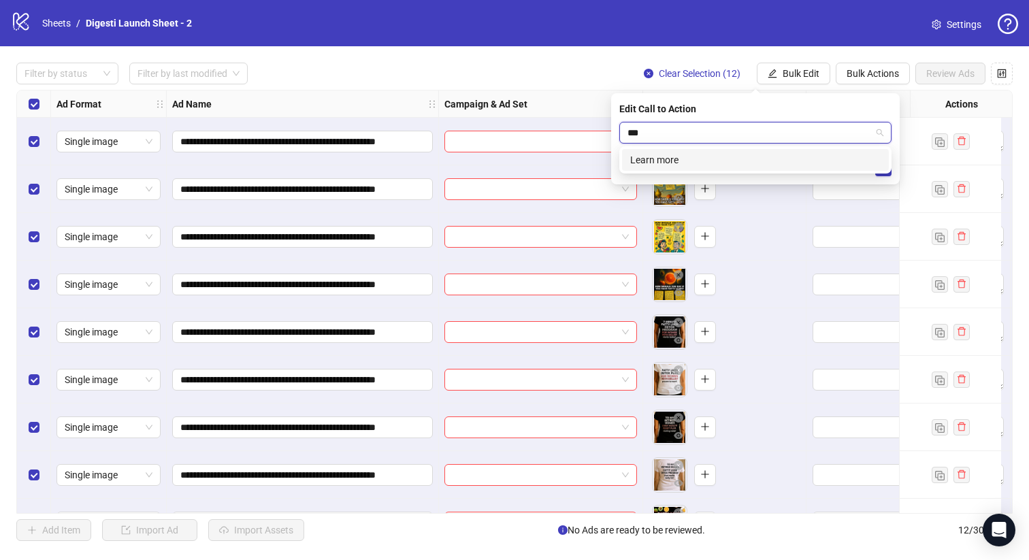
type input "****"
click at [630, 154] on div "Learn more" at bounding box center [755, 159] width 250 height 15
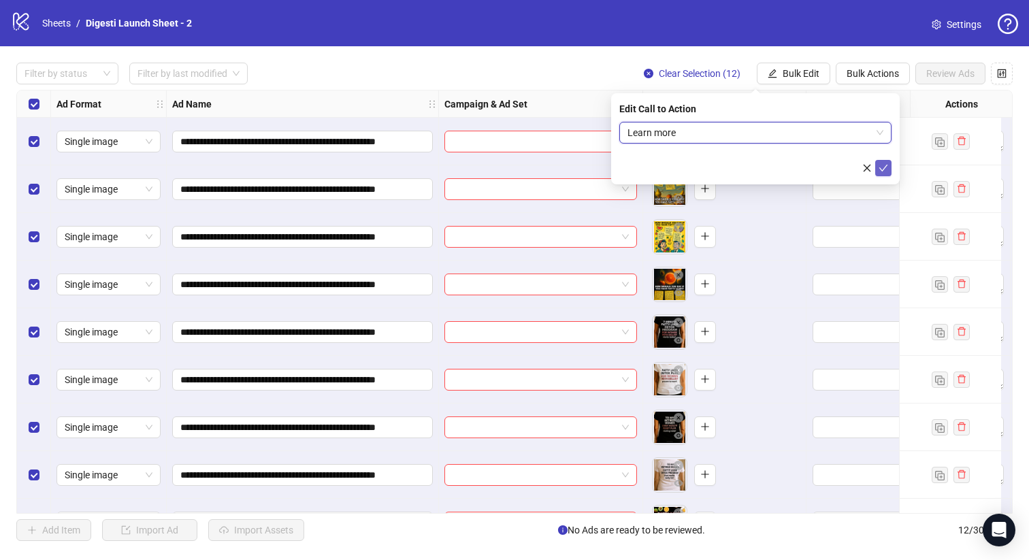
click at [881, 170] on icon "check" at bounding box center [883, 168] width 9 height 7
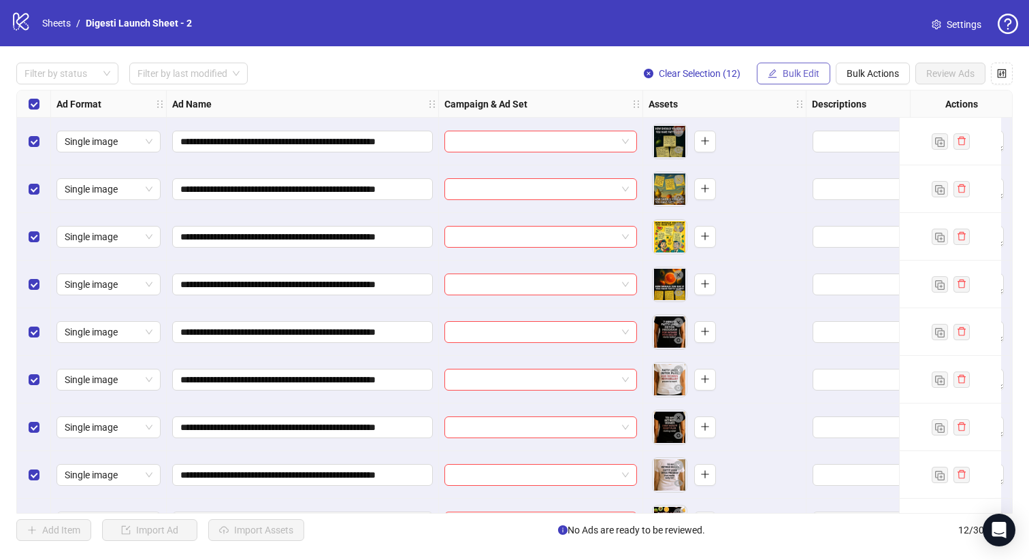
click at [795, 75] on span "Bulk Edit" at bounding box center [800, 73] width 37 height 11
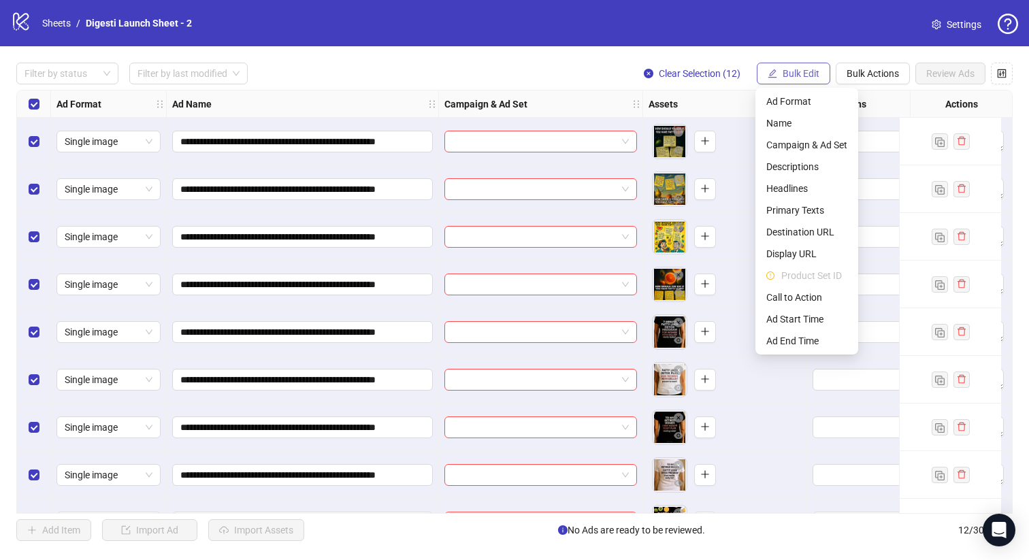
click at [795, 75] on span "Bulk Edit" at bounding box center [800, 73] width 37 height 11
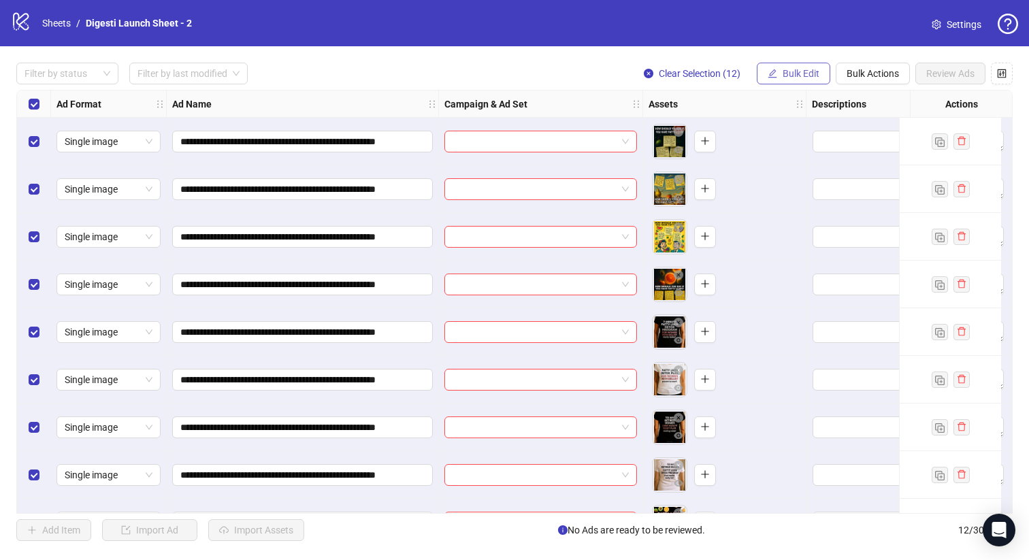
click at [792, 73] on span "Bulk Edit" at bounding box center [800, 73] width 37 height 11
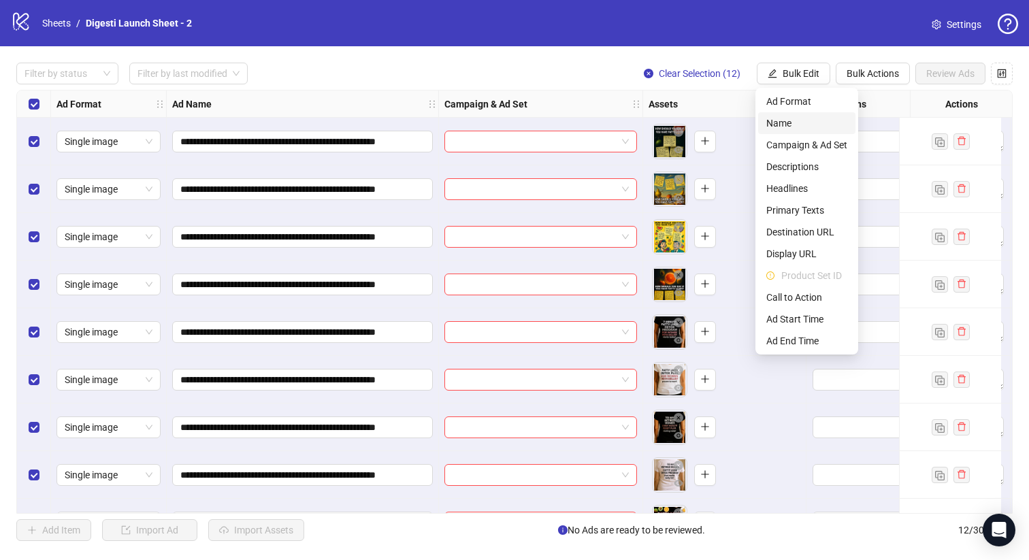
click at [772, 121] on span "Name" at bounding box center [806, 123] width 81 height 15
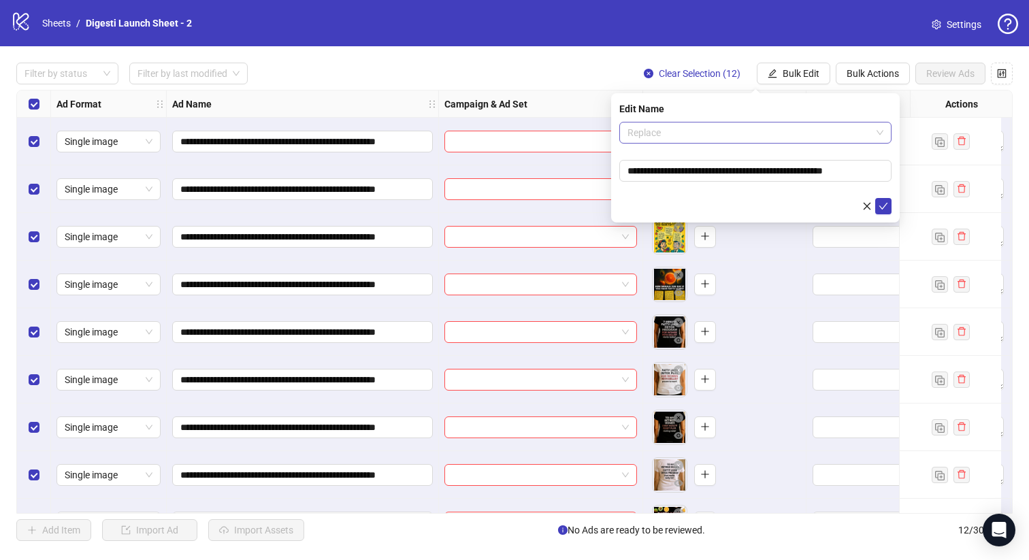
click at [706, 138] on span "Replace" at bounding box center [755, 132] width 256 height 20
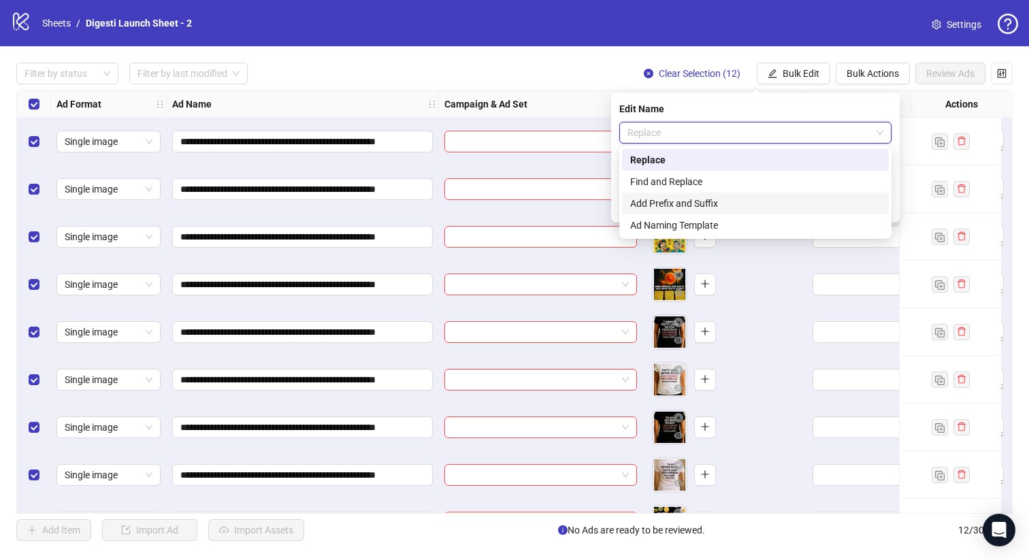
click at [701, 201] on div "Add Prefix and Suffix" at bounding box center [755, 203] width 250 height 15
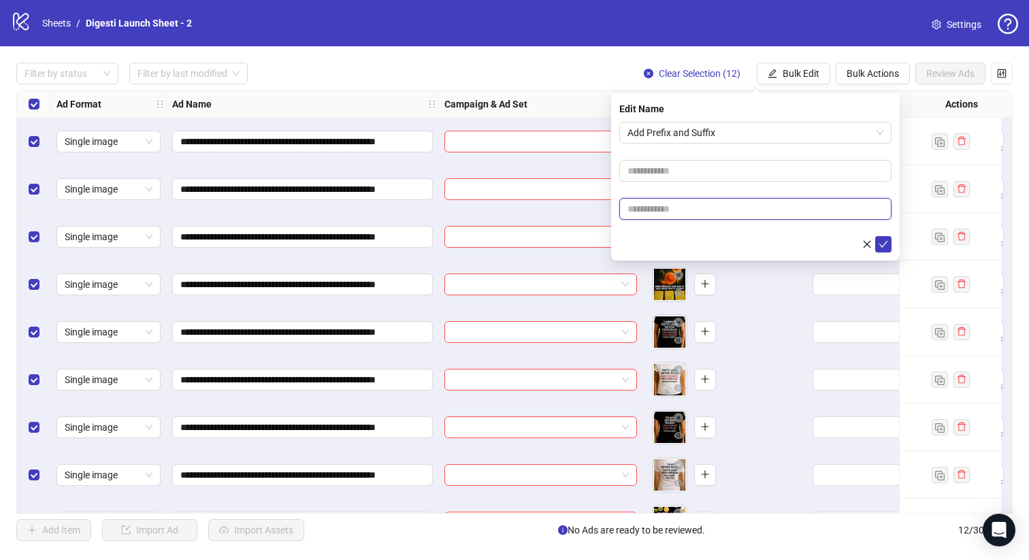
click at [687, 210] on input "text" at bounding box center [755, 209] width 272 height 22
paste input "**********"
type input "**********"
click at [887, 245] on icon "check" at bounding box center [883, 244] width 10 height 10
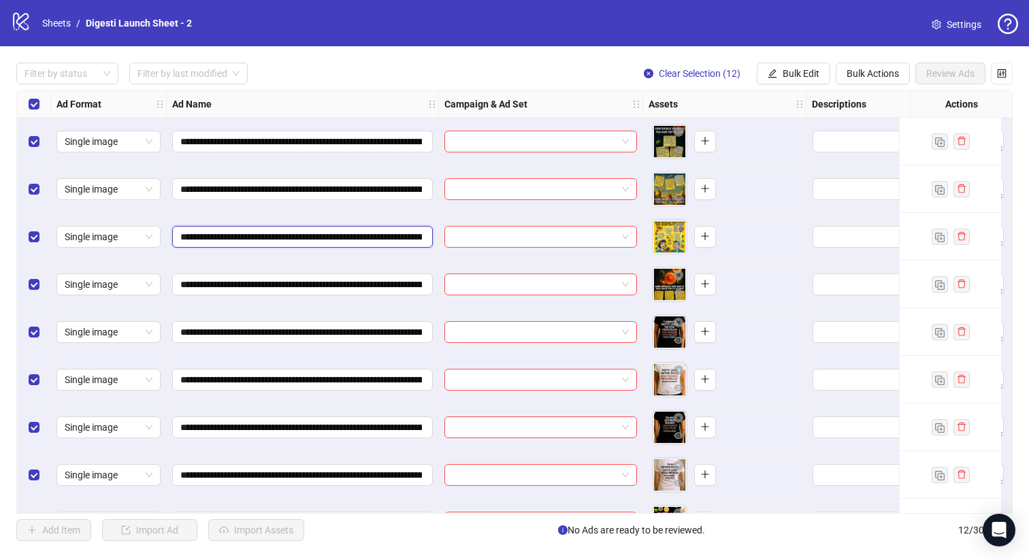
click at [401, 233] on input "**********" at bounding box center [301, 236] width 242 height 15
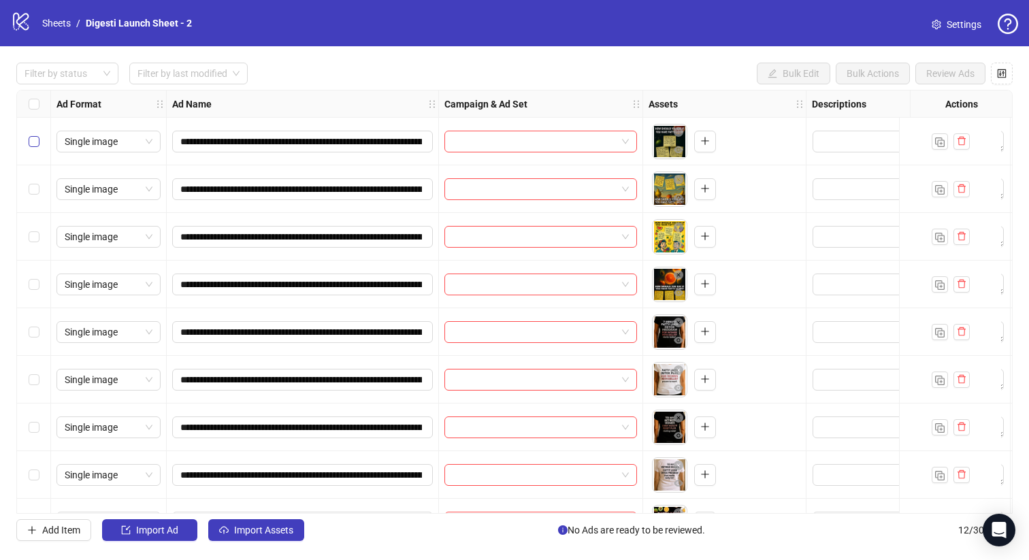
click at [35, 135] on label "Select row 1" at bounding box center [34, 141] width 11 height 15
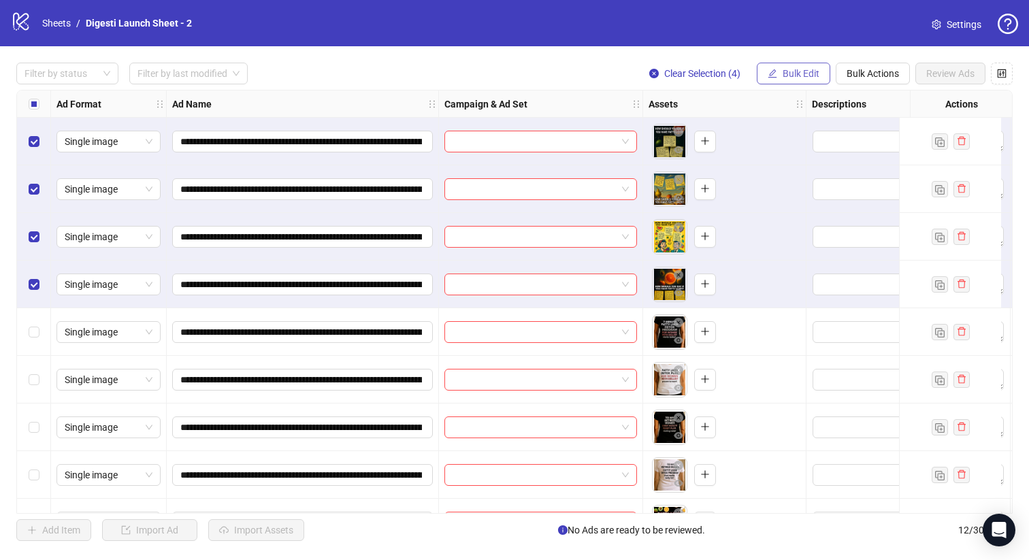
click at [804, 76] on span "Bulk Edit" at bounding box center [800, 73] width 37 height 11
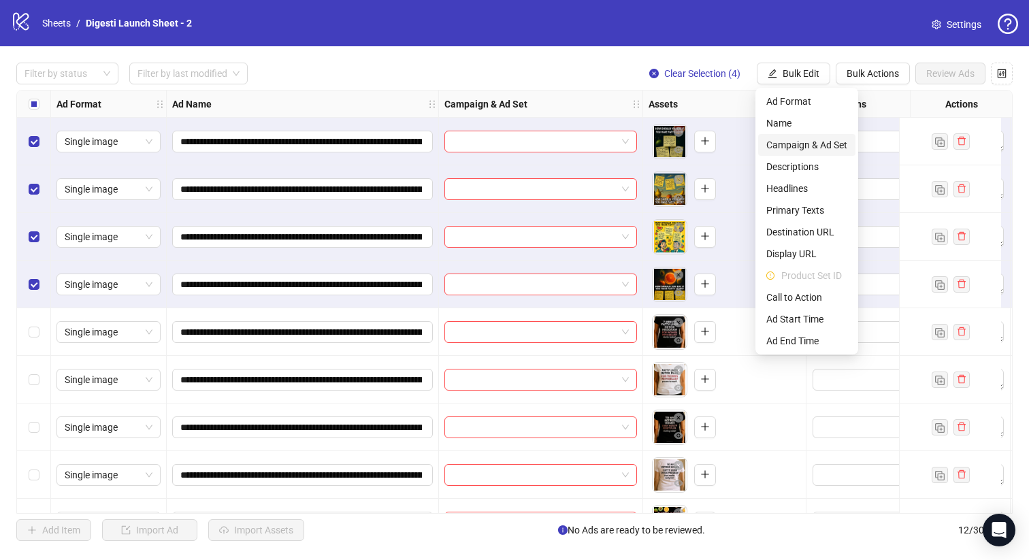
click at [803, 145] on span "Campaign & Ad Set" at bounding box center [806, 144] width 81 height 15
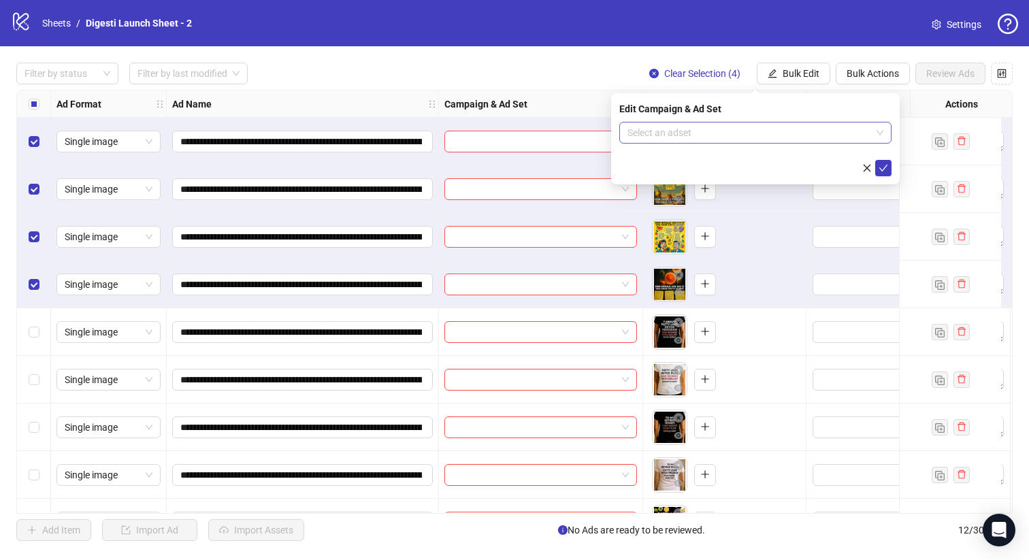
click at [741, 131] on input "search" at bounding box center [749, 132] width 244 height 20
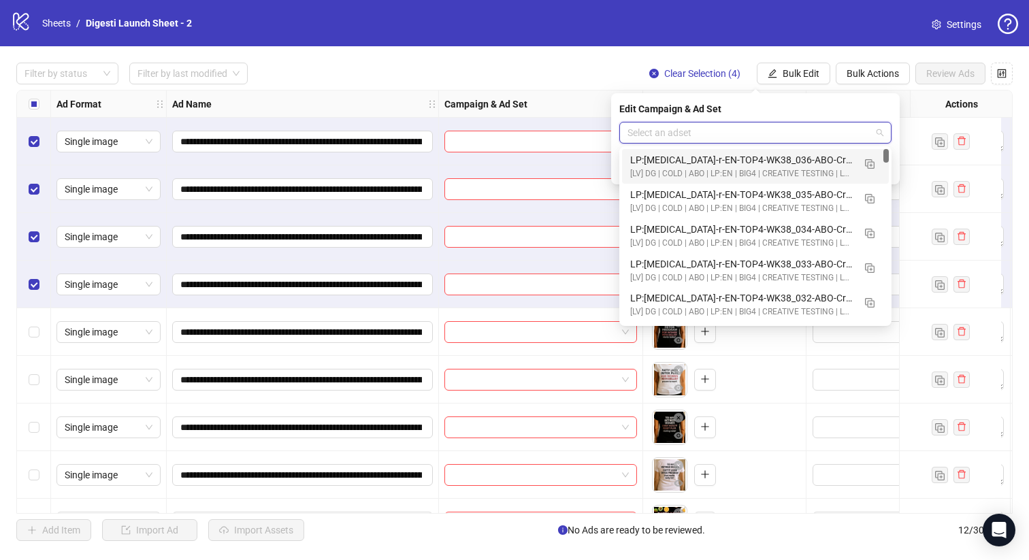
paste input "**********"
type input "**********"
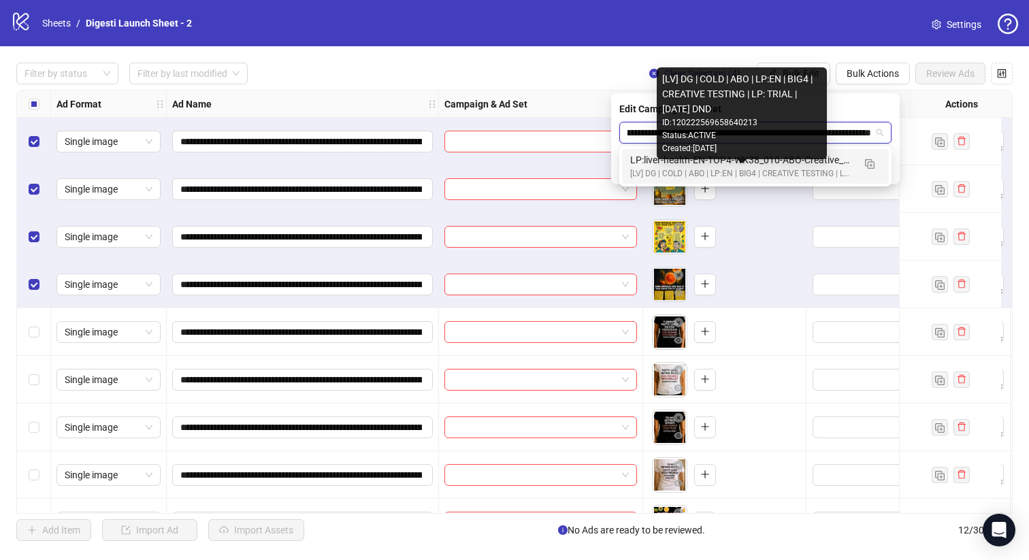
click at [680, 170] on div "[LV] DG | COLD | ABO | LP:EN | BIG4 | CREATIVE TESTING | LP: TRIAL | [DATE] DND" at bounding box center [741, 173] width 223 height 13
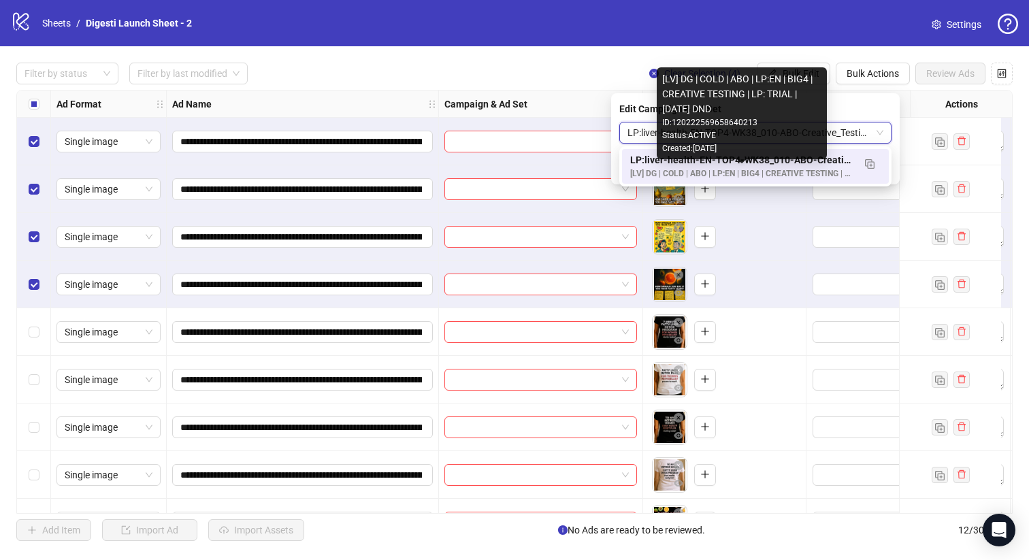
scroll to position [0, 0]
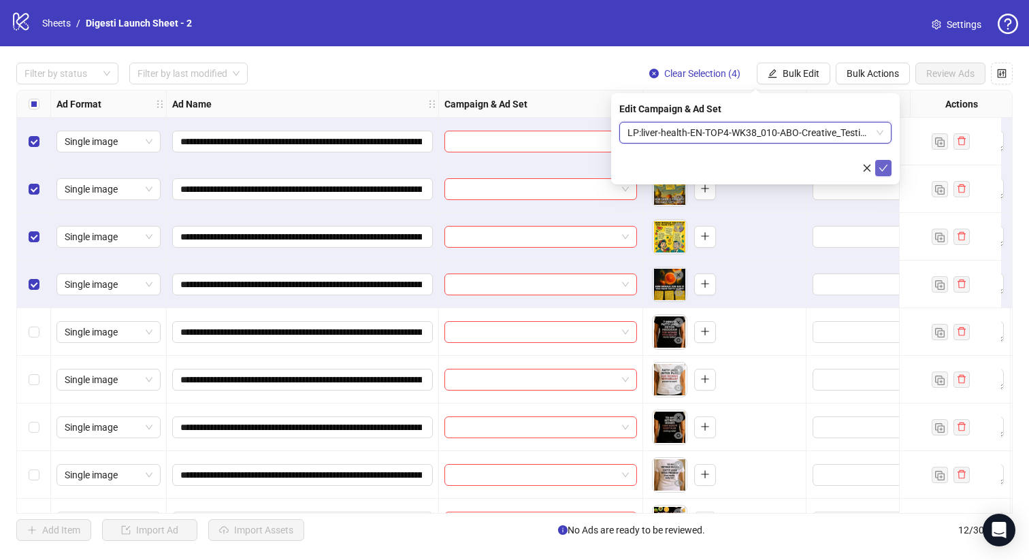
click at [884, 167] on icon "check" at bounding box center [883, 168] width 10 height 10
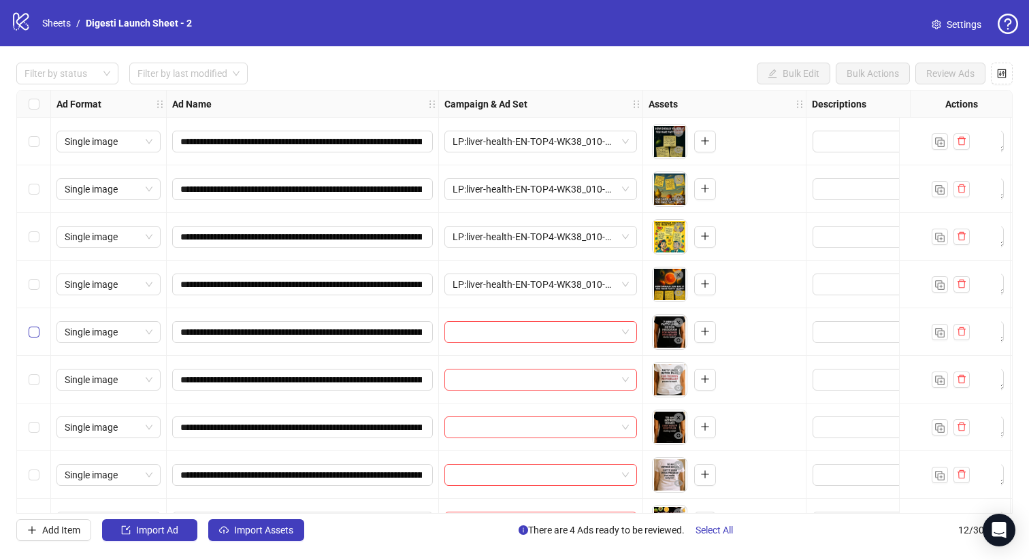
click at [34, 326] on label "Select row 5" at bounding box center [34, 332] width 11 height 15
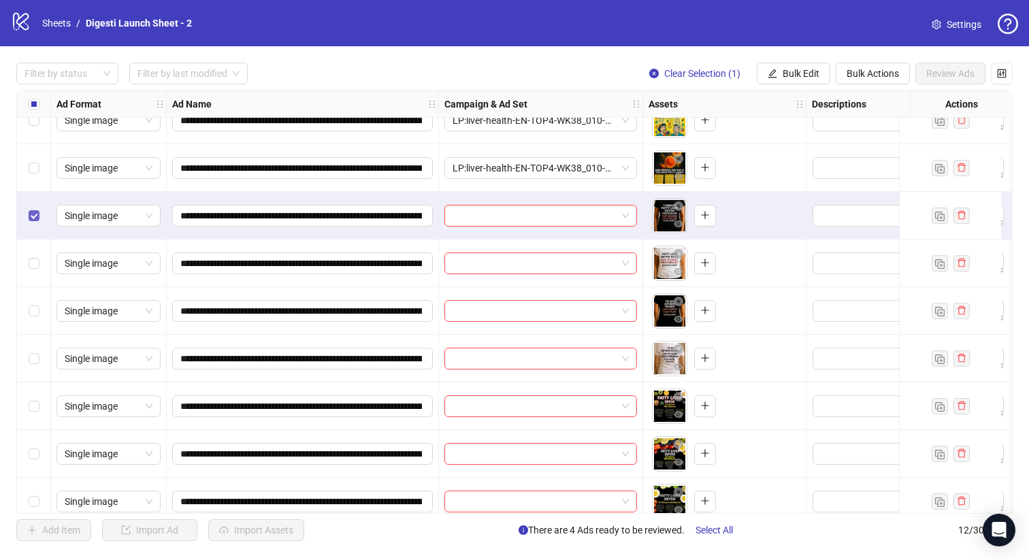
scroll to position [118, 0]
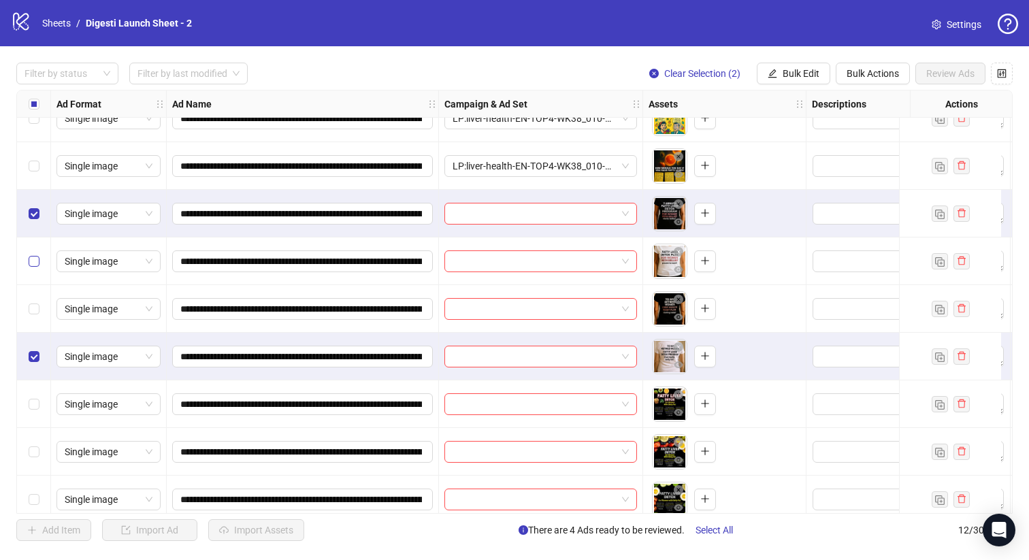
click at [32, 266] on label "Select row 6" at bounding box center [34, 261] width 11 height 15
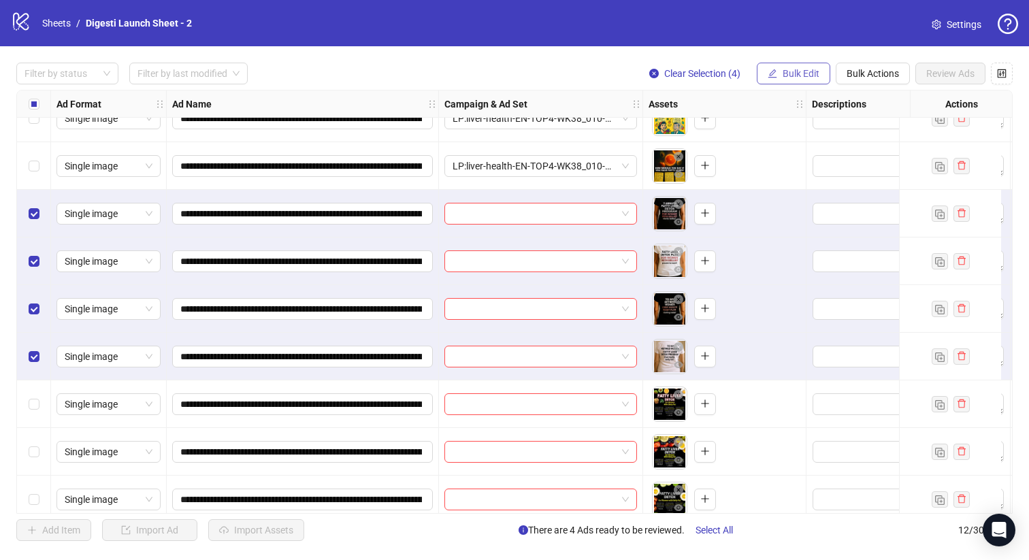
click at [808, 73] on span "Bulk Edit" at bounding box center [800, 73] width 37 height 11
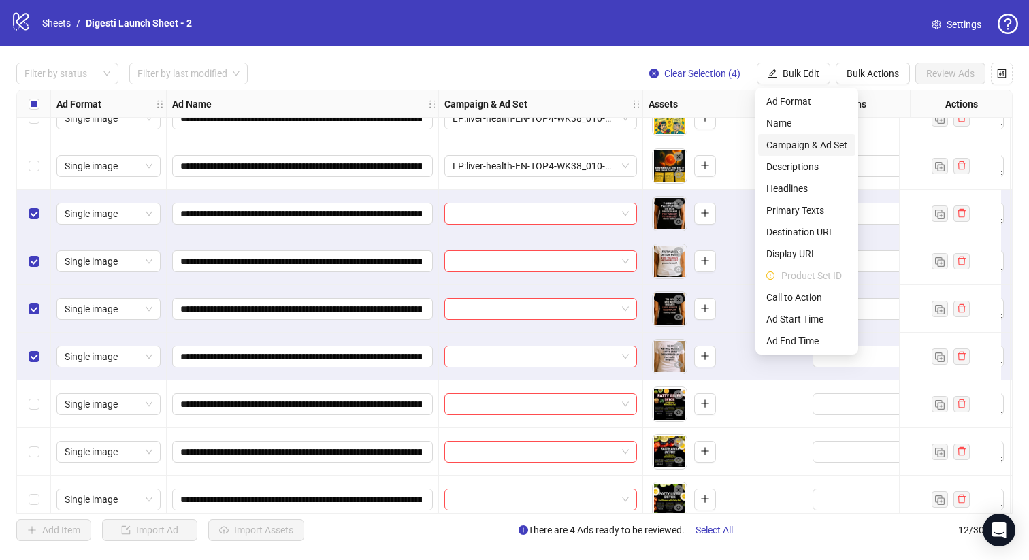
click at [794, 145] on span "Campaign & Ad Set" at bounding box center [806, 144] width 81 height 15
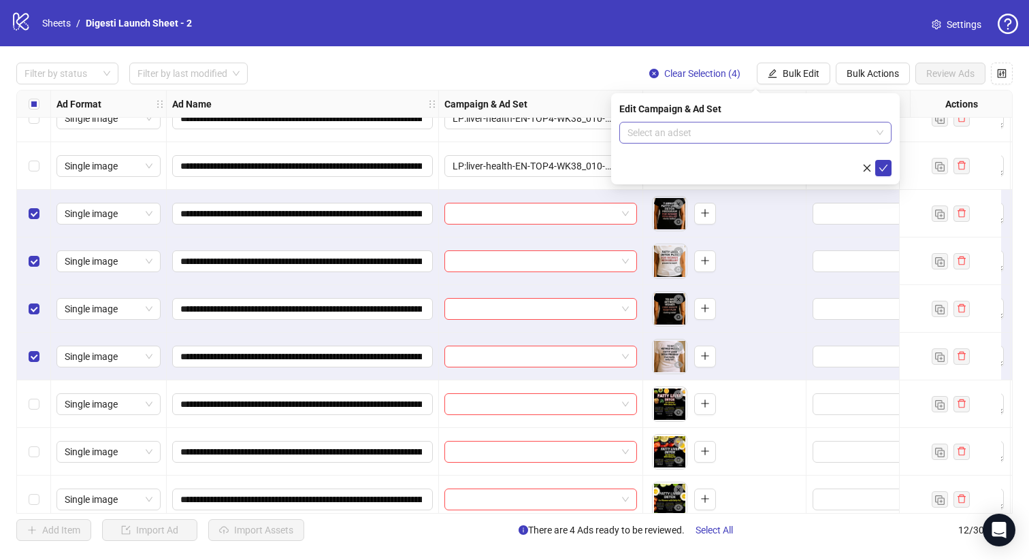
click at [680, 135] on input "search" at bounding box center [749, 132] width 244 height 20
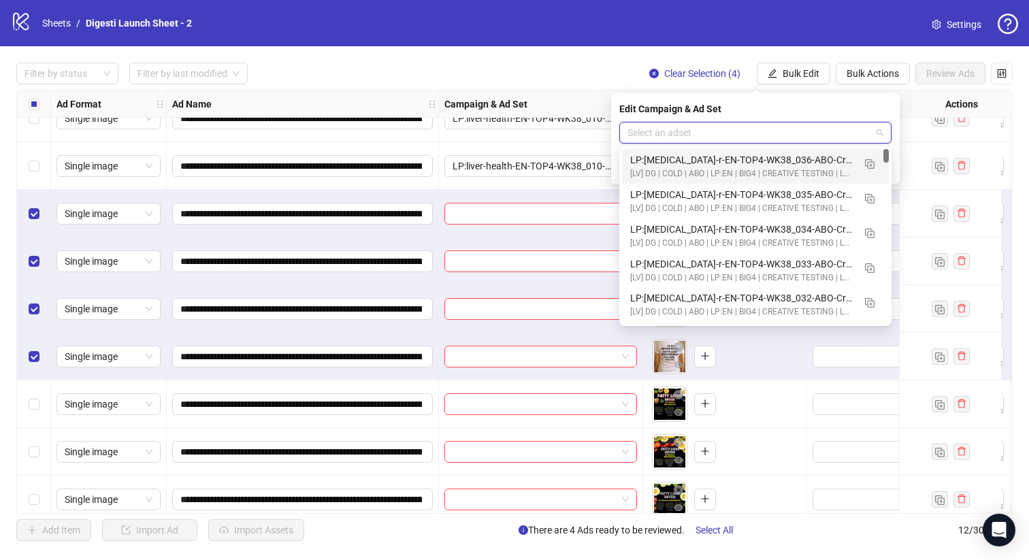
paste input "**********"
type input "**********"
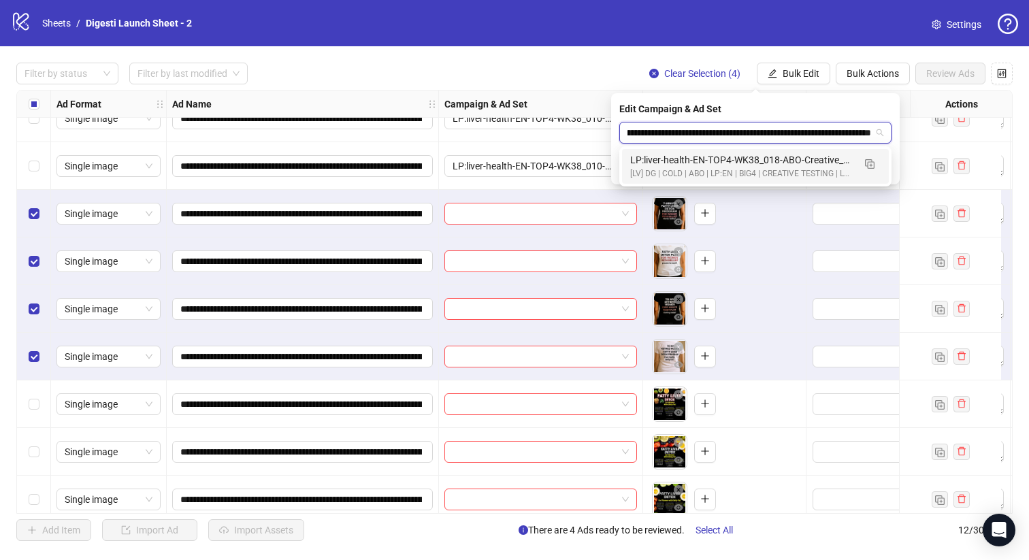
click at [684, 164] on div "LP:liver-health-EN-TOP4-WK38_018-ABO-Creative_Testing-18+-7C1V-2025.09.19" at bounding box center [741, 159] width 223 height 15
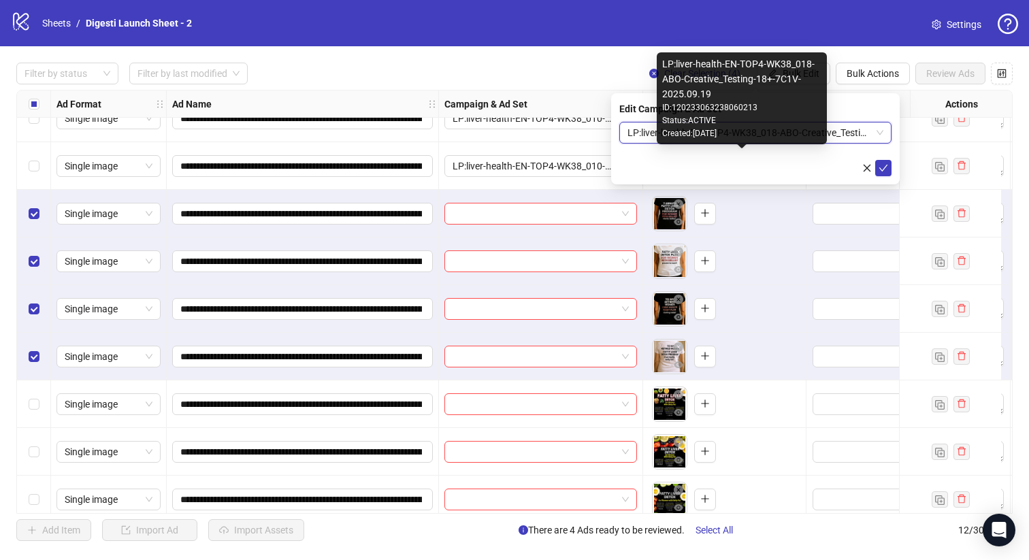
scroll to position [0, 0]
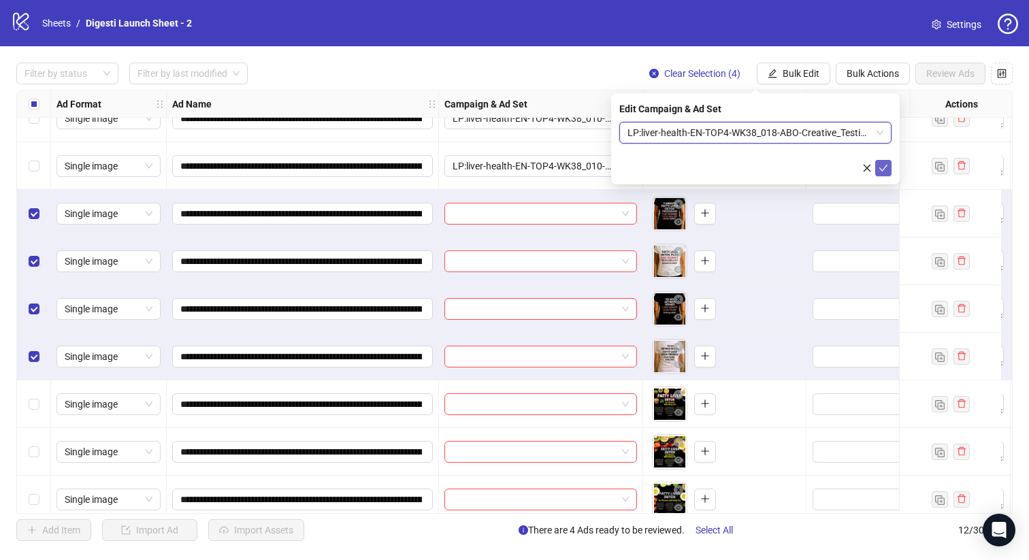
click at [882, 165] on icon "check" at bounding box center [883, 168] width 10 height 10
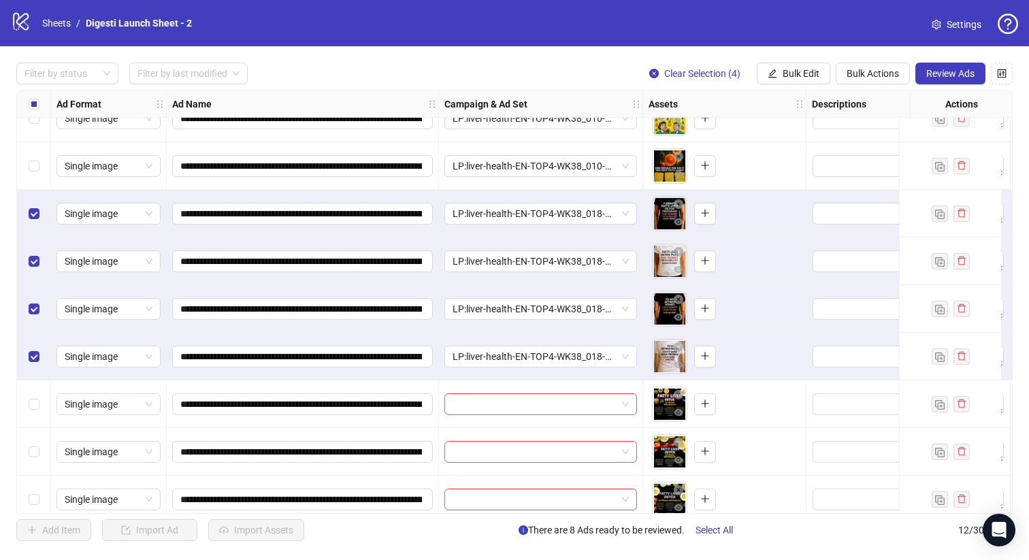
scroll to position [182, 0]
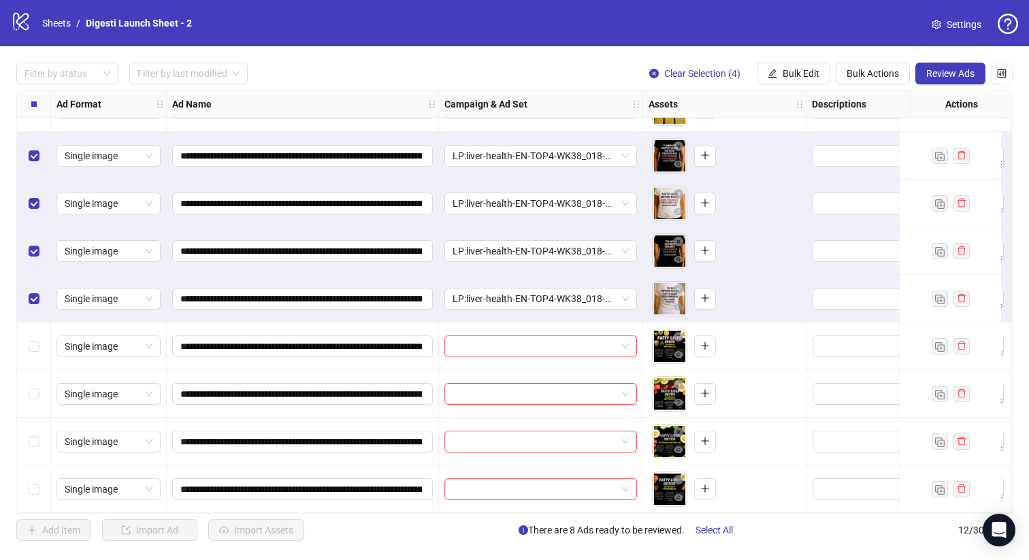
click at [19, 340] on div "Select row 9" at bounding box center [34, 346] width 34 height 48
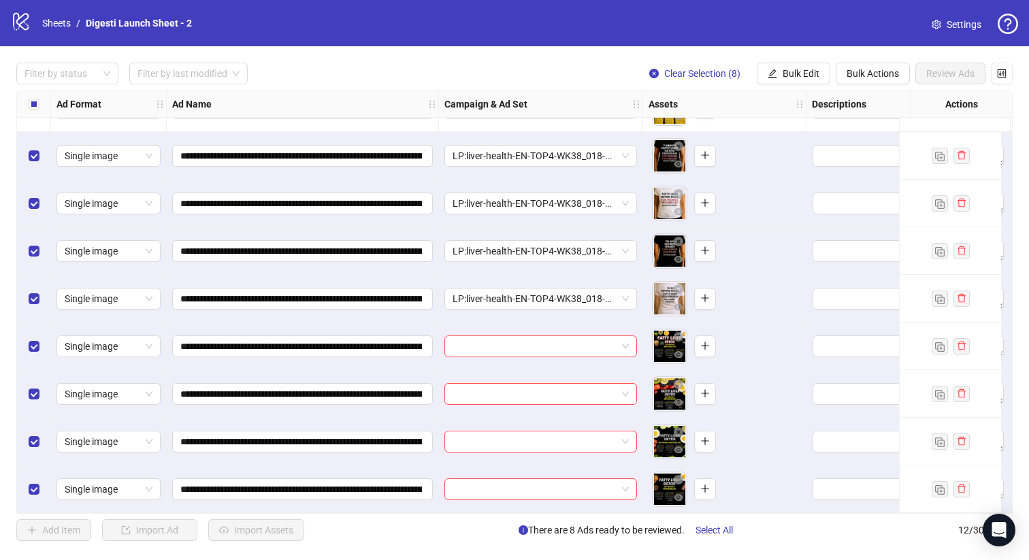
click at [20, 336] on div "Select row 9" at bounding box center [34, 346] width 34 height 48
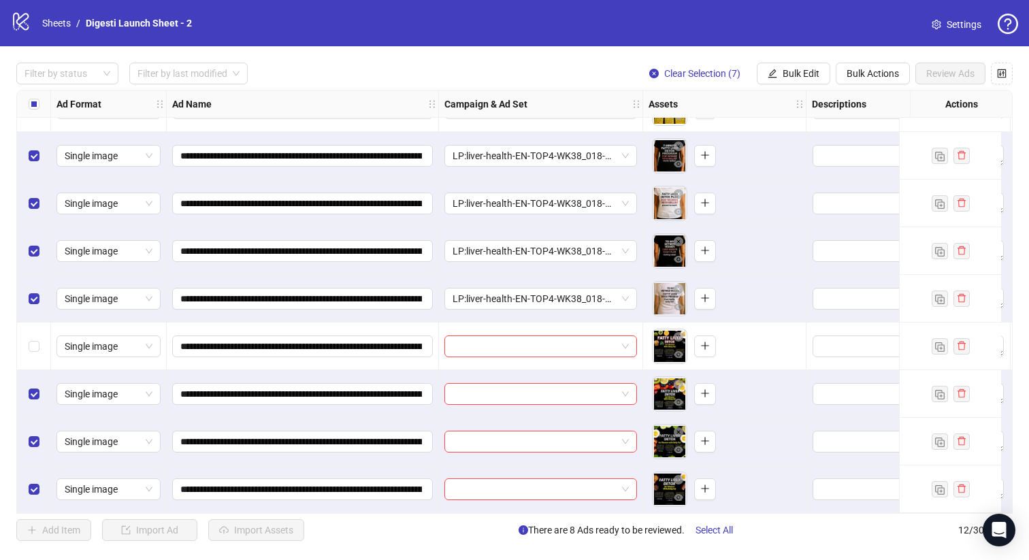
click at [32, 110] on label "Select all rows" at bounding box center [34, 104] width 11 height 15
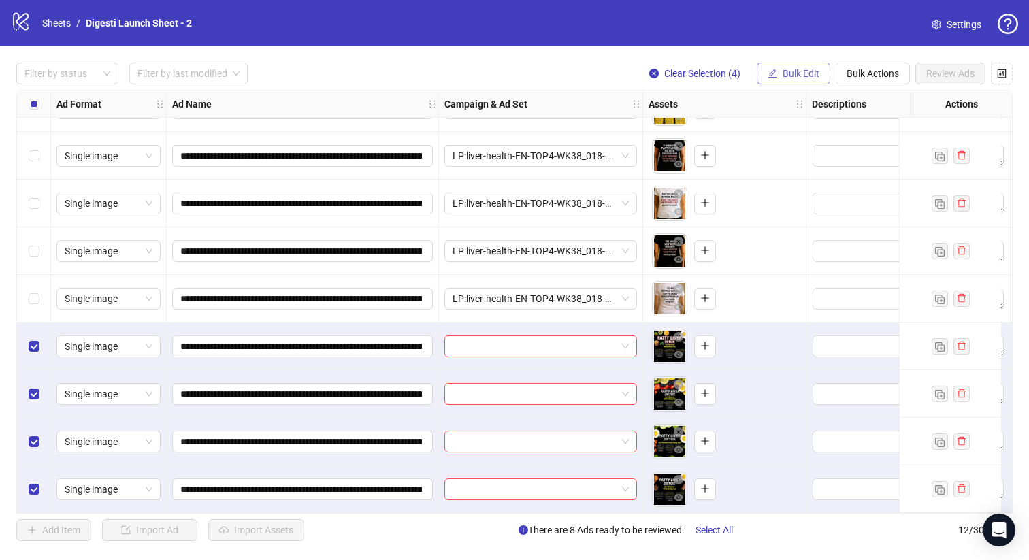
click at [795, 69] on span "Bulk Edit" at bounding box center [800, 73] width 37 height 11
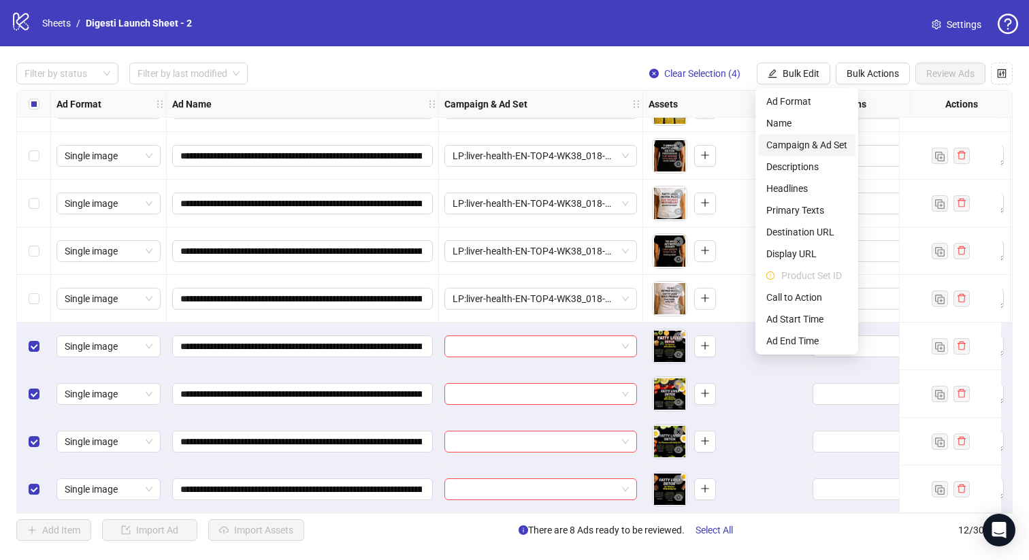
click at [802, 141] on span "Campaign & Ad Set" at bounding box center [806, 144] width 81 height 15
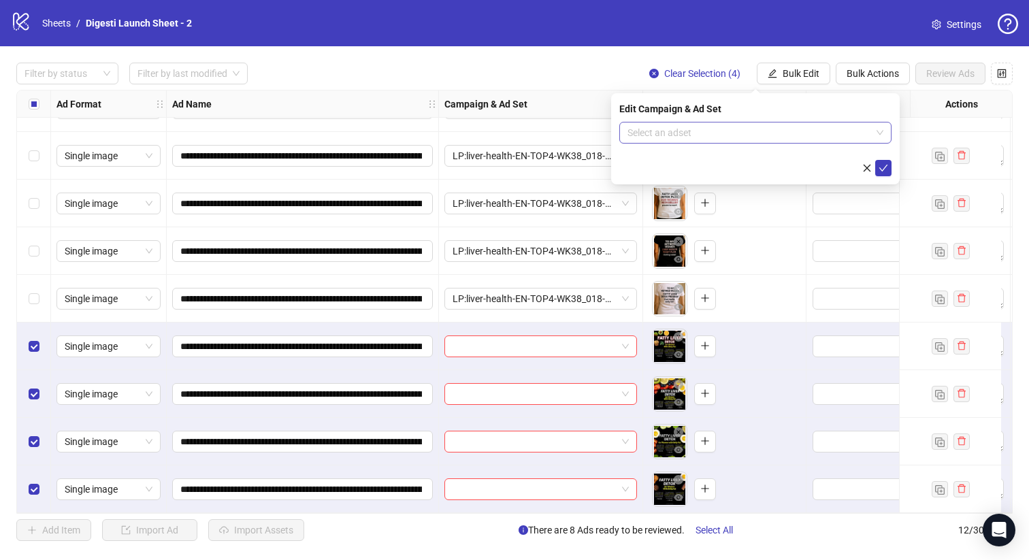
click at [683, 131] on input "search" at bounding box center [749, 132] width 244 height 20
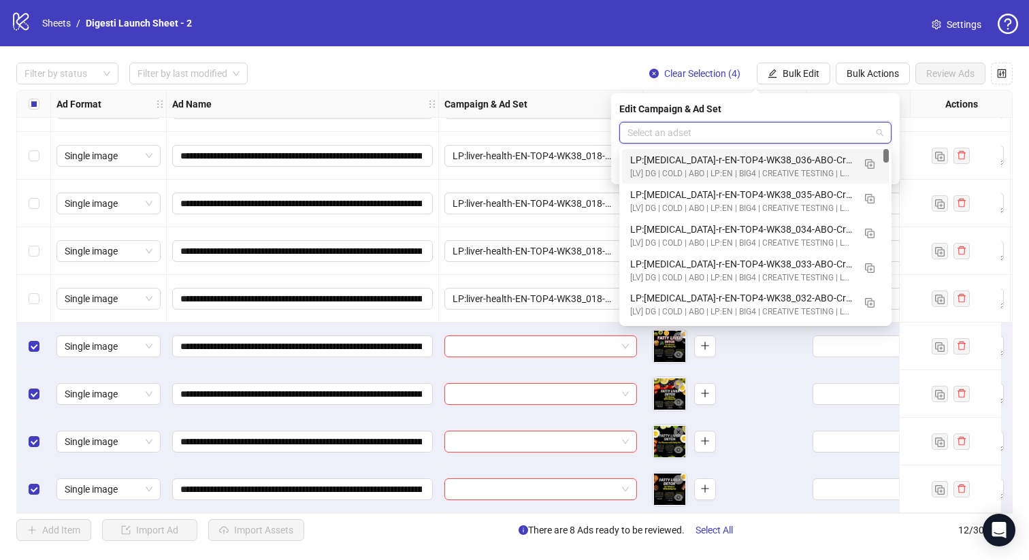
type input "*"
paste input "**********"
type input "**********"
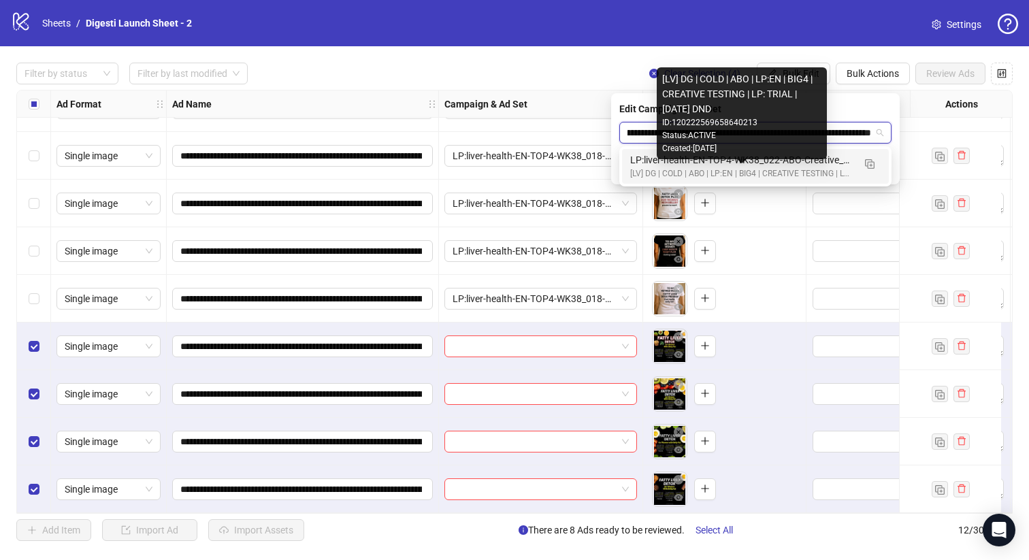
click at [686, 171] on div "[LV] DG | COLD | ABO | LP:EN | BIG4 | CREATIVE TESTING | LP: TRIAL | [DATE] DND" at bounding box center [741, 173] width 223 height 13
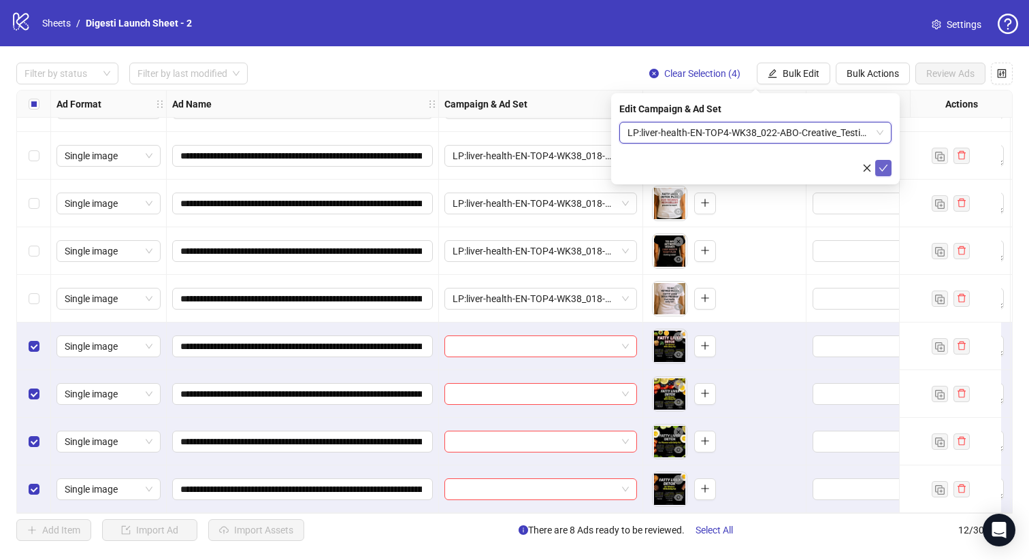
click at [889, 169] on button "submit" at bounding box center [883, 168] width 16 height 16
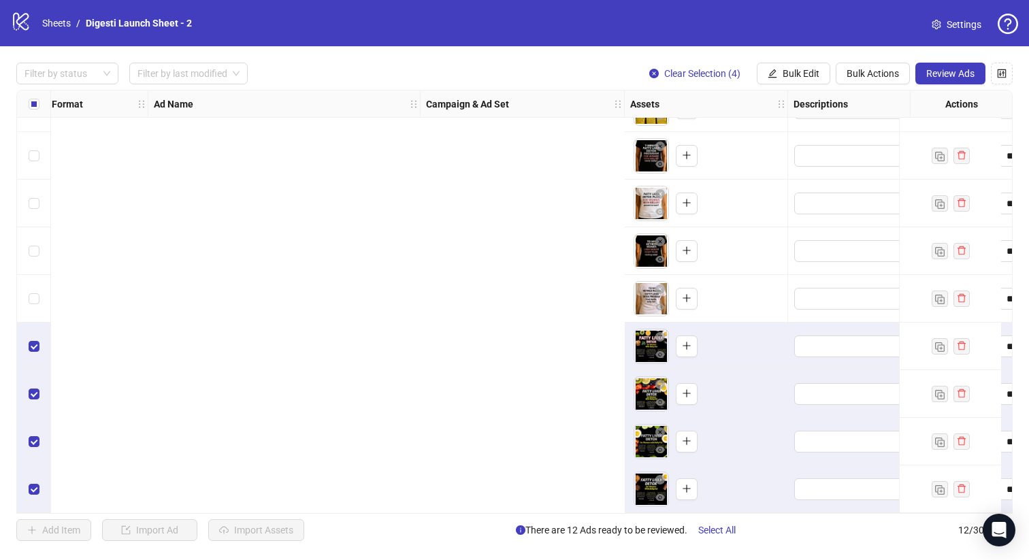
scroll to position [180, 0]
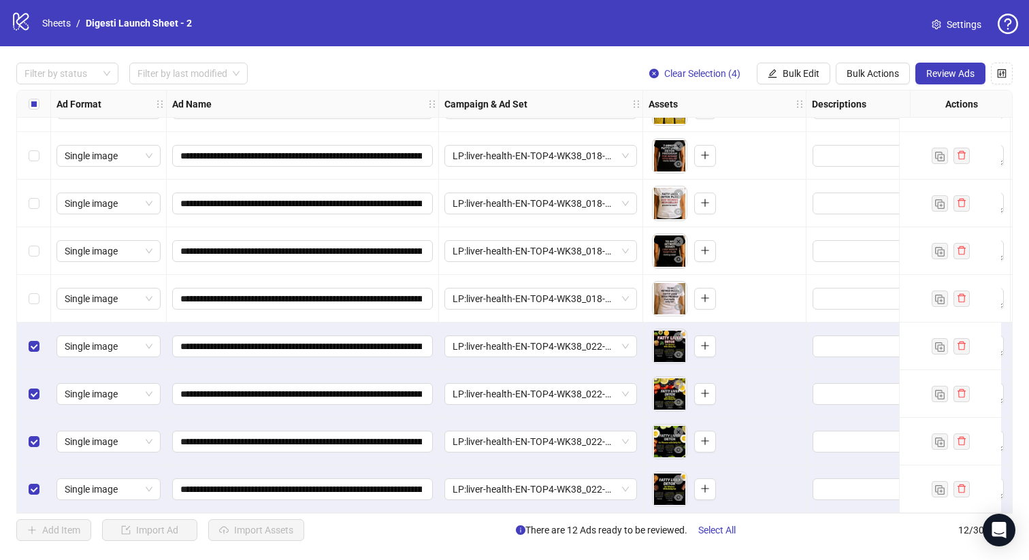
click at [27, 98] on div "Select all rows" at bounding box center [34, 103] width 34 height 27
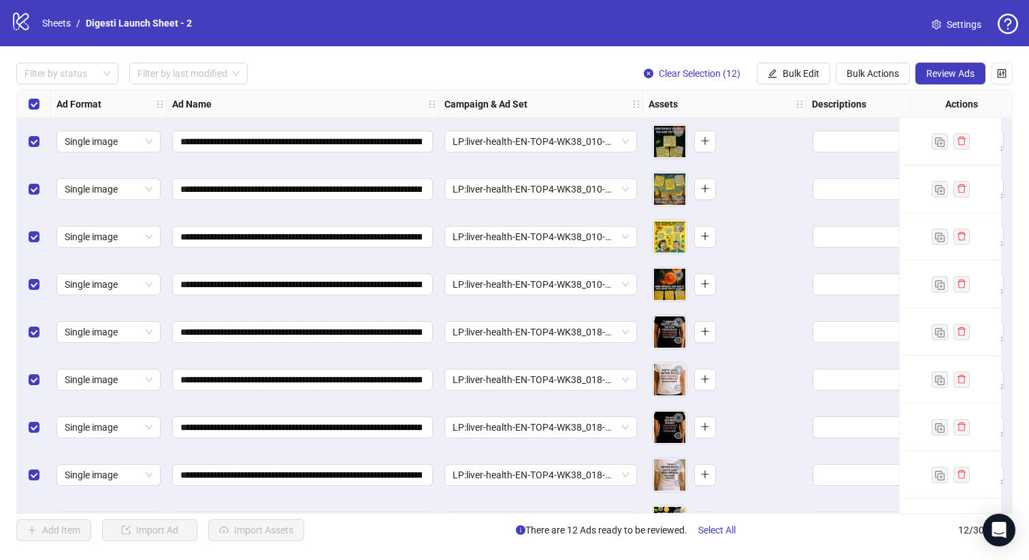
scroll to position [182, 0]
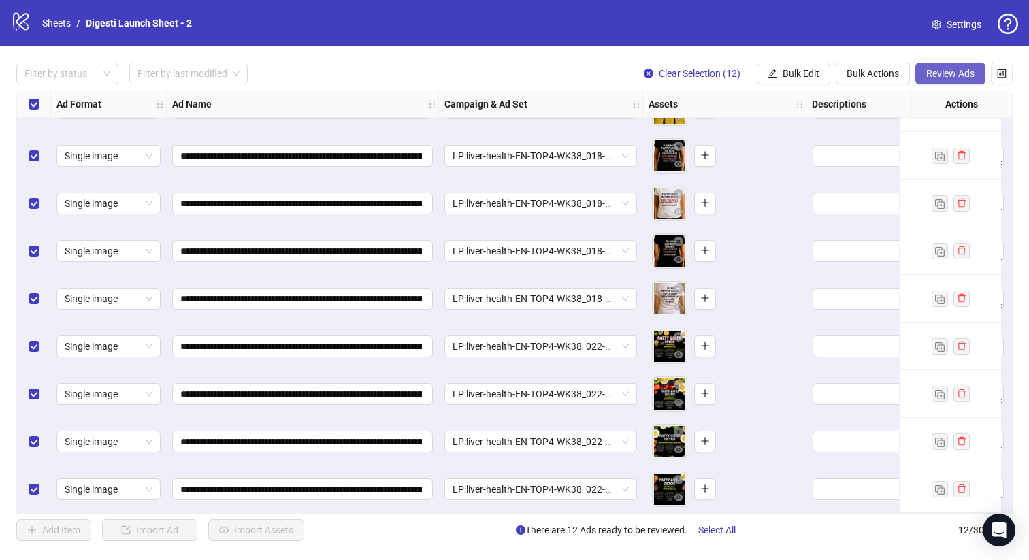
click at [952, 71] on span "Review Ads" at bounding box center [950, 73] width 48 height 11
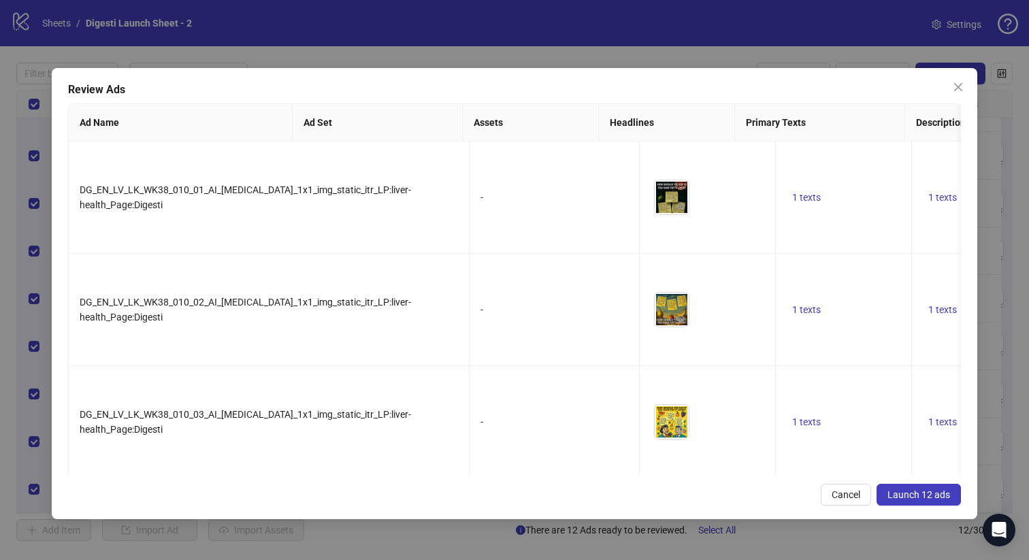
click at [910, 492] on span "Launch 12 ads" at bounding box center [918, 494] width 63 height 11
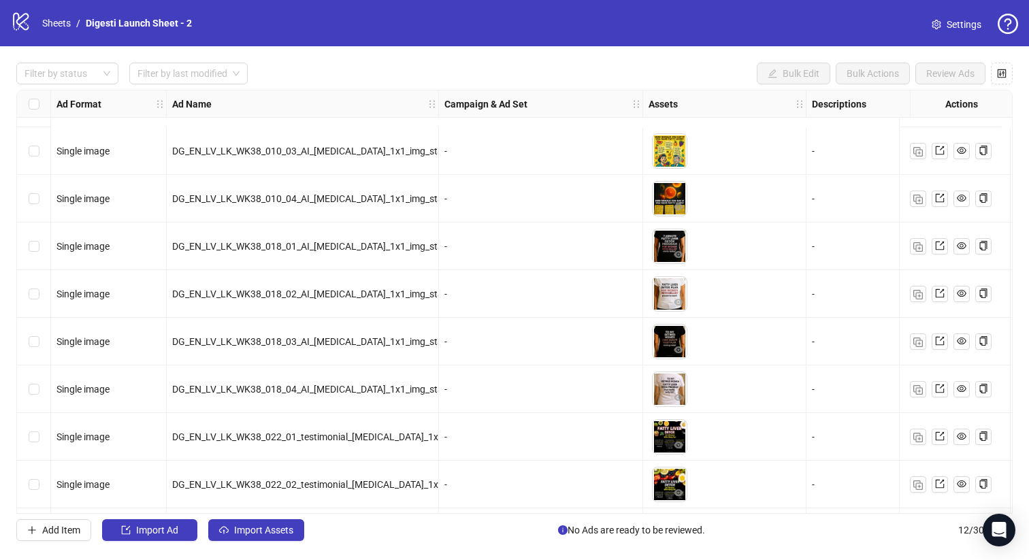
scroll to position [0, 0]
